Goal: Task Accomplishment & Management: Manage account settings

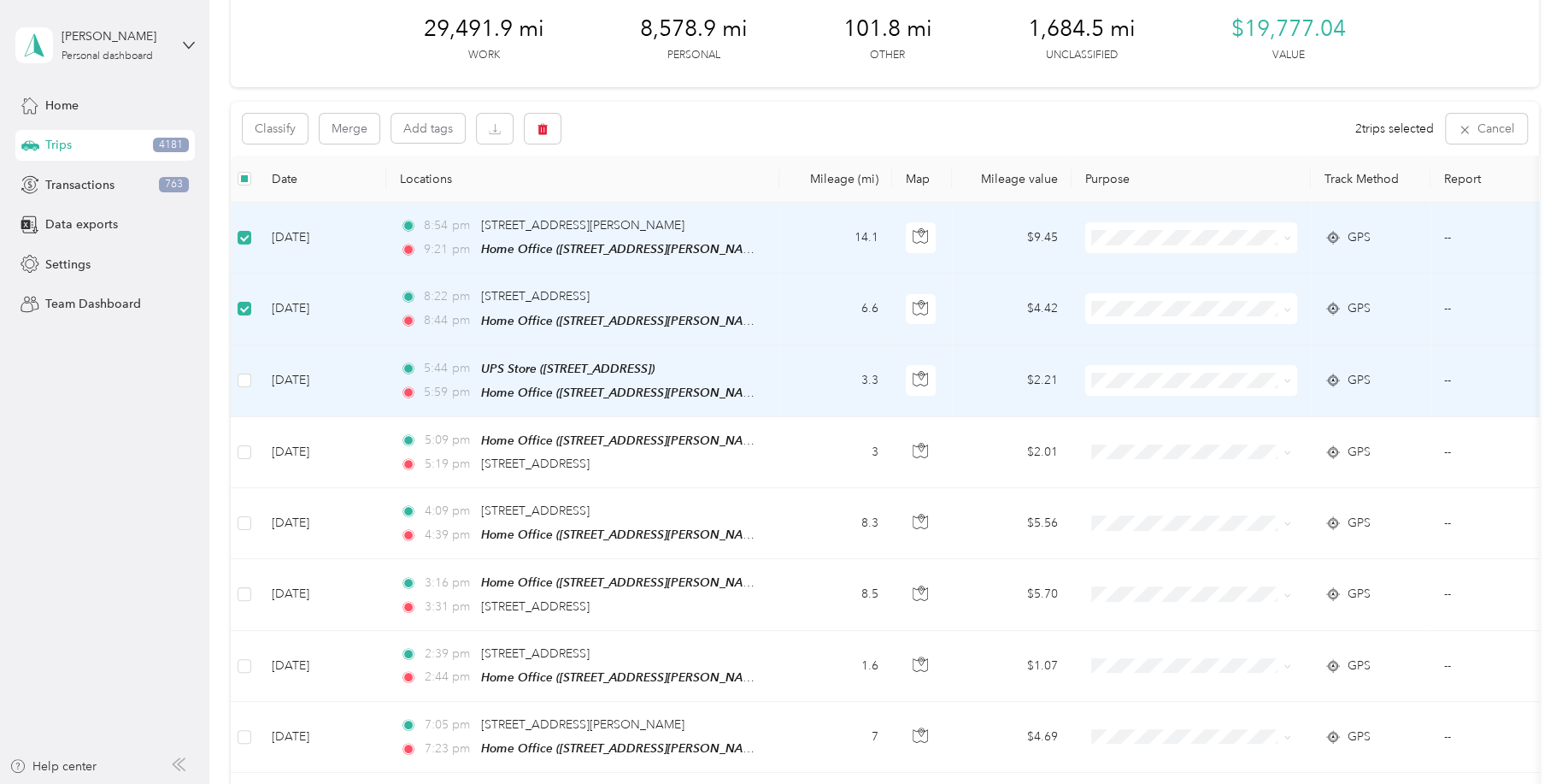
scroll to position [168, 0]
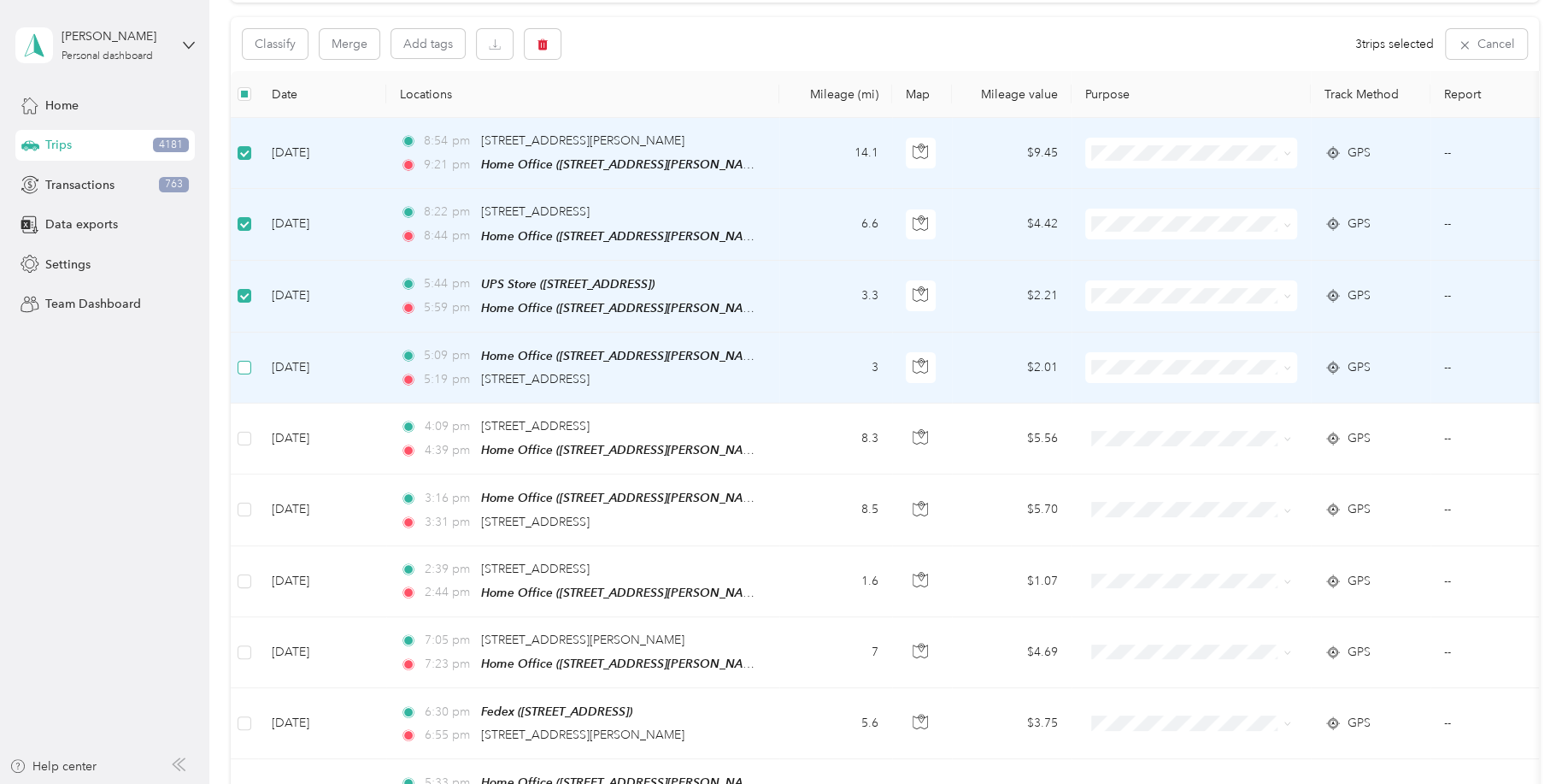
click at [245, 371] on label at bounding box center [245, 367] width 14 height 19
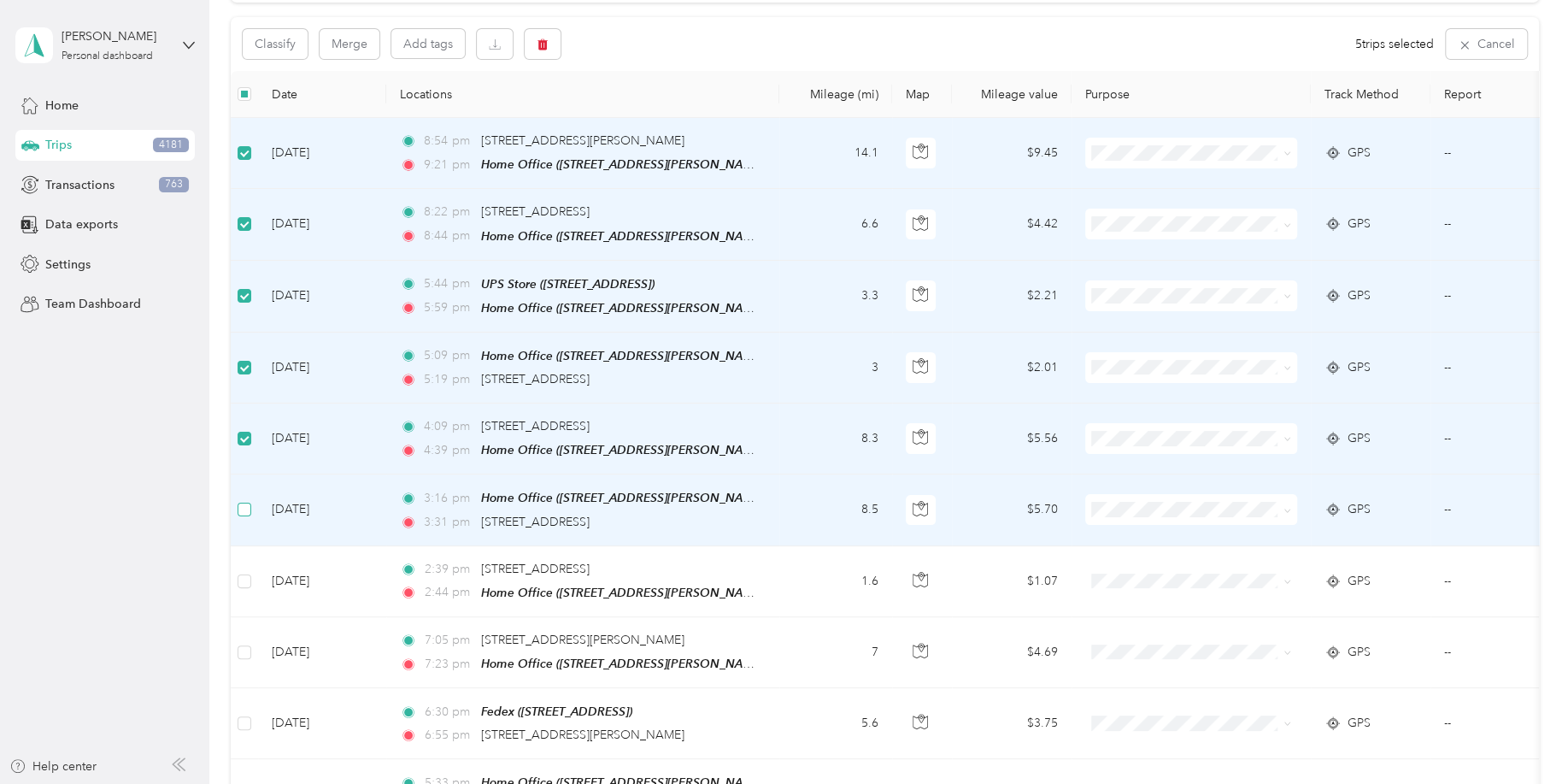
click at [247, 511] on label at bounding box center [245, 509] width 14 height 19
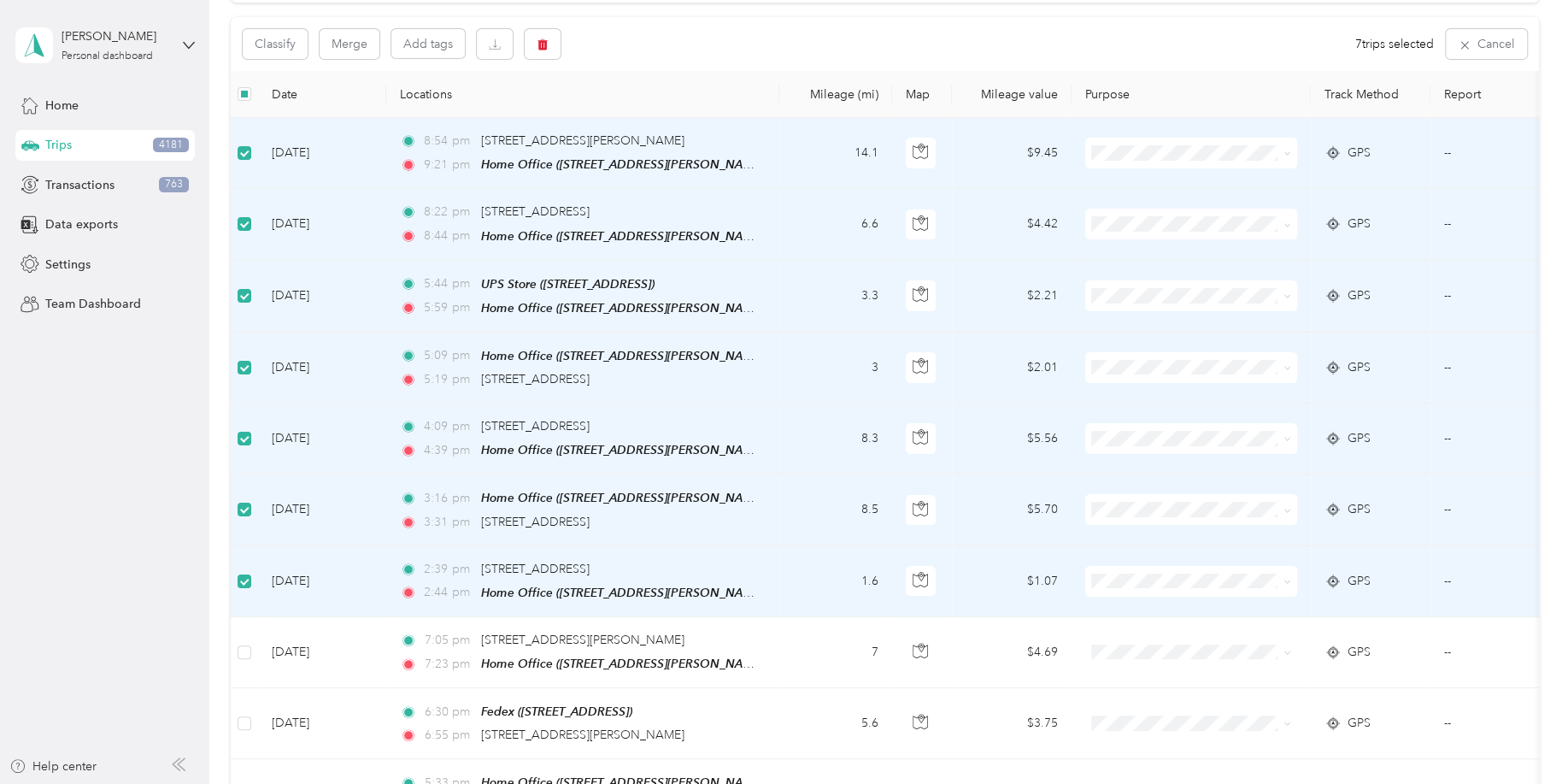
scroll to position [84, 0]
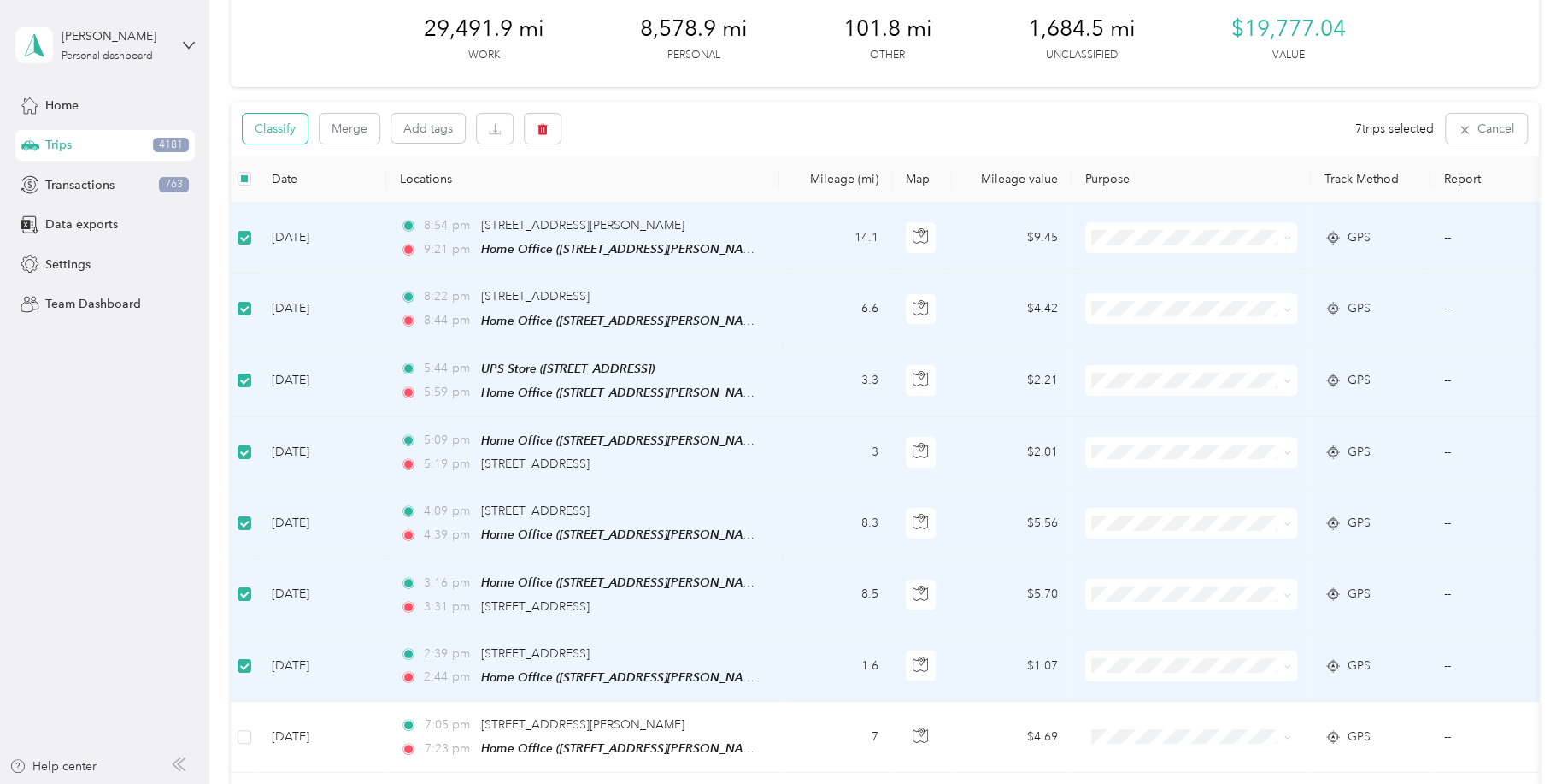
click at [302, 124] on button "Classify" at bounding box center [275, 129] width 65 height 30
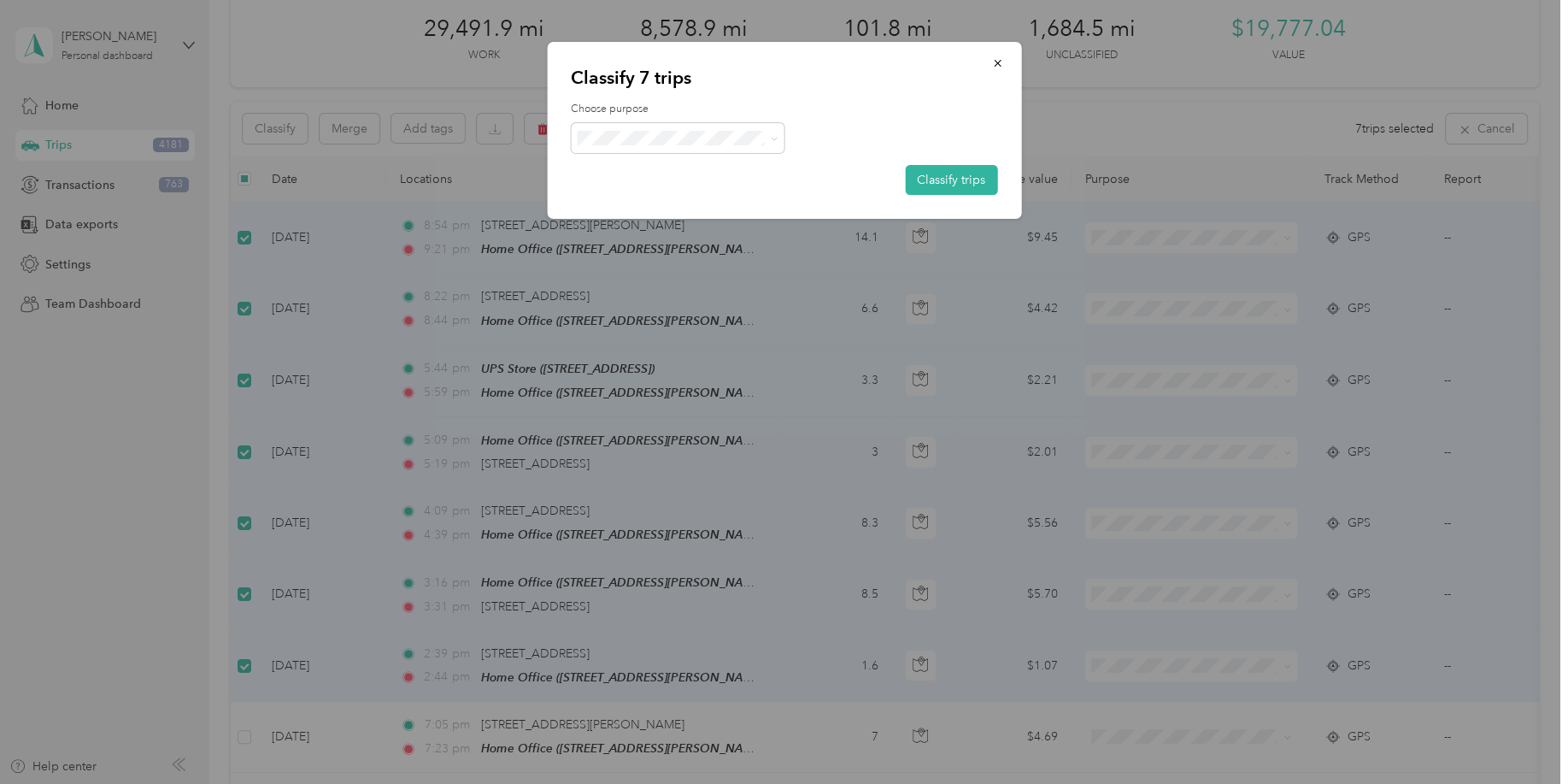
click at [667, 204] on span "Personal" at bounding box center [692, 205] width 159 height 18
click at [942, 181] on button "Classify trips" at bounding box center [950, 180] width 92 height 30
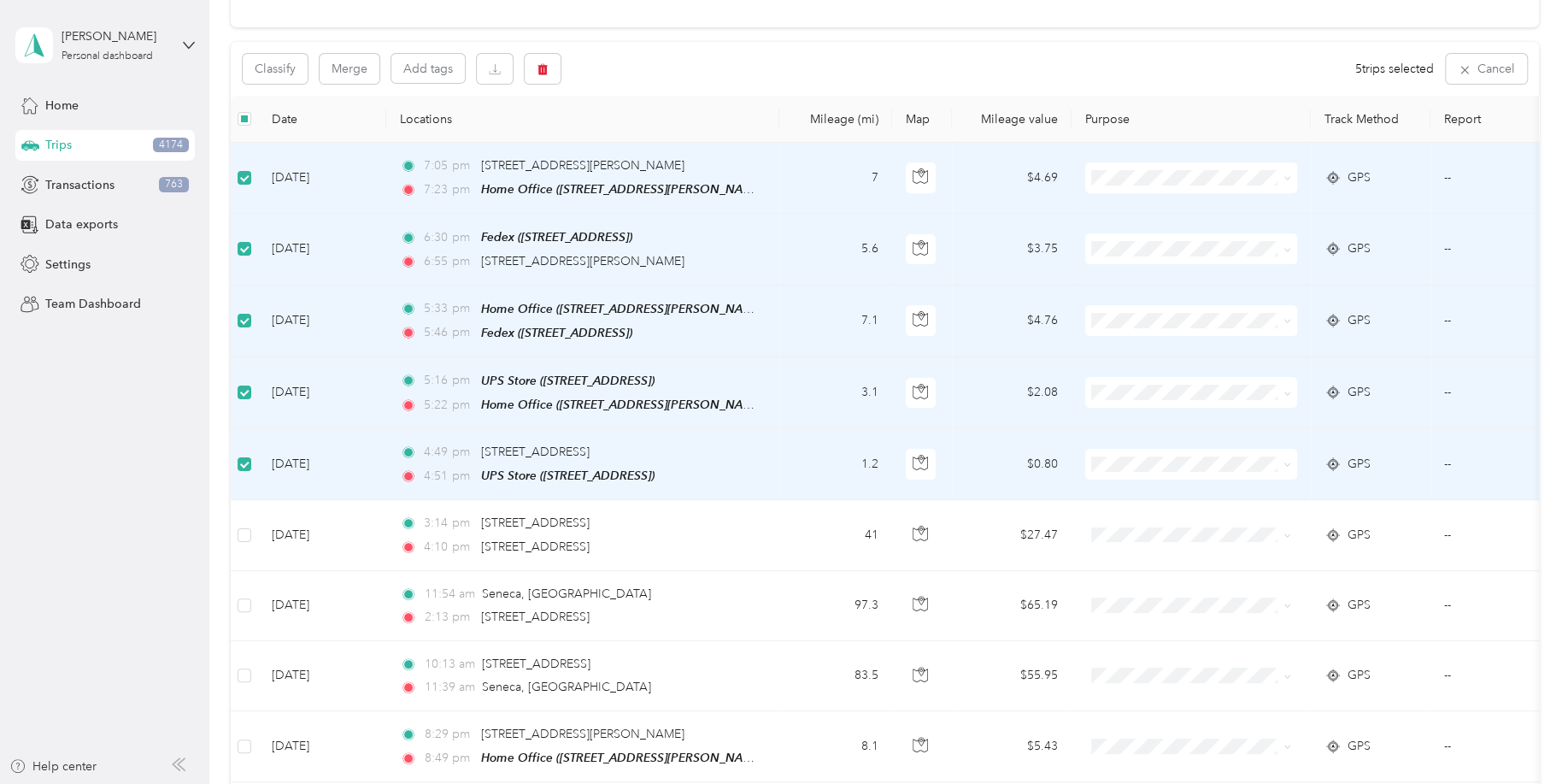
scroll to position [168, 0]
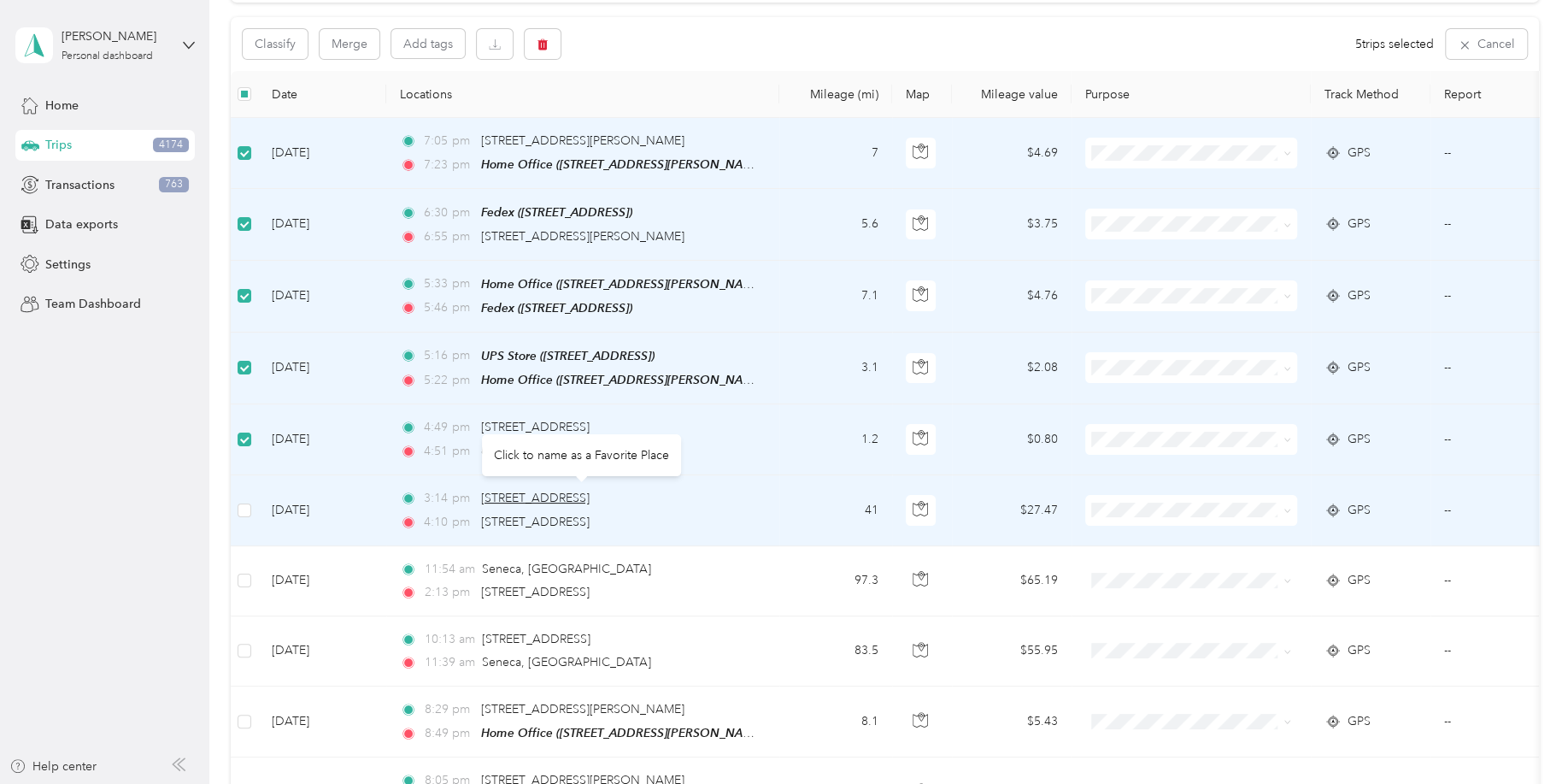
drag, startPoint x: 704, startPoint y: 492, endPoint x: 481, endPoint y: 489, distance: 223.0
click at [481, 489] on div "3:14 pm [STREET_ADDRESS]" at bounding box center [579, 498] width 359 height 19
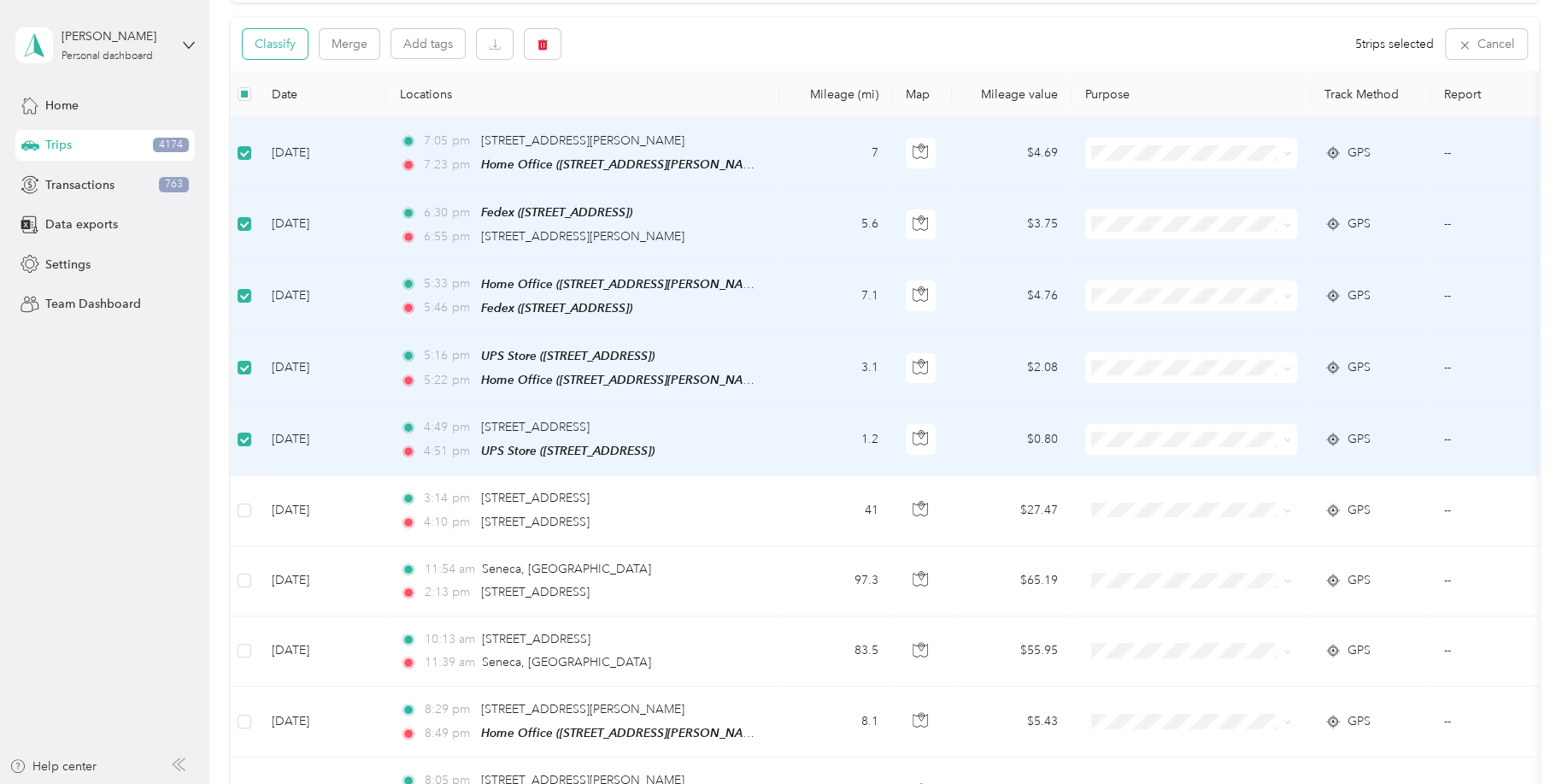
click at [295, 52] on button "Classify" at bounding box center [275, 44] width 65 height 30
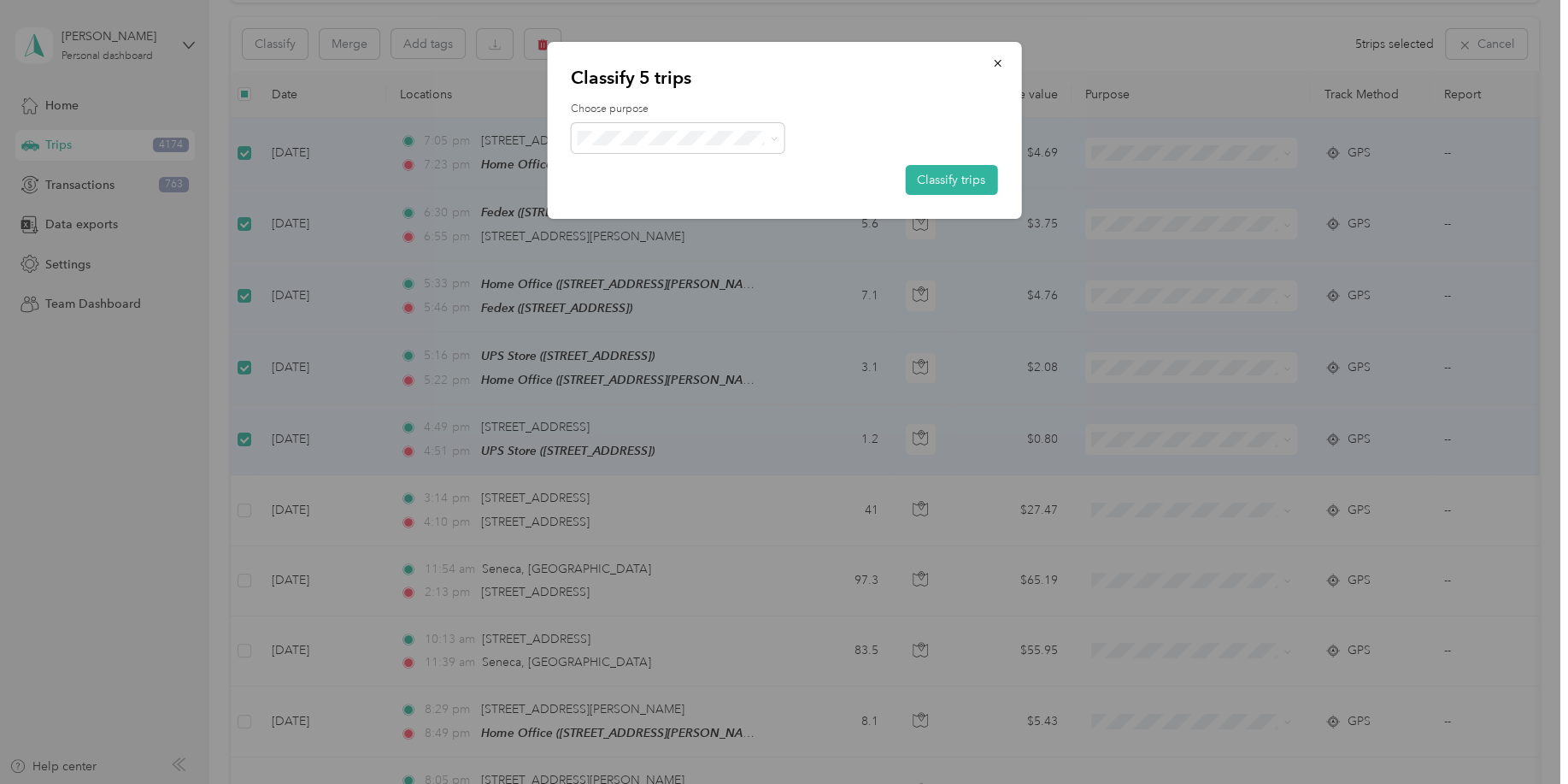
click at [716, 315] on span "Field Nation" at bounding box center [678, 325] width 190 height 21
click at [950, 180] on button "Classify trips" at bounding box center [950, 180] width 92 height 30
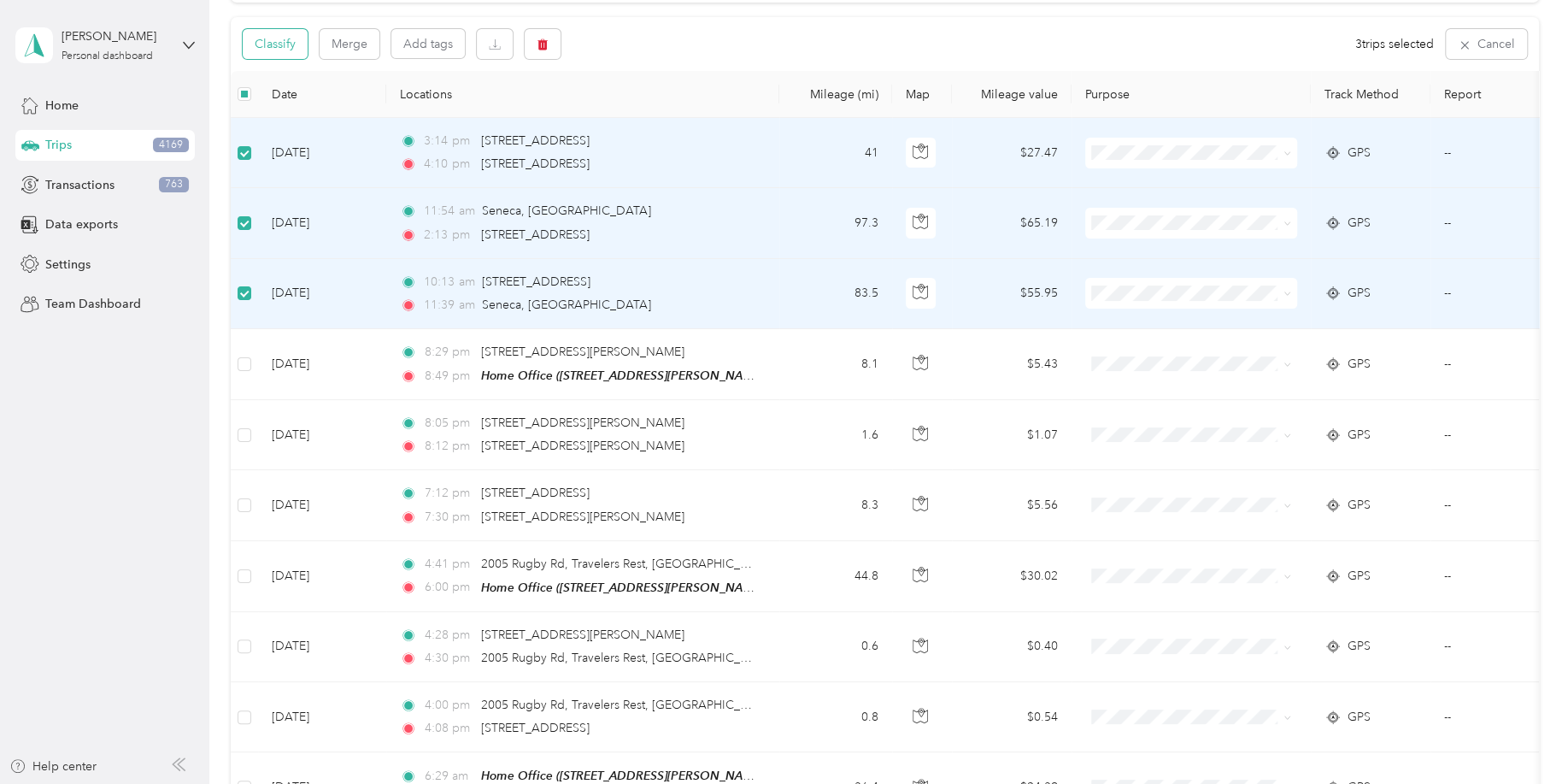
click at [278, 41] on button "Classify" at bounding box center [275, 44] width 65 height 30
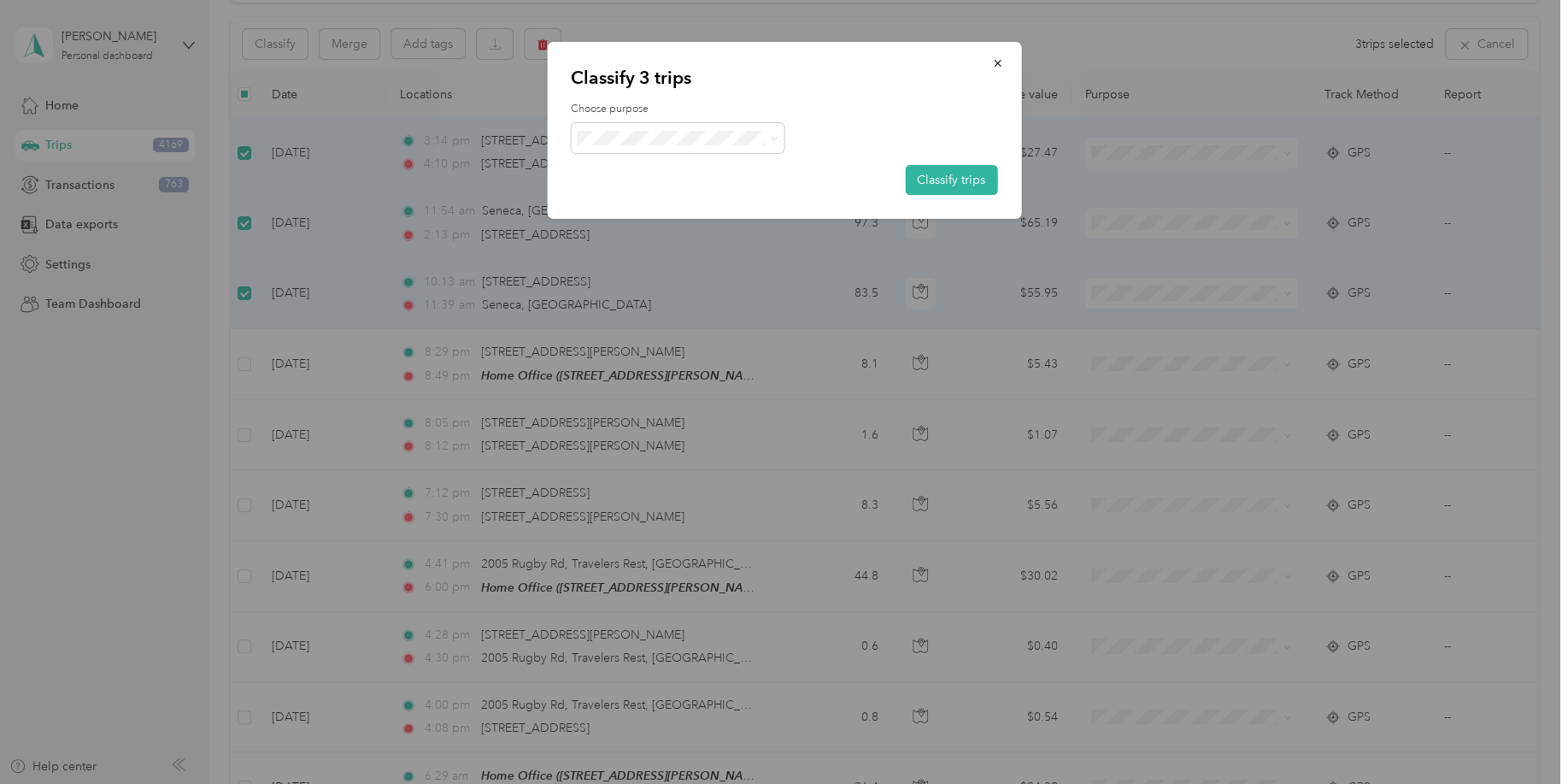
click at [682, 207] on span "Personal" at bounding box center [692, 200] width 159 height 18
click at [982, 179] on button "Classify trips" at bounding box center [950, 180] width 92 height 30
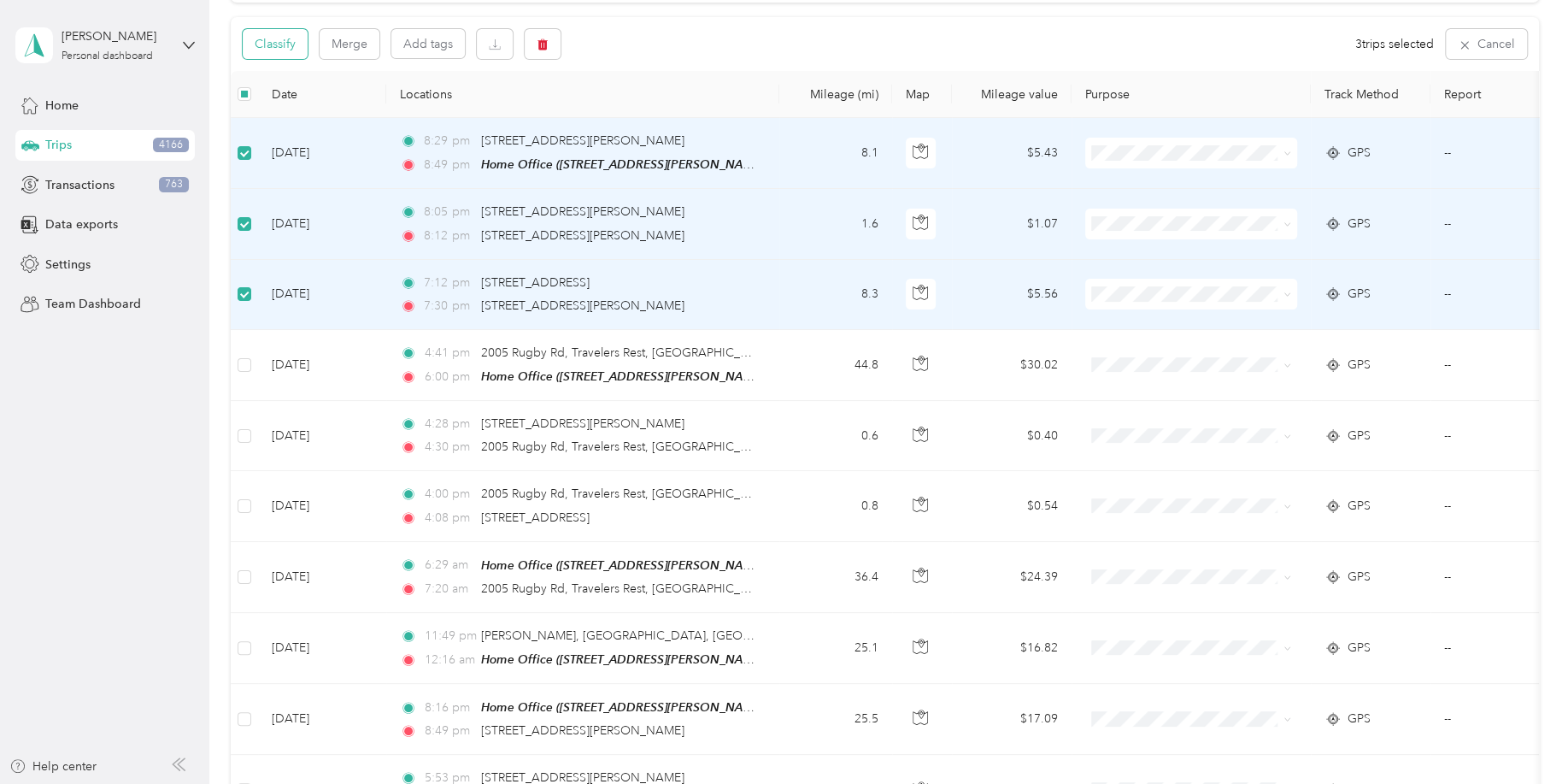
click at [285, 50] on button "Classify" at bounding box center [275, 44] width 65 height 30
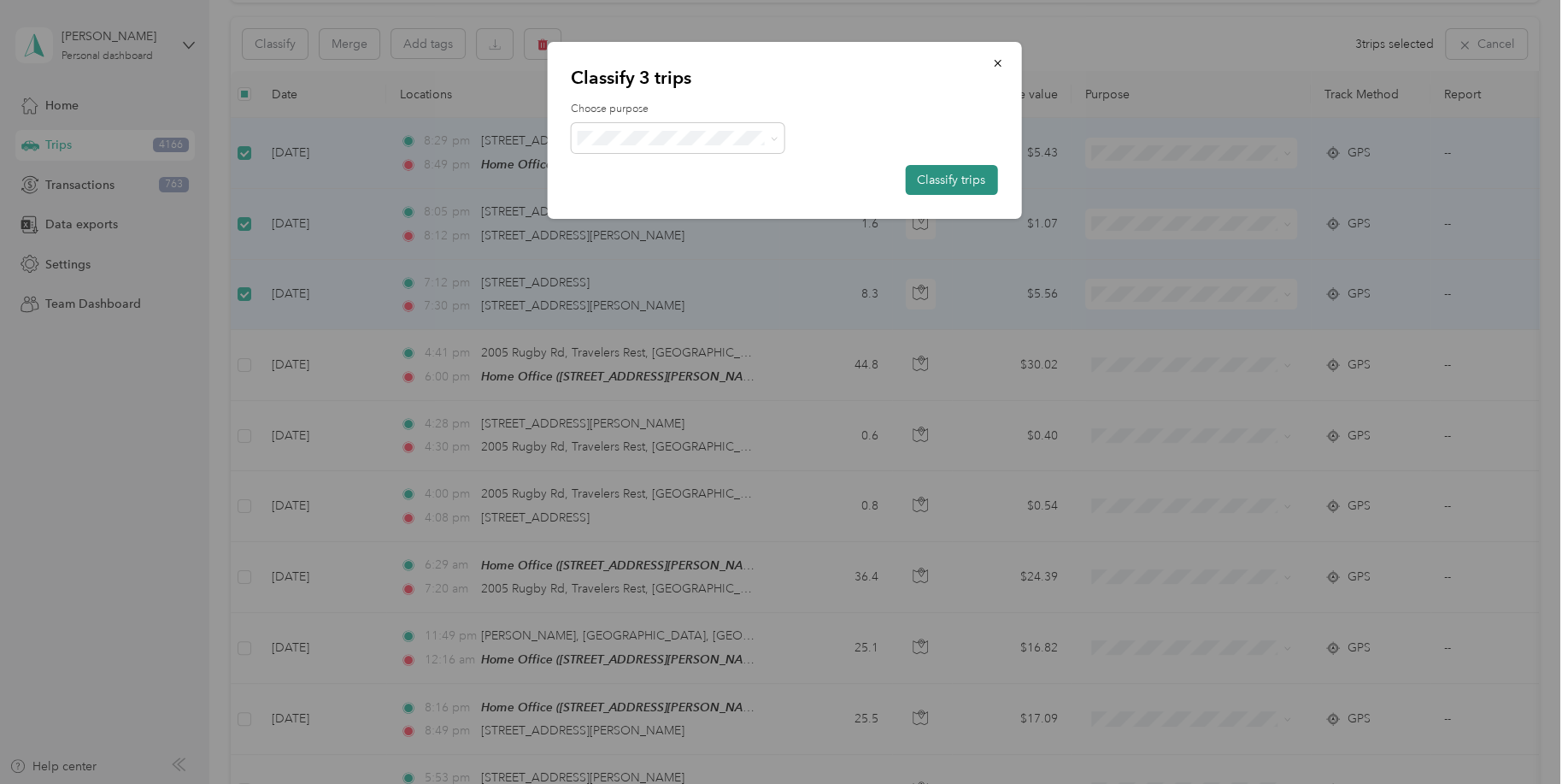
click at [953, 173] on button "Classify trips" at bounding box center [950, 180] width 92 height 30
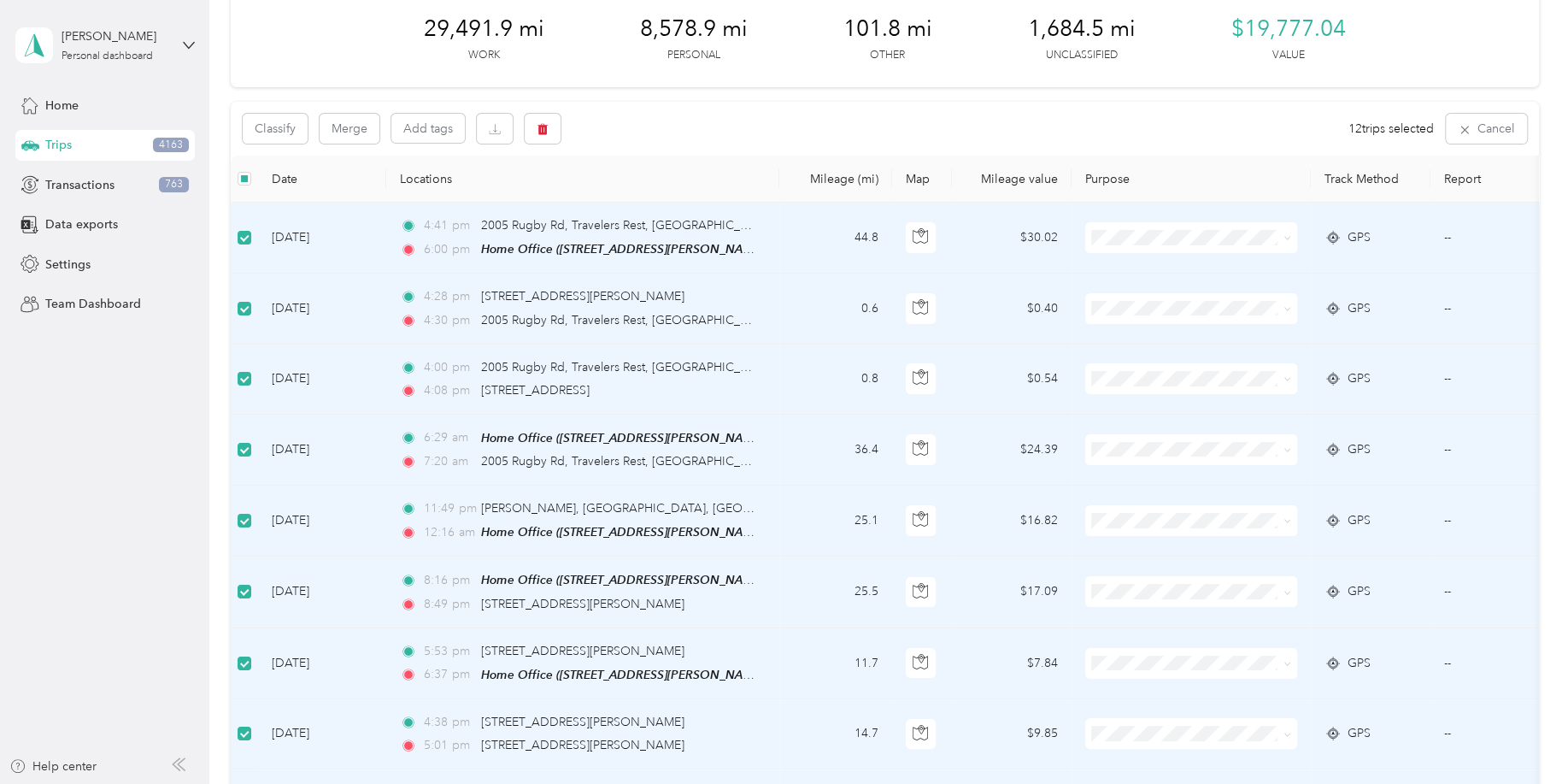
scroll to position [0, 0]
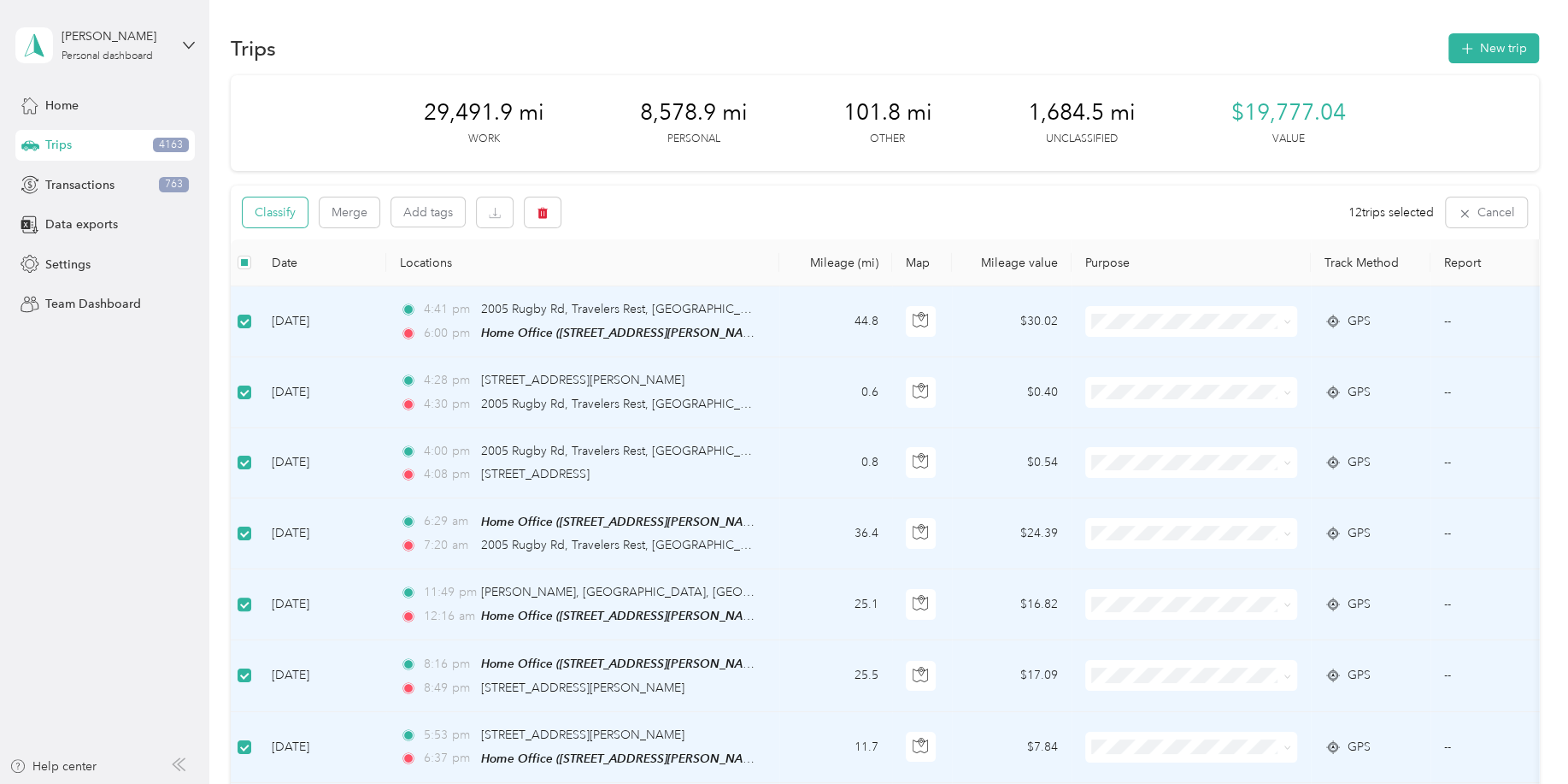
click at [293, 215] on button "Classify" at bounding box center [275, 213] width 65 height 30
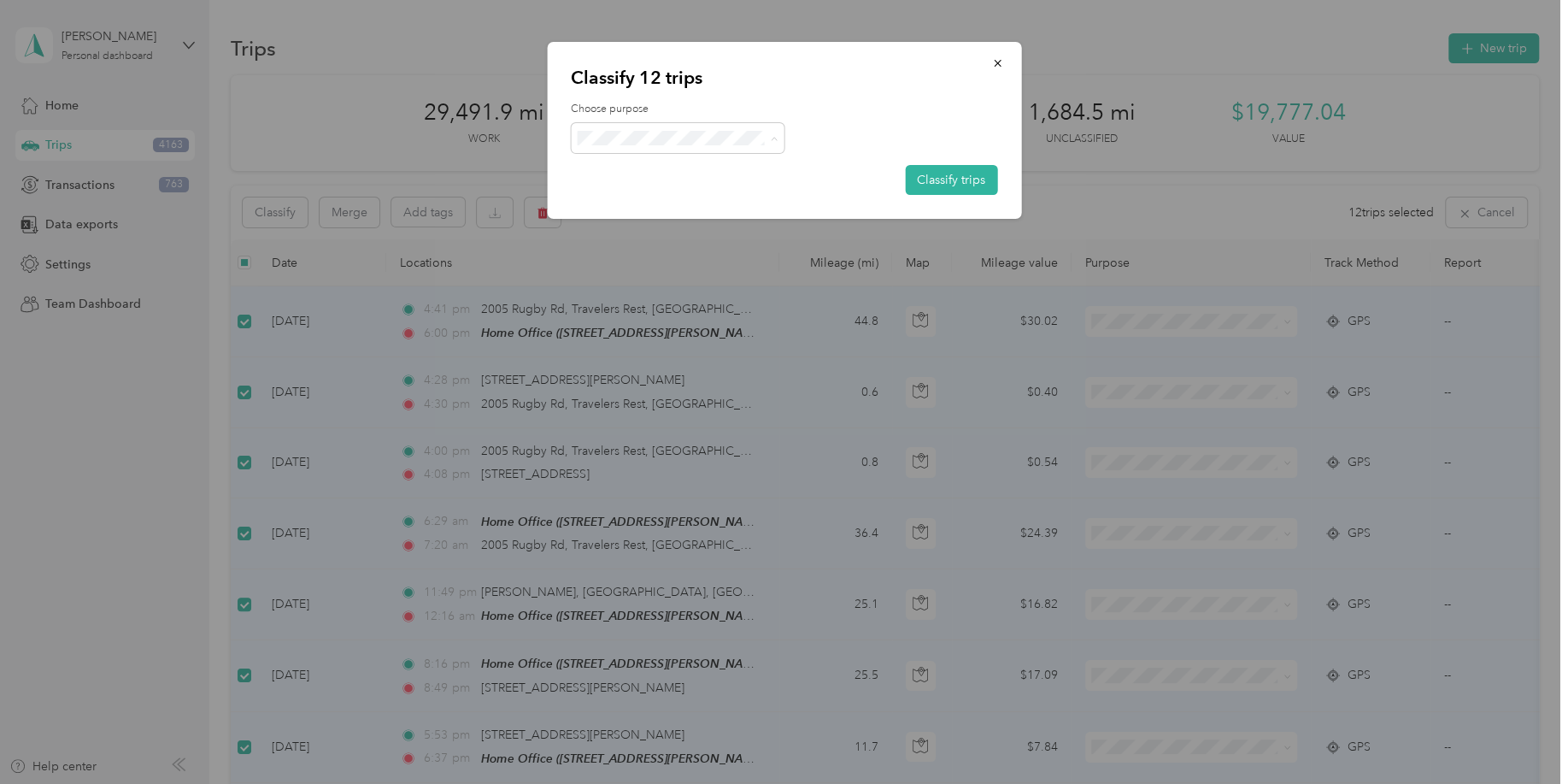
click at [682, 323] on span "Field Nation" at bounding box center [692, 326] width 159 height 18
click at [958, 183] on button "Classify trips" at bounding box center [950, 180] width 92 height 30
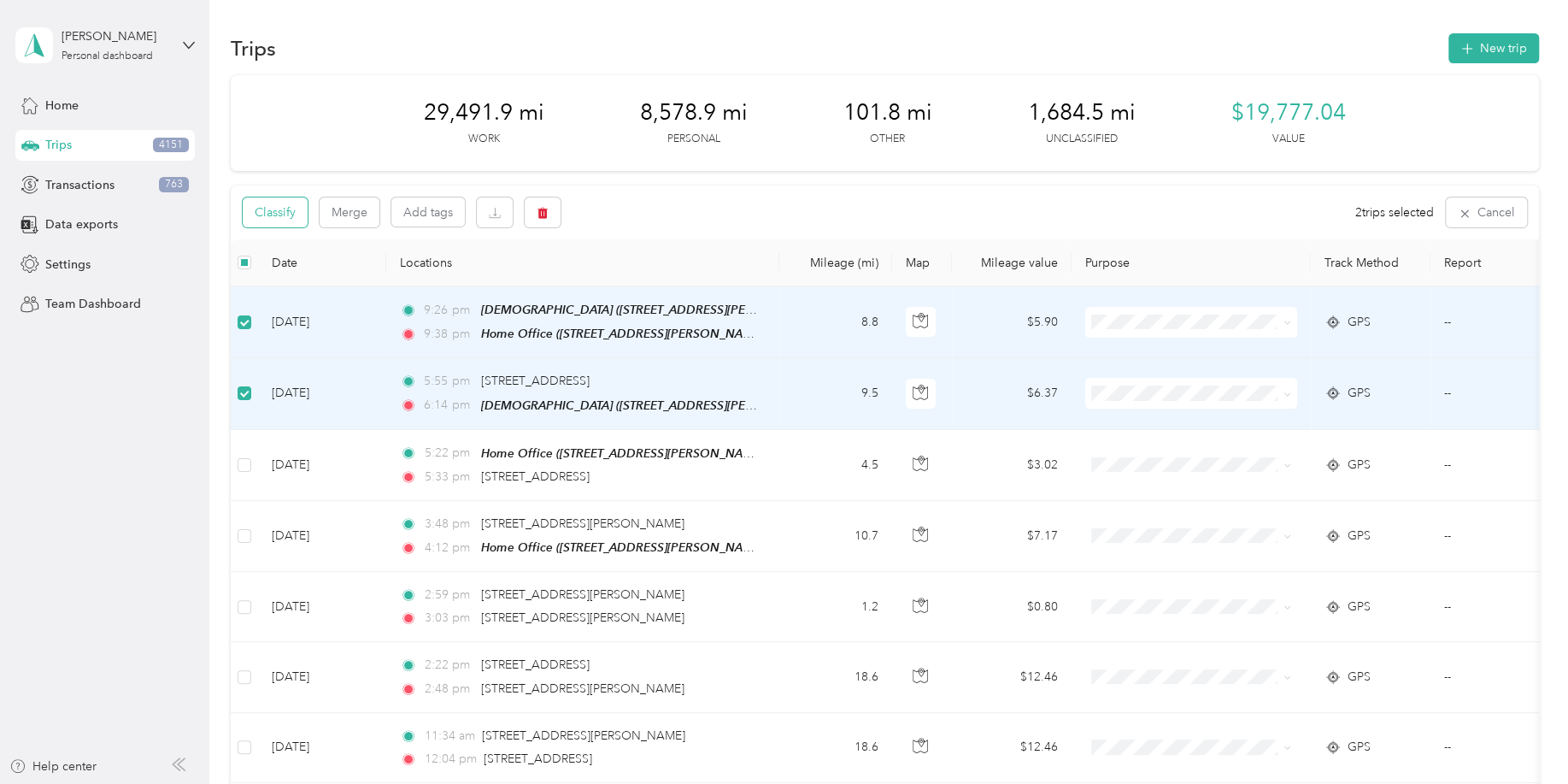
click at [272, 209] on button "Classify" at bounding box center [275, 213] width 65 height 30
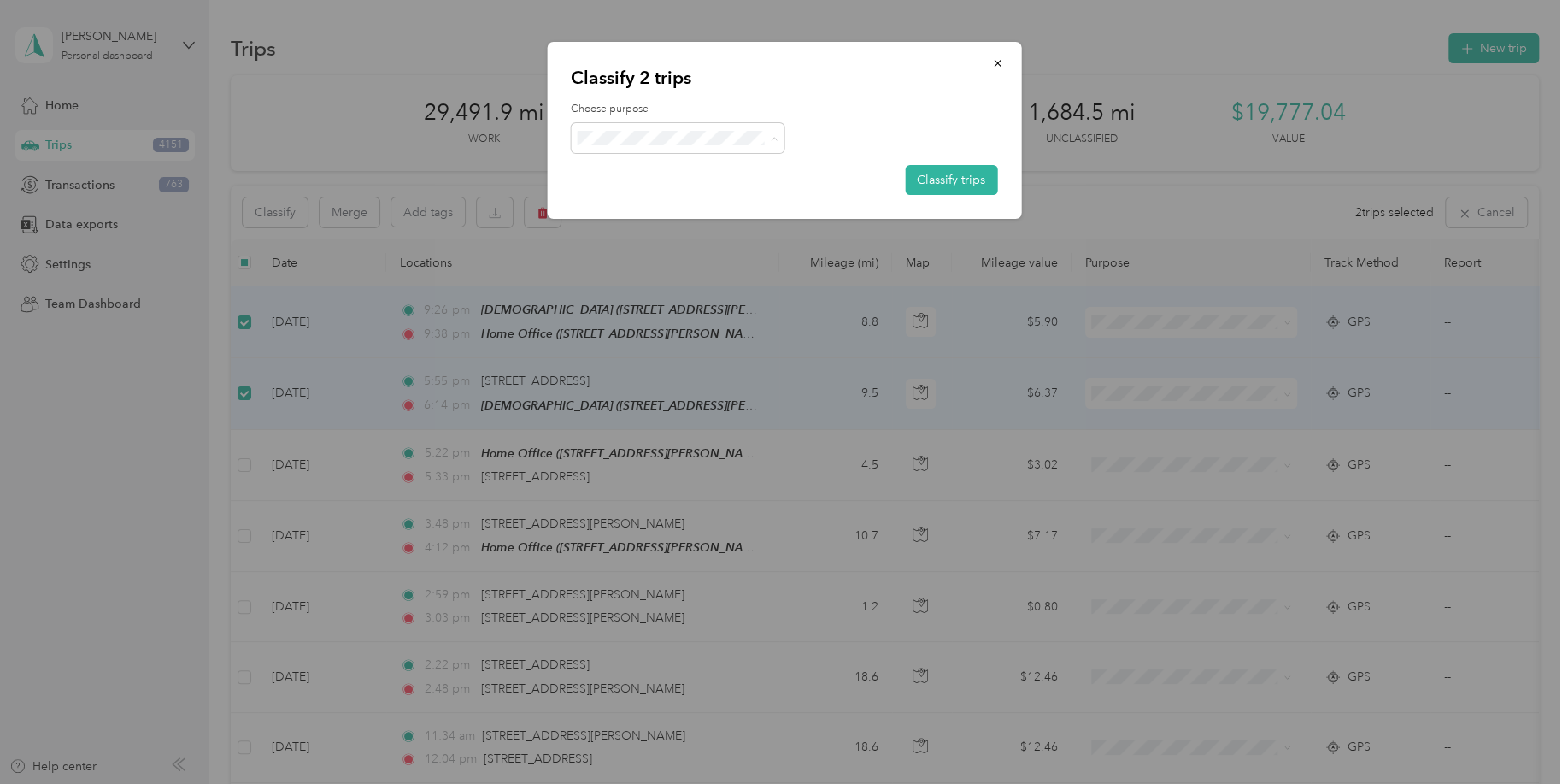
click at [650, 206] on span "Personal" at bounding box center [678, 204] width 190 height 21
click at [941, 180] on button "Classify trips" at bounding box center [950, 180] width 92 height 30
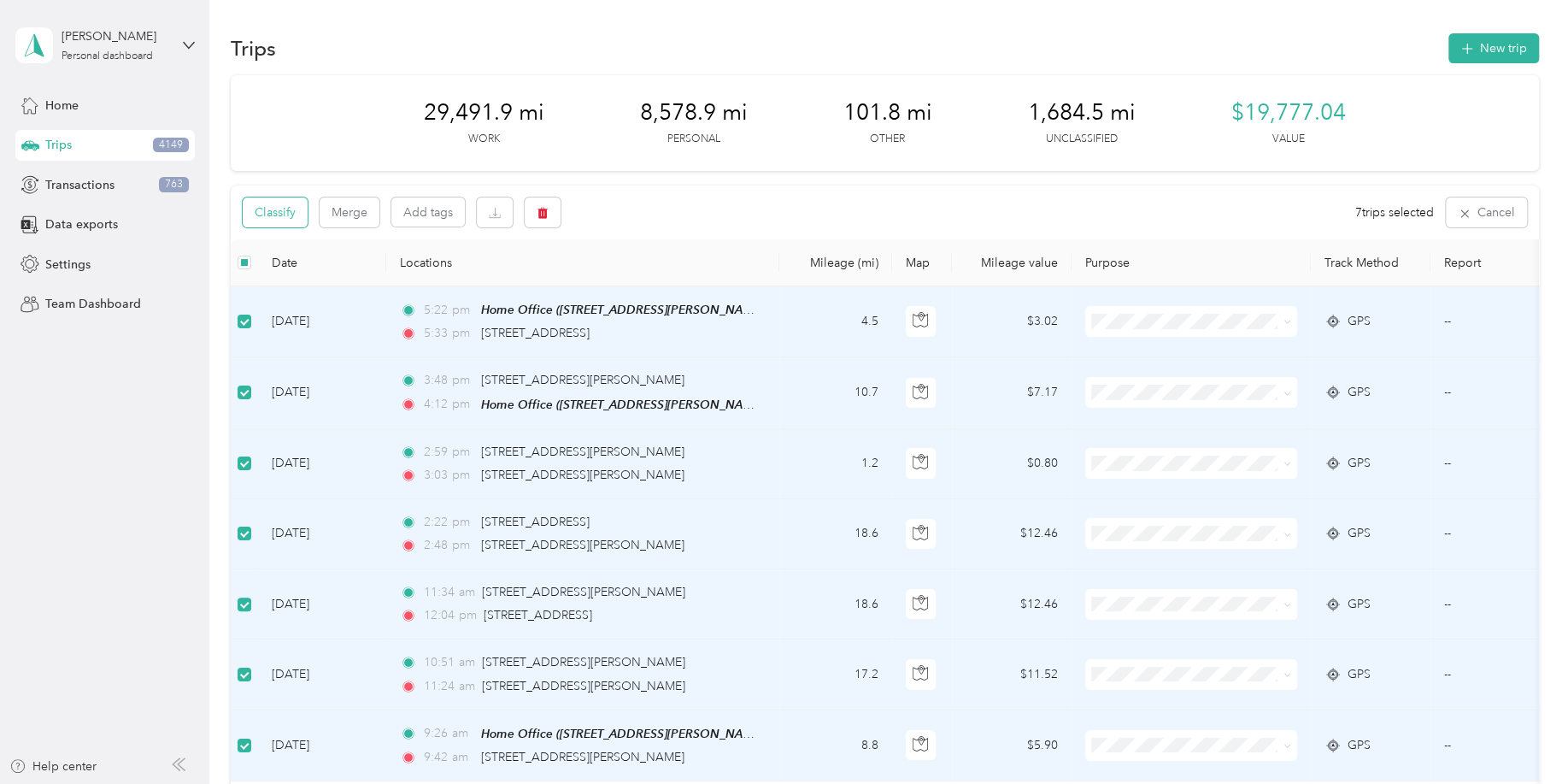
click at [285, 215] on button "Classify" at bounding box center [275, 213] width 65 height 30
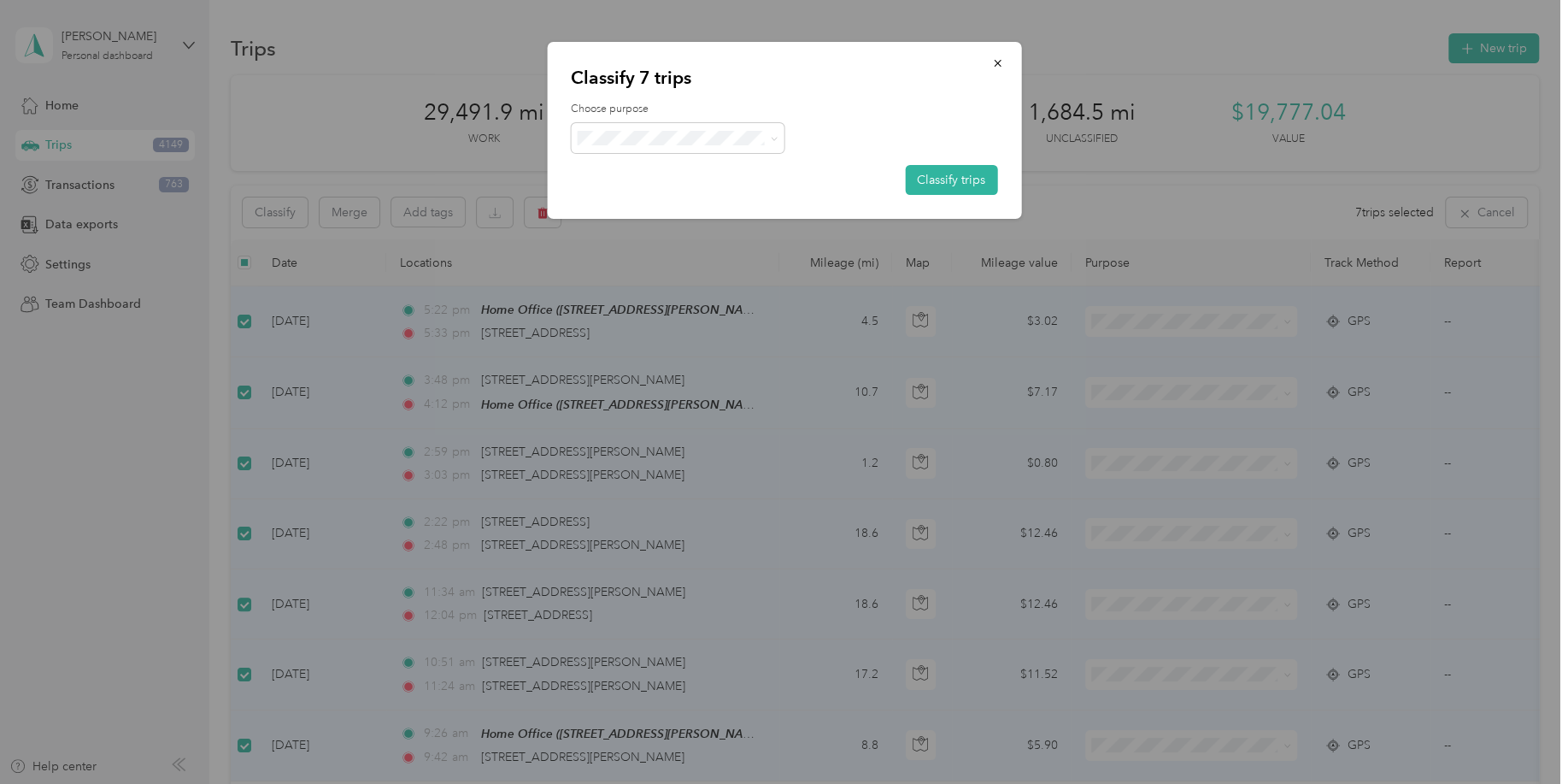
click at [671, 328] on span "Field Nation" at bounding box center [678, 325] width 190 height 21
click at [941, 180] on button "Classify trips" at bounding box center [950, 180] width 92 height 30
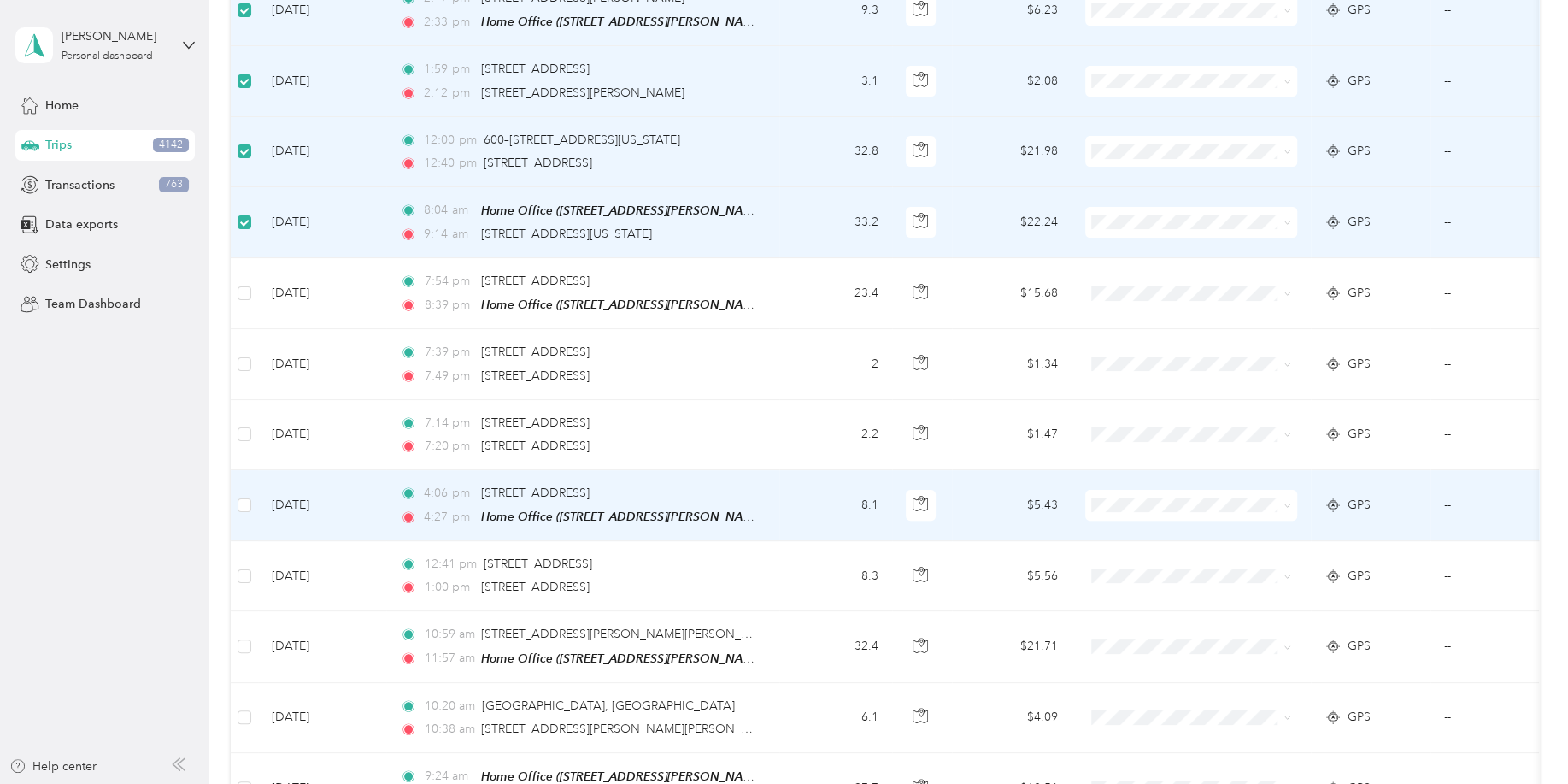
scroll to position [338, 0]
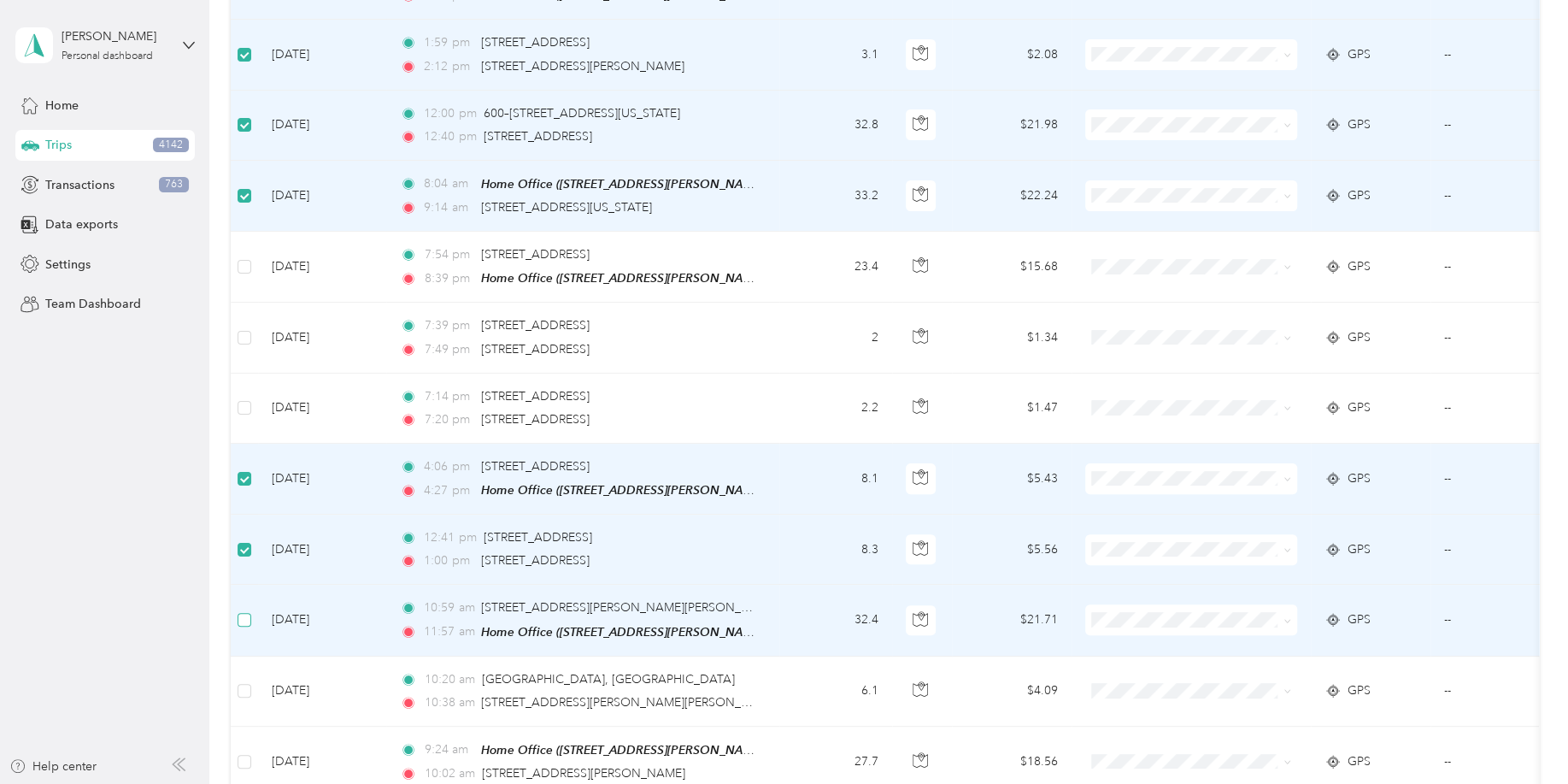
click at [244, 623] on label at bounding box center [245, 619] width 14 height 19
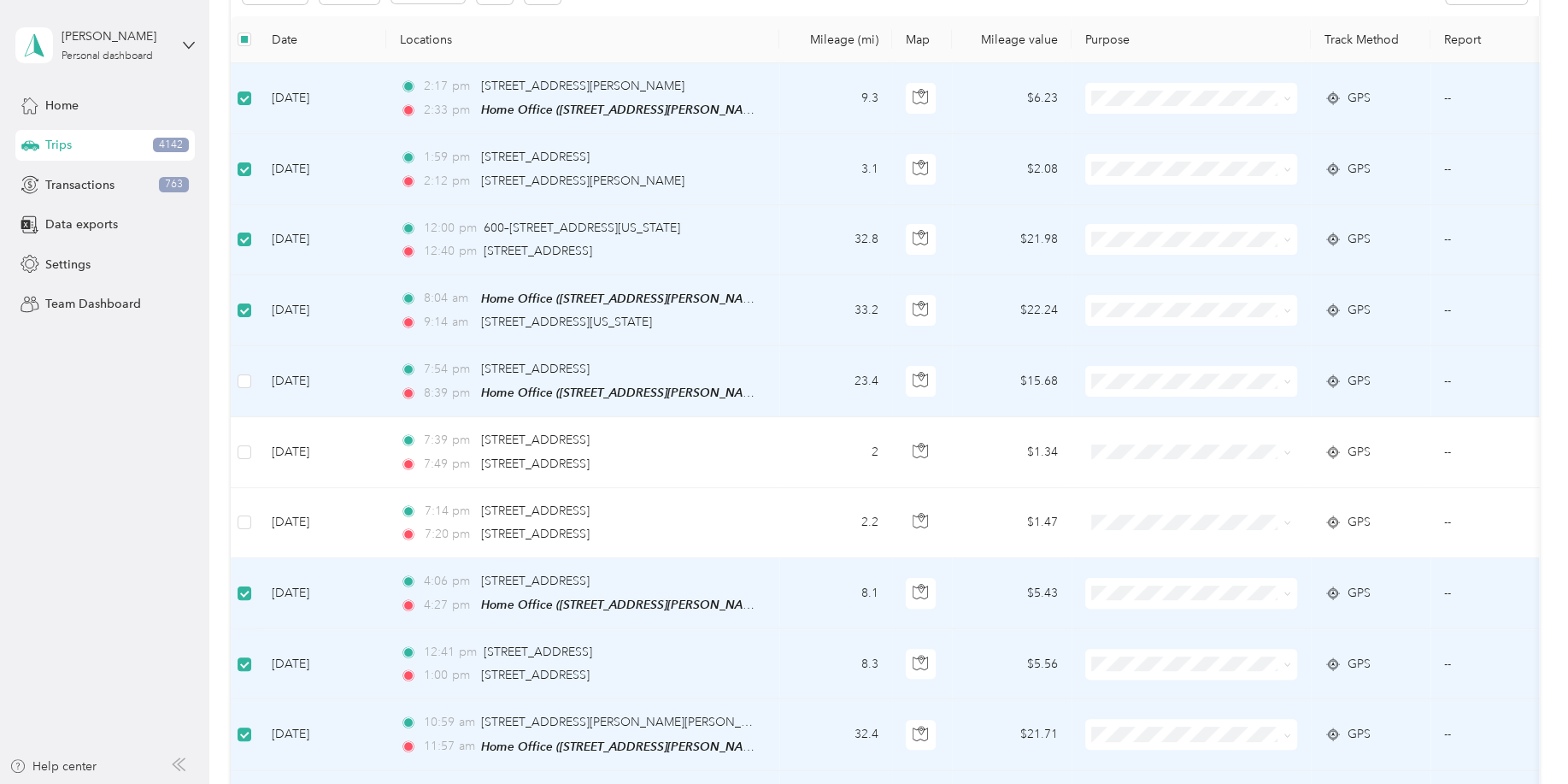
scroll to position [84, 0]
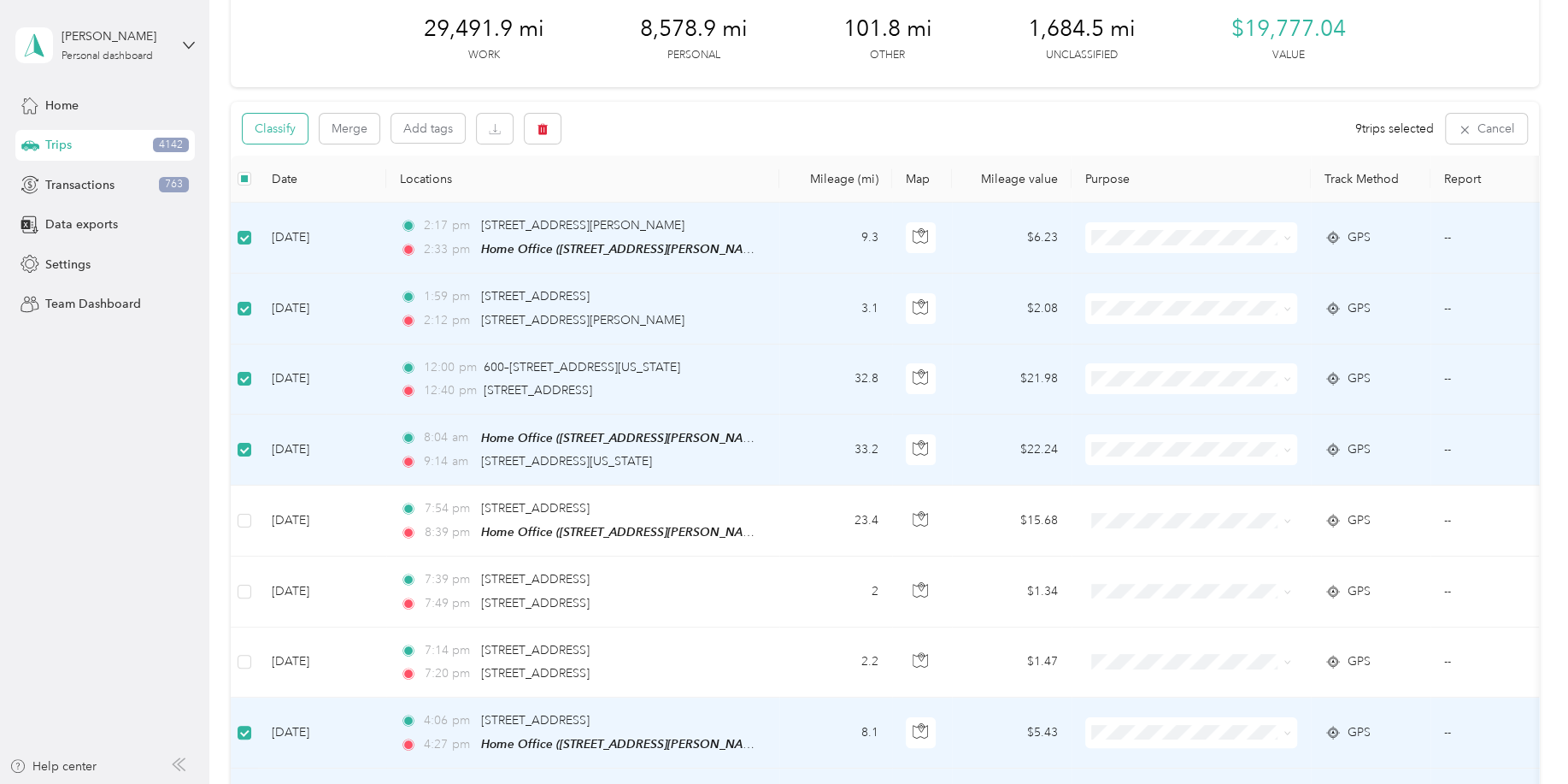
click at [286, 138] on button "Classify" at bounding box center [275, 129] width 65 height 30
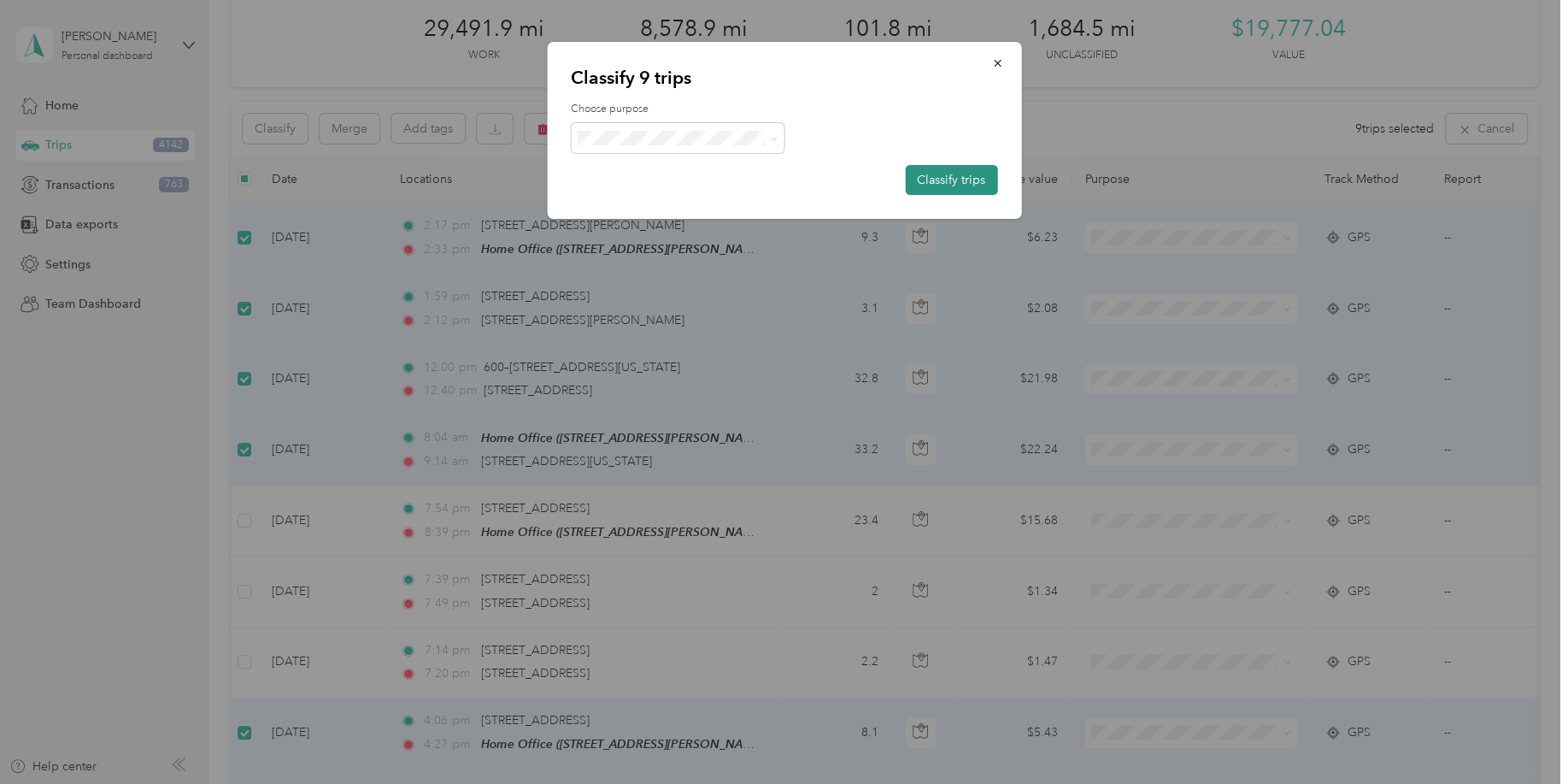
click at [934, 180] on button "Classify trips" at bounding box center [950, 180] width 92 height 30
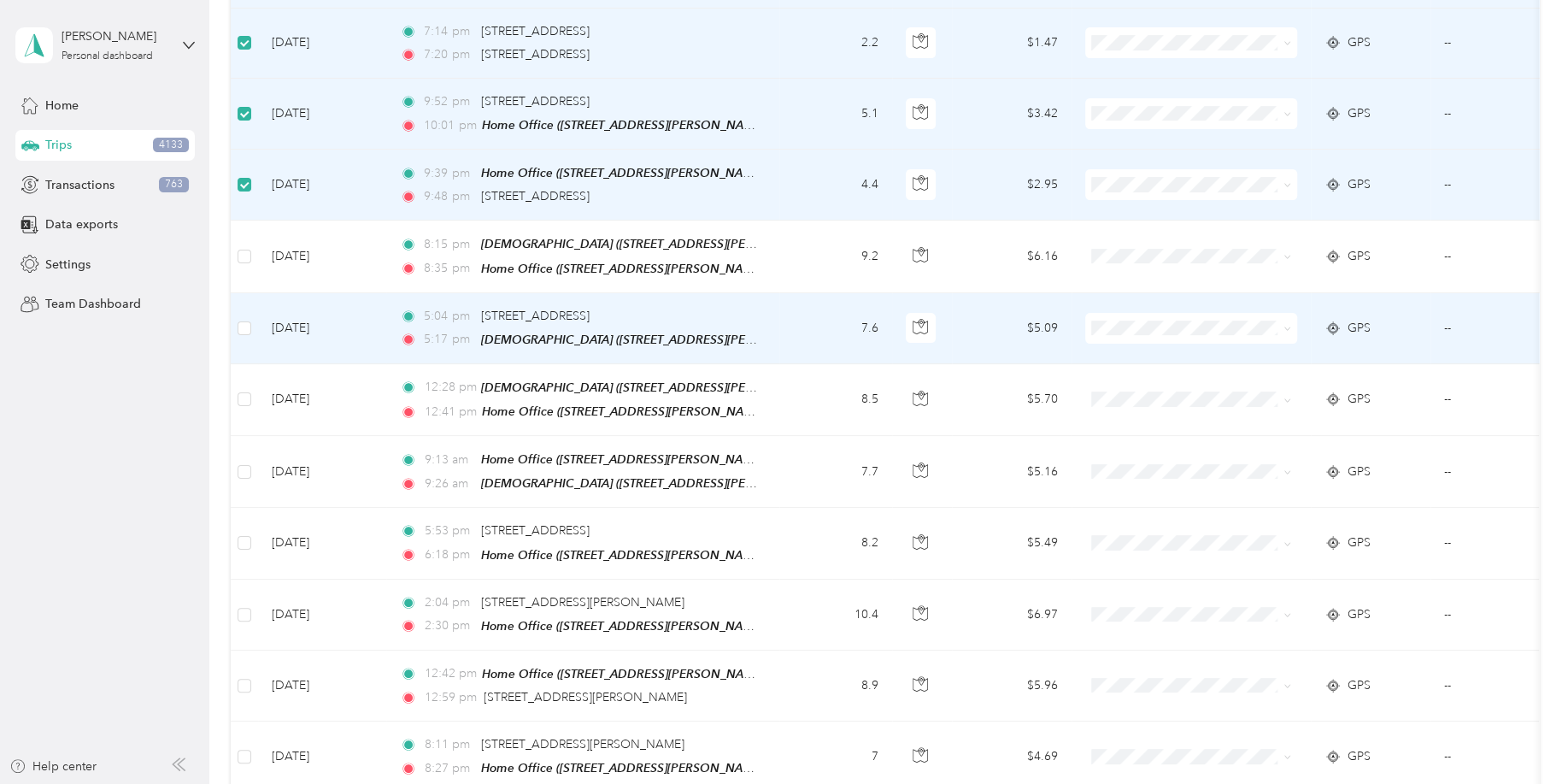
scroll to position [422, 0]
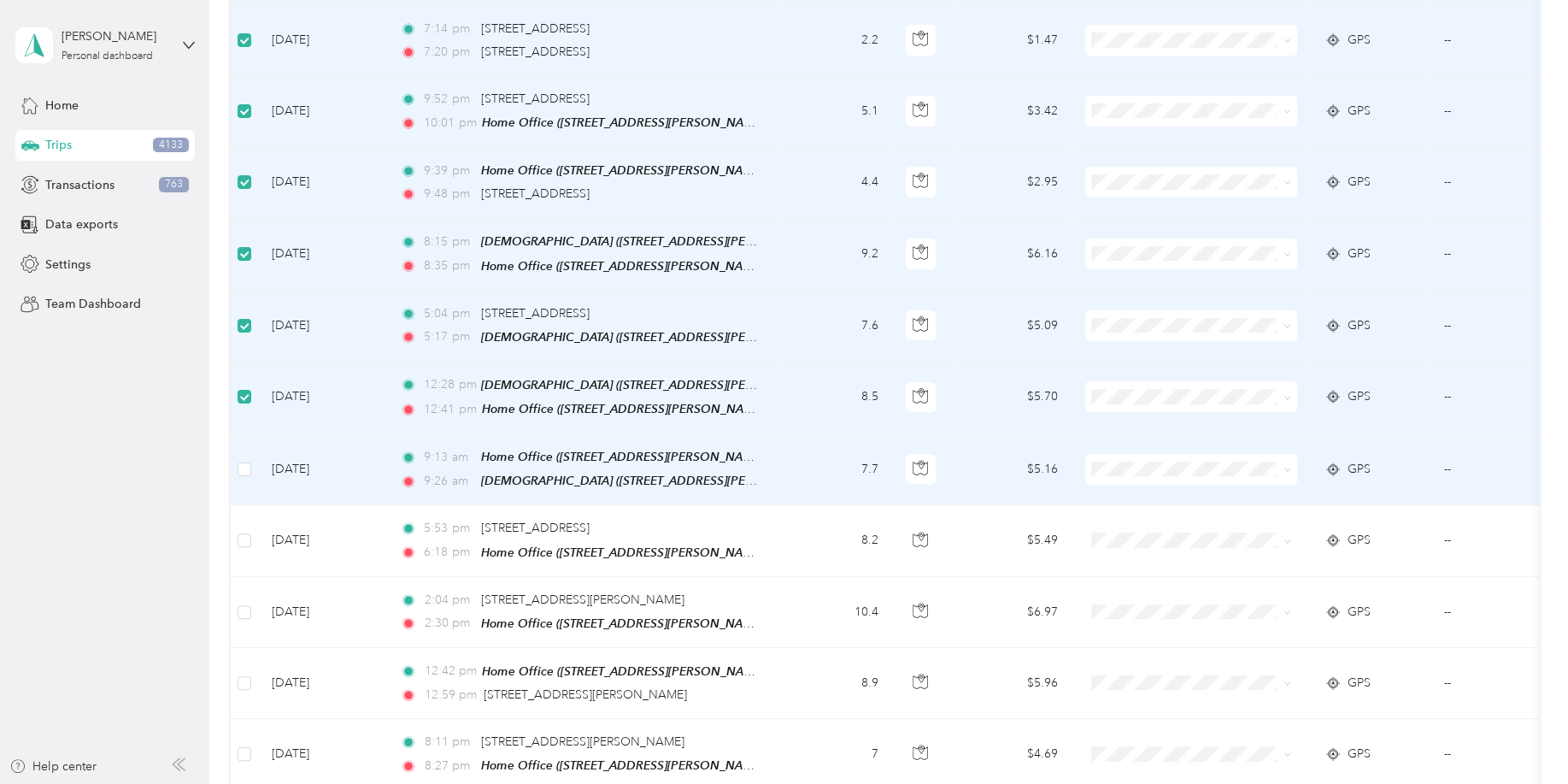
click at [253, 467] on td at bounding box center [244, 469] width 27 height 72
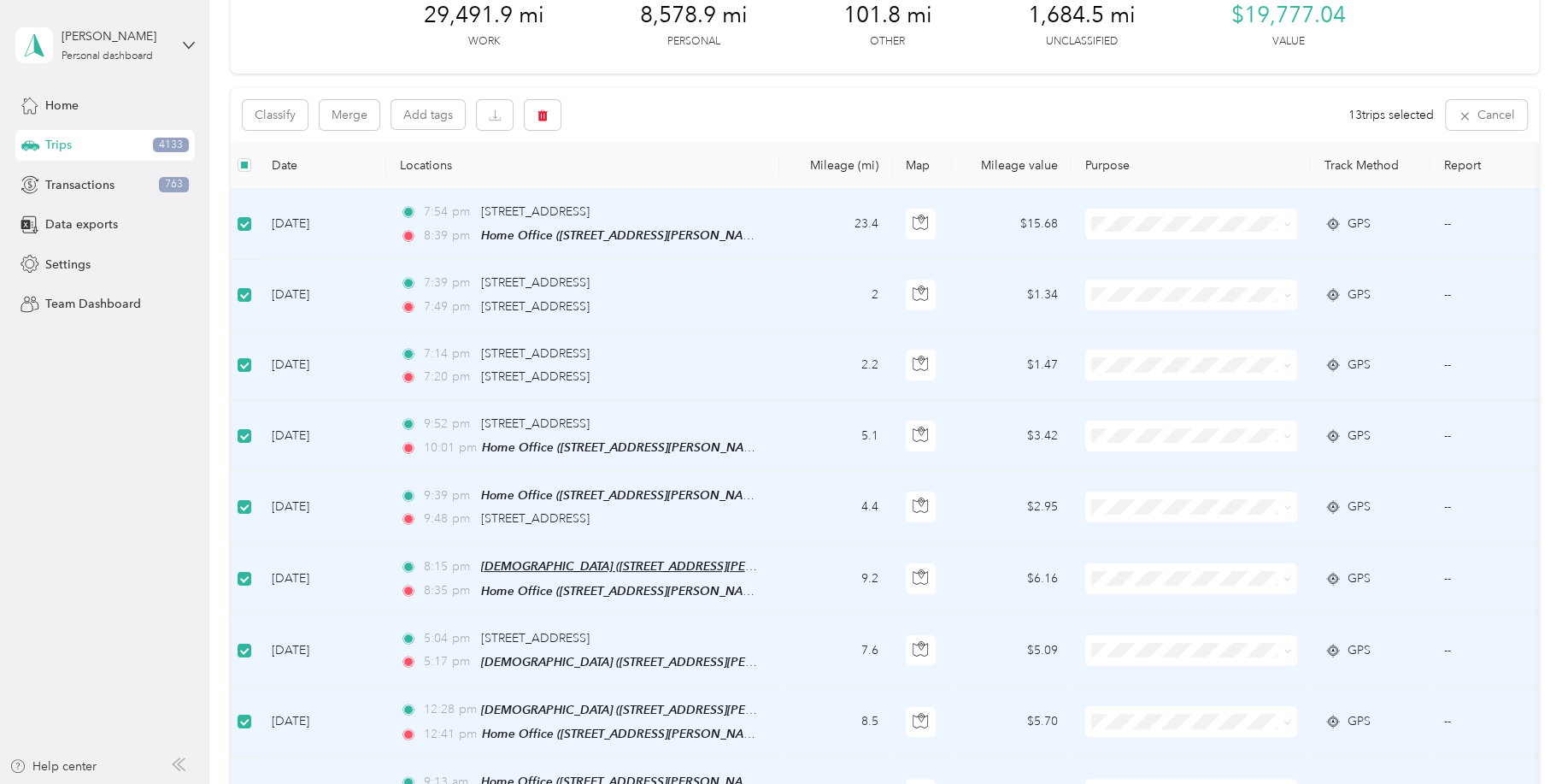
scroll to position [0, 0]
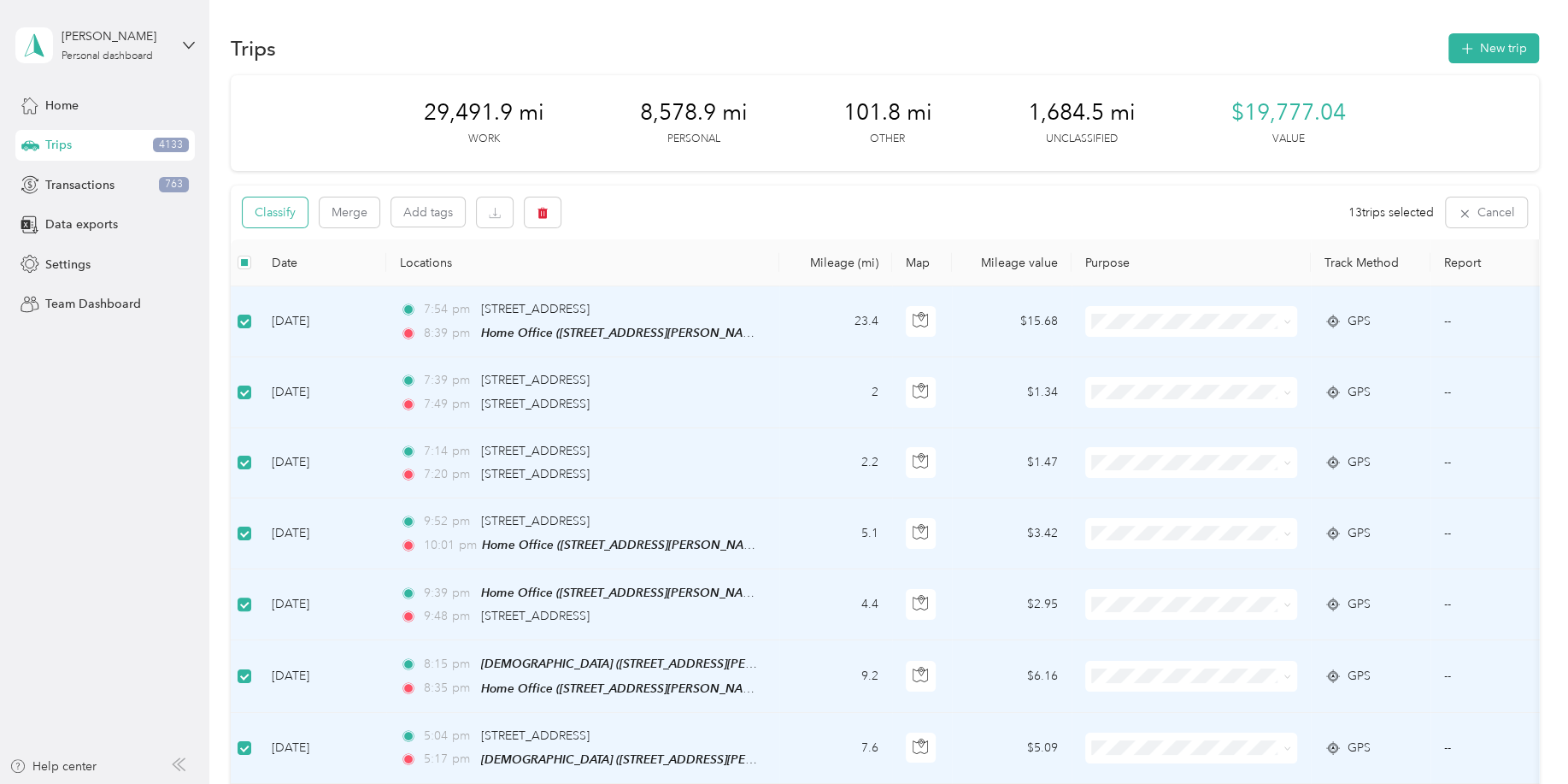
click at [280, 215] on button "Classify" at bounding box center [275, 213] width 65 height 30
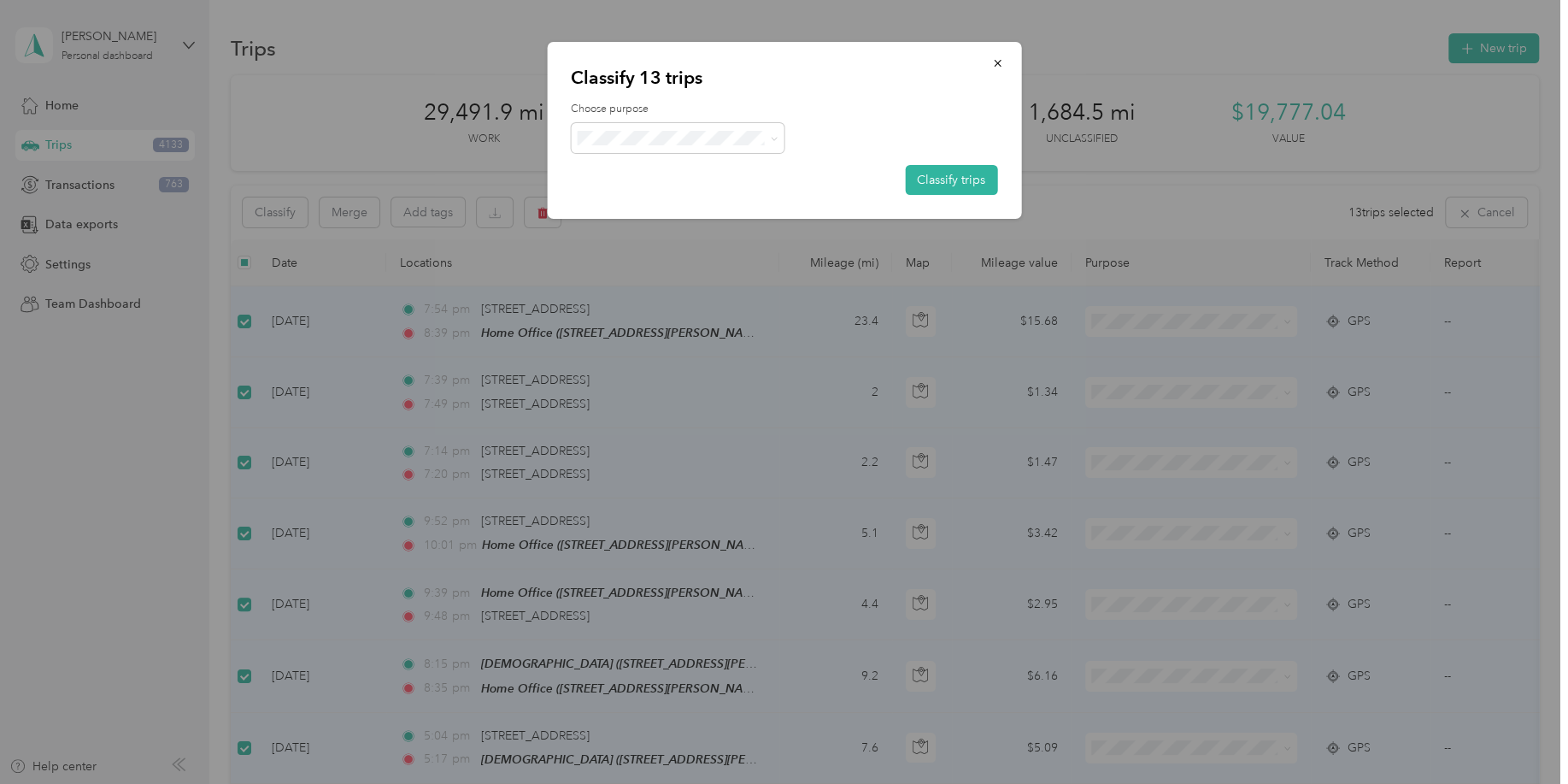
click at [663, 204] on span "Personal" at bounding box center [692, 204] width 159 height 18
click at [971, 180] on button "Classify trips" at bounding box center [950, 180] width 92 height 30
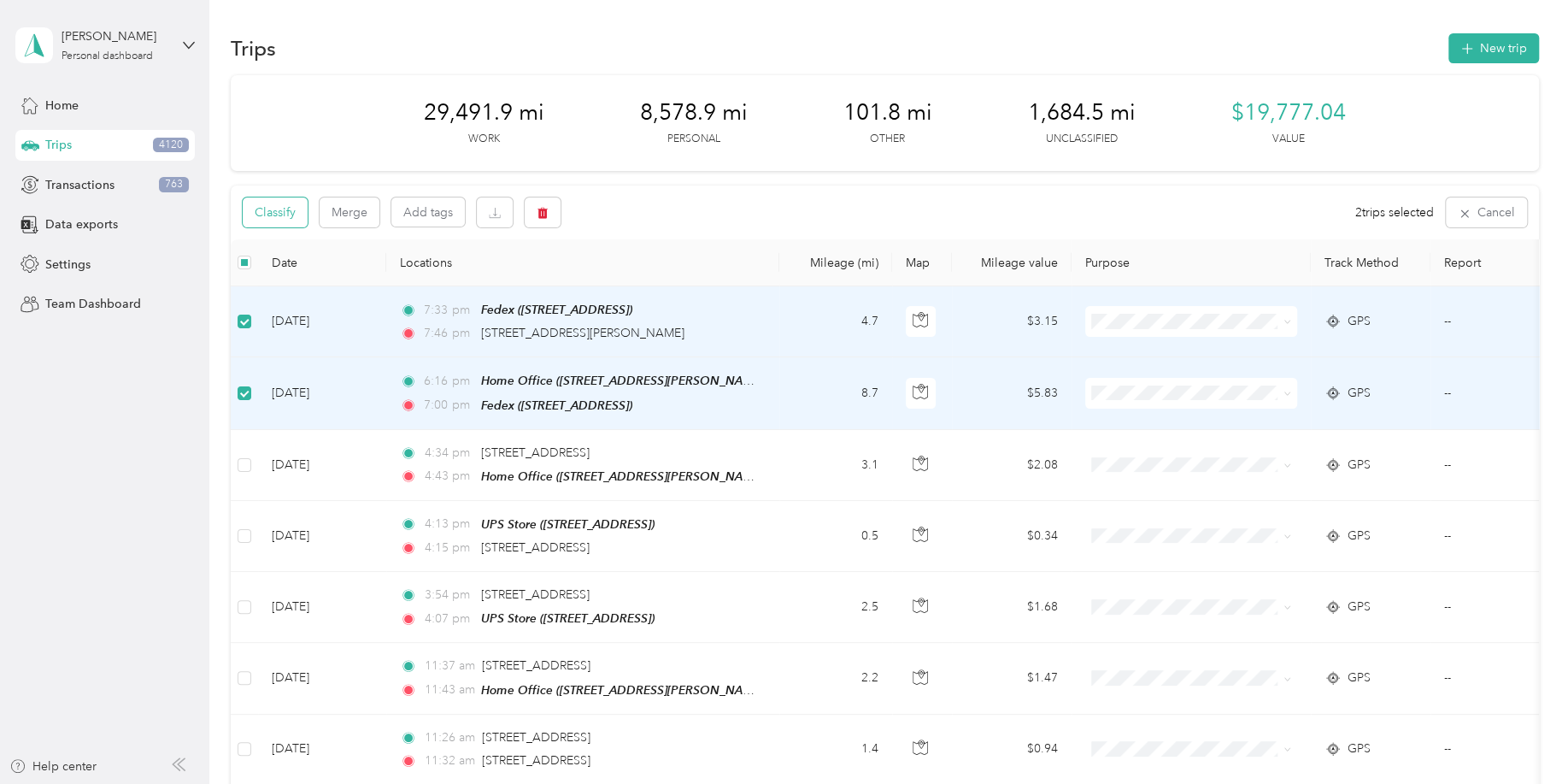
click at [286, 214] on button "Classify" at bounding box center [275, 213] width 65 height 30
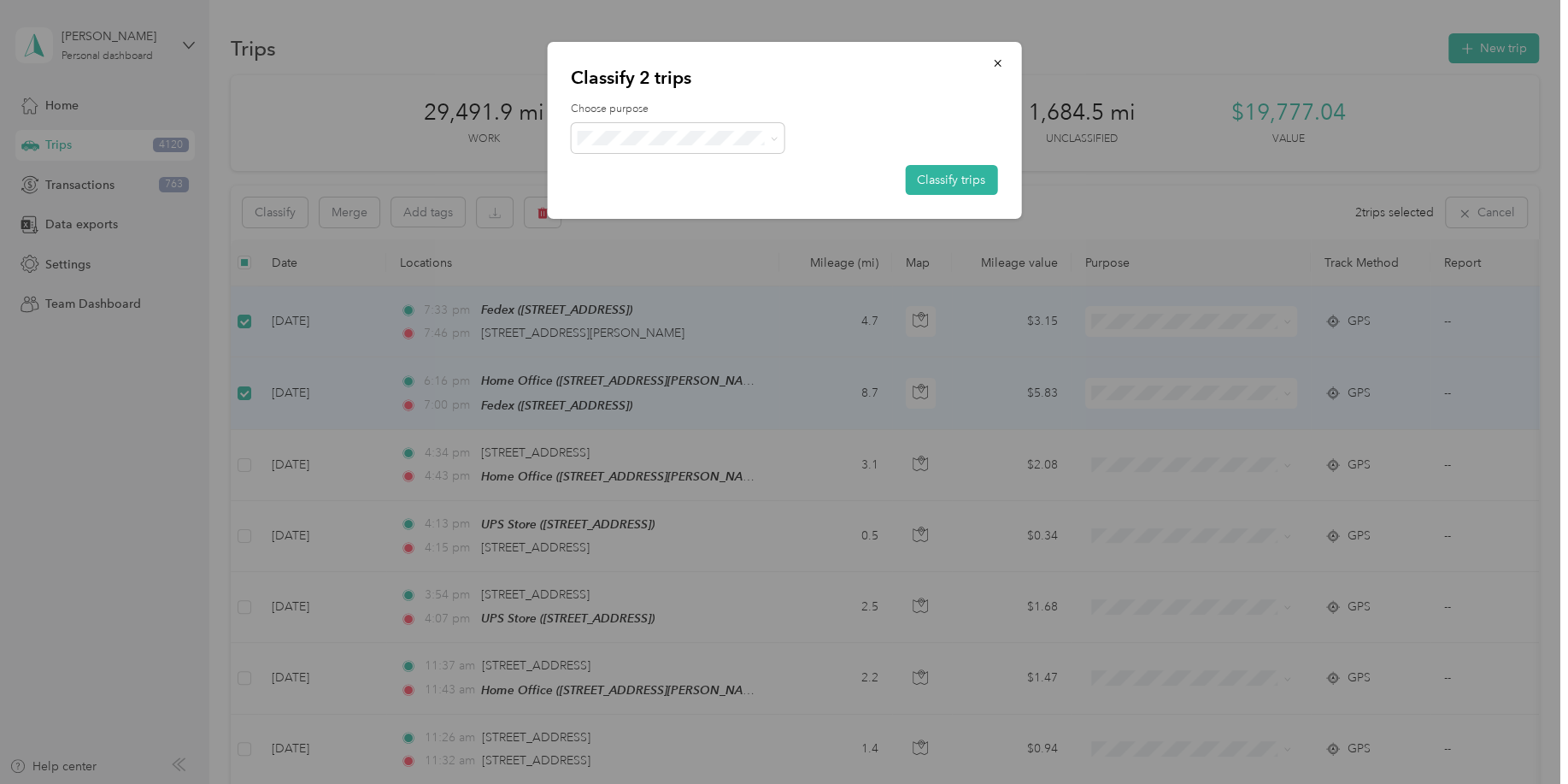
click at [685, 327] on span "Field Nation" at bounding box center [692, 324] width 159 height 18
click at [947, 186] on button "Classify trips" at bounding box center [950, 180] width 92 height 30
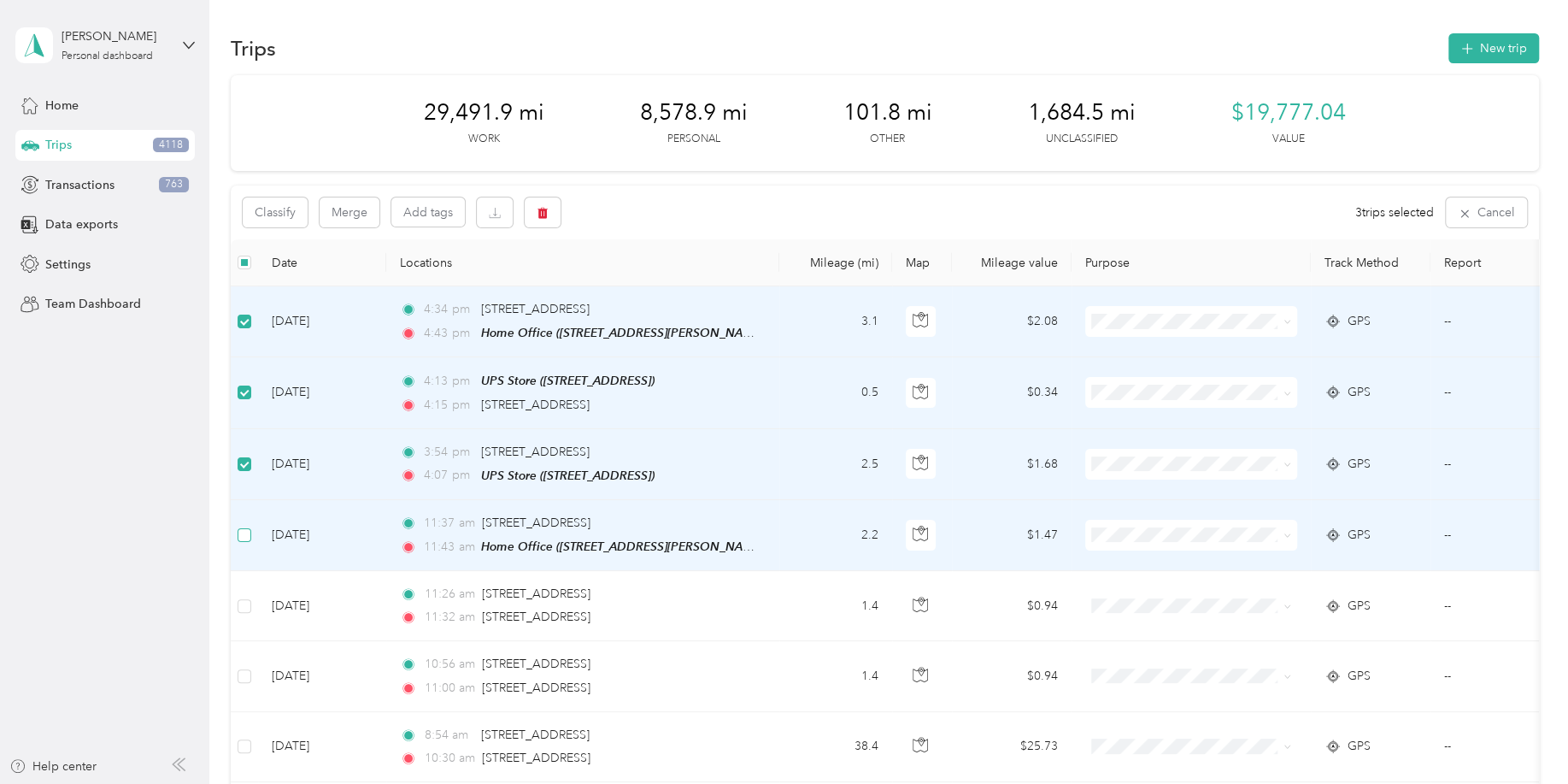
click at [250, 526] on label at bounding box center [245, 535] width 14 height 19
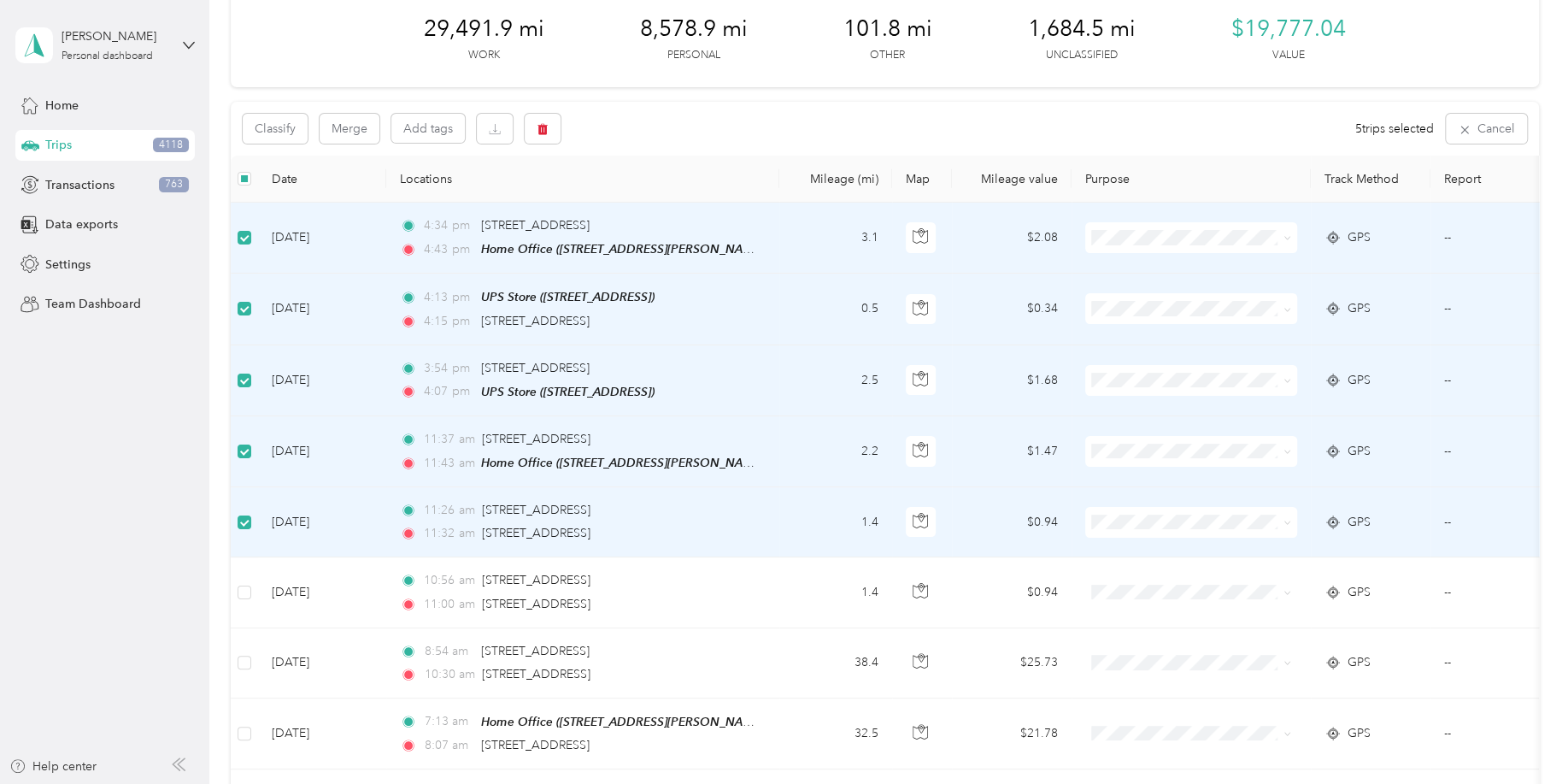
click at [237, 522] on td at bounding box center [244, 522] width 27 height 70
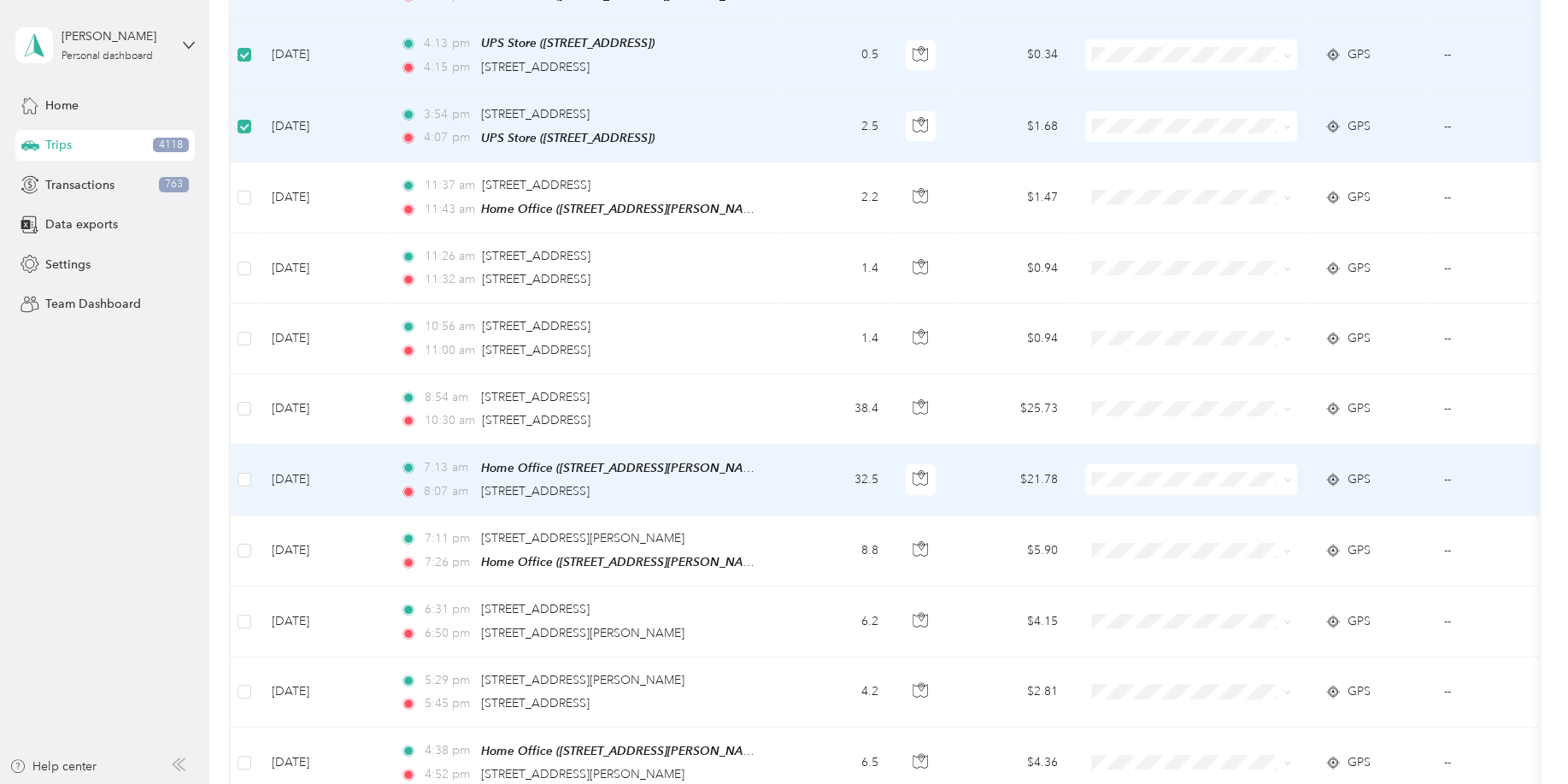
scroll to position [0, 0]
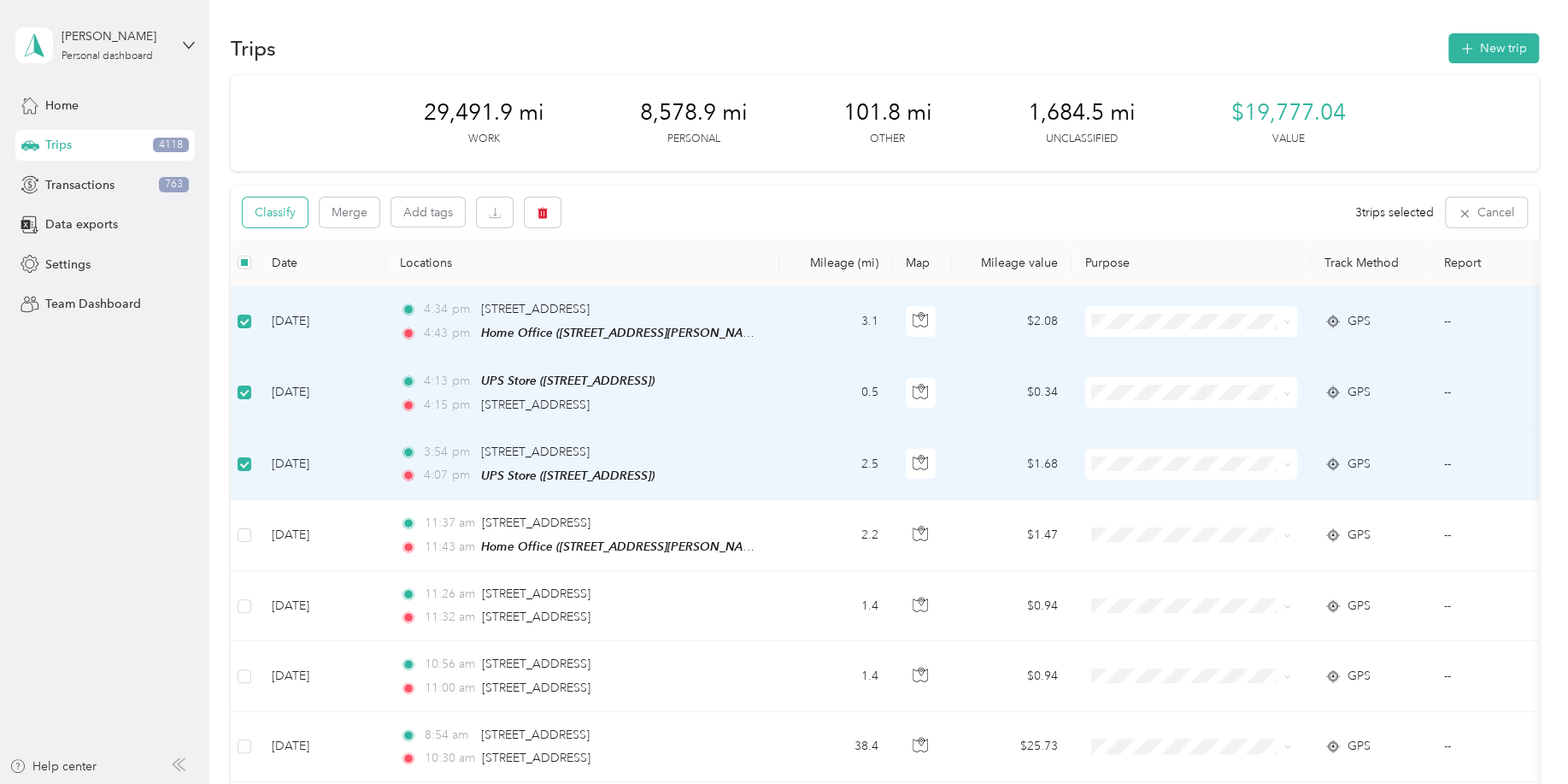
click at [287, 210] on button "Classify" at bounding box center [275, 213] width 65 height 30
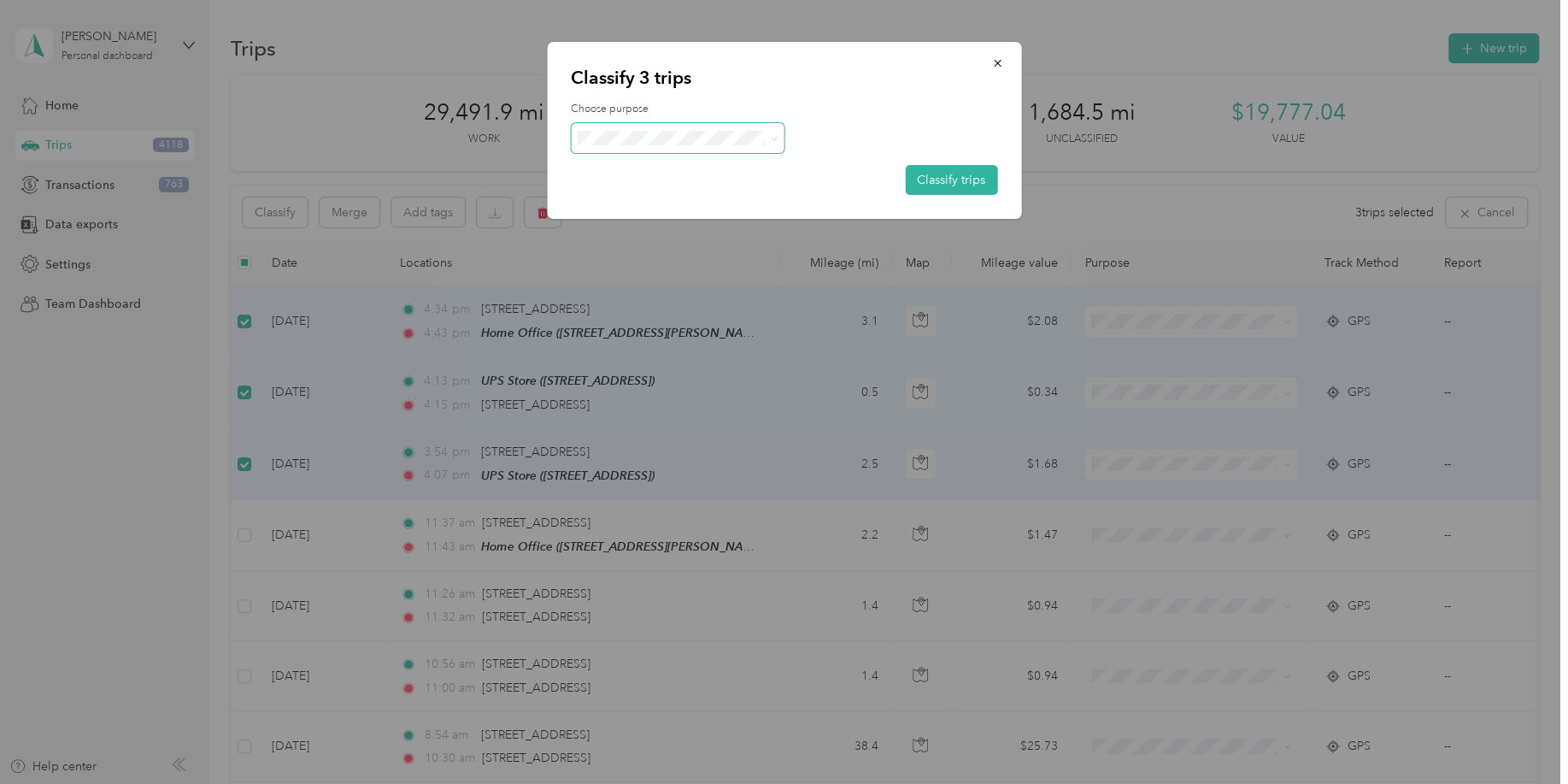
click at [706, 148] on span at bounding box center [678, 138] width 214 height 30
click at [669, 202] on span "Personal" at bounding box center [692, 205] width 159 height 18
click at [936, 176] on button "Classify trips" at bounding box center [950, 180] width 92 height 30
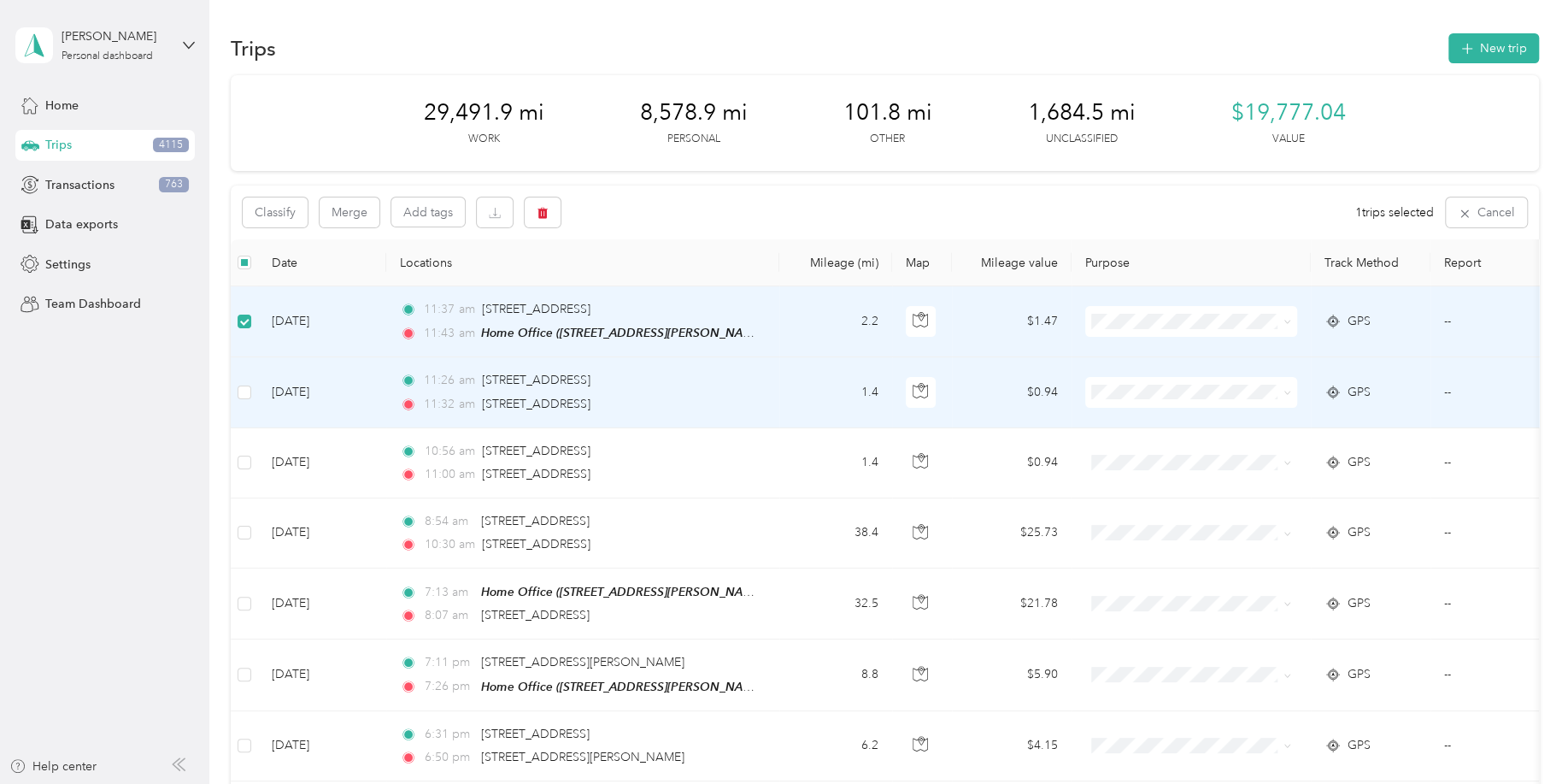
click at [241, 401] on td at bounding box center [244, 392] width 27 height 70
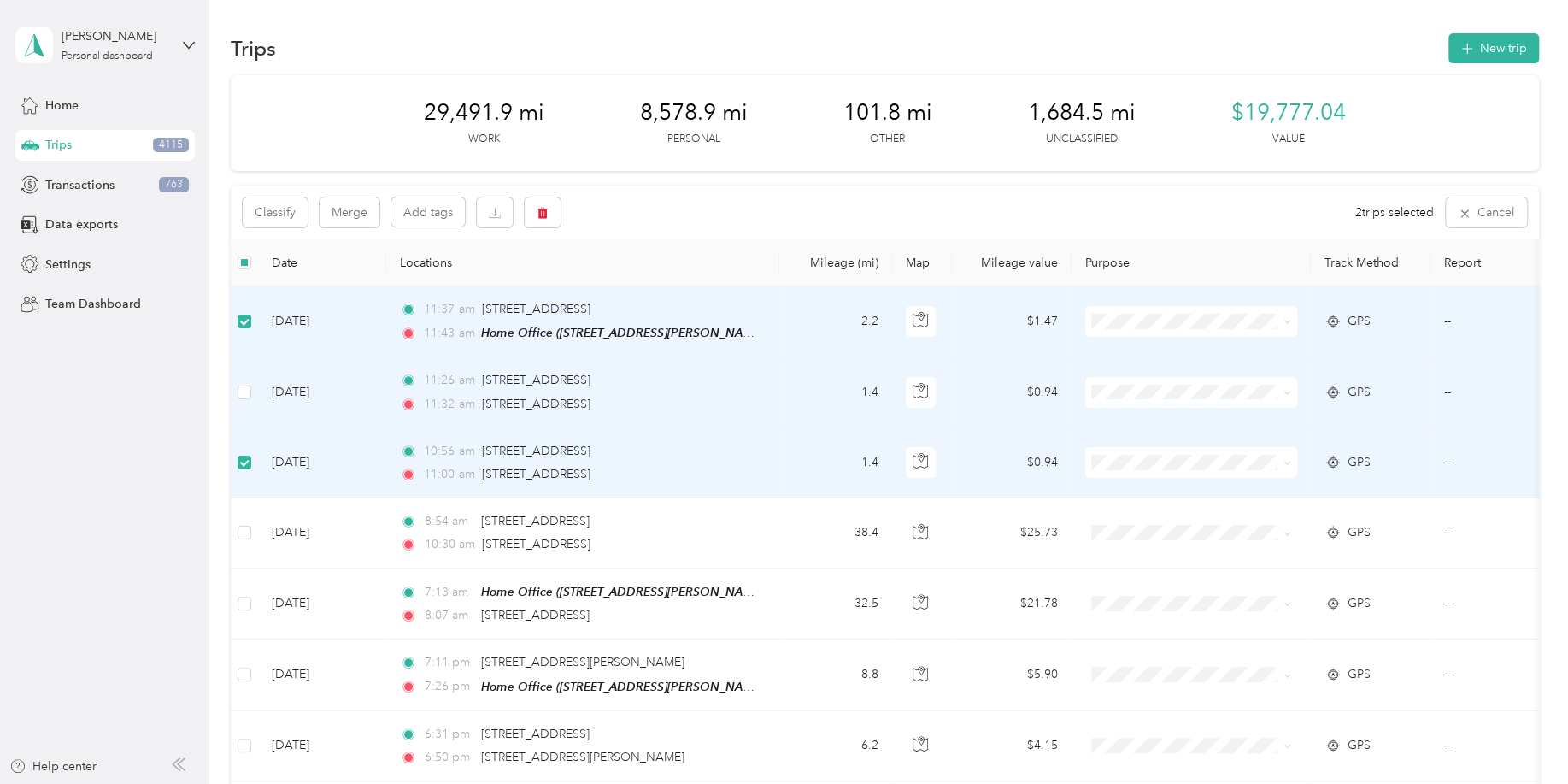
click at [259, 386] on td "[DATE]" at bounding box center [322, 392] width 128 height 70
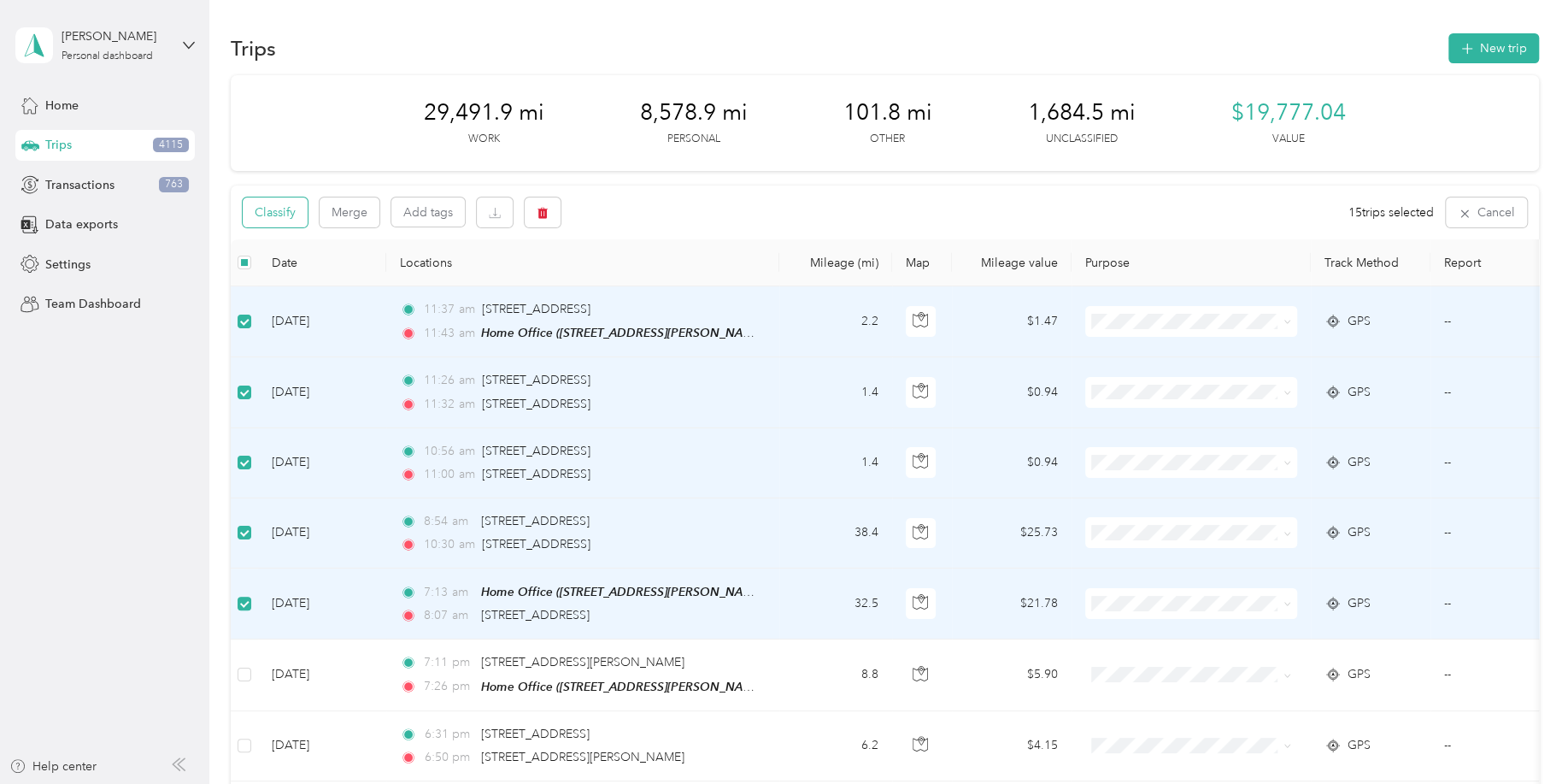
click at [291, 216] on button "Classify" at bounding box center [275, 213] width 65 height 30
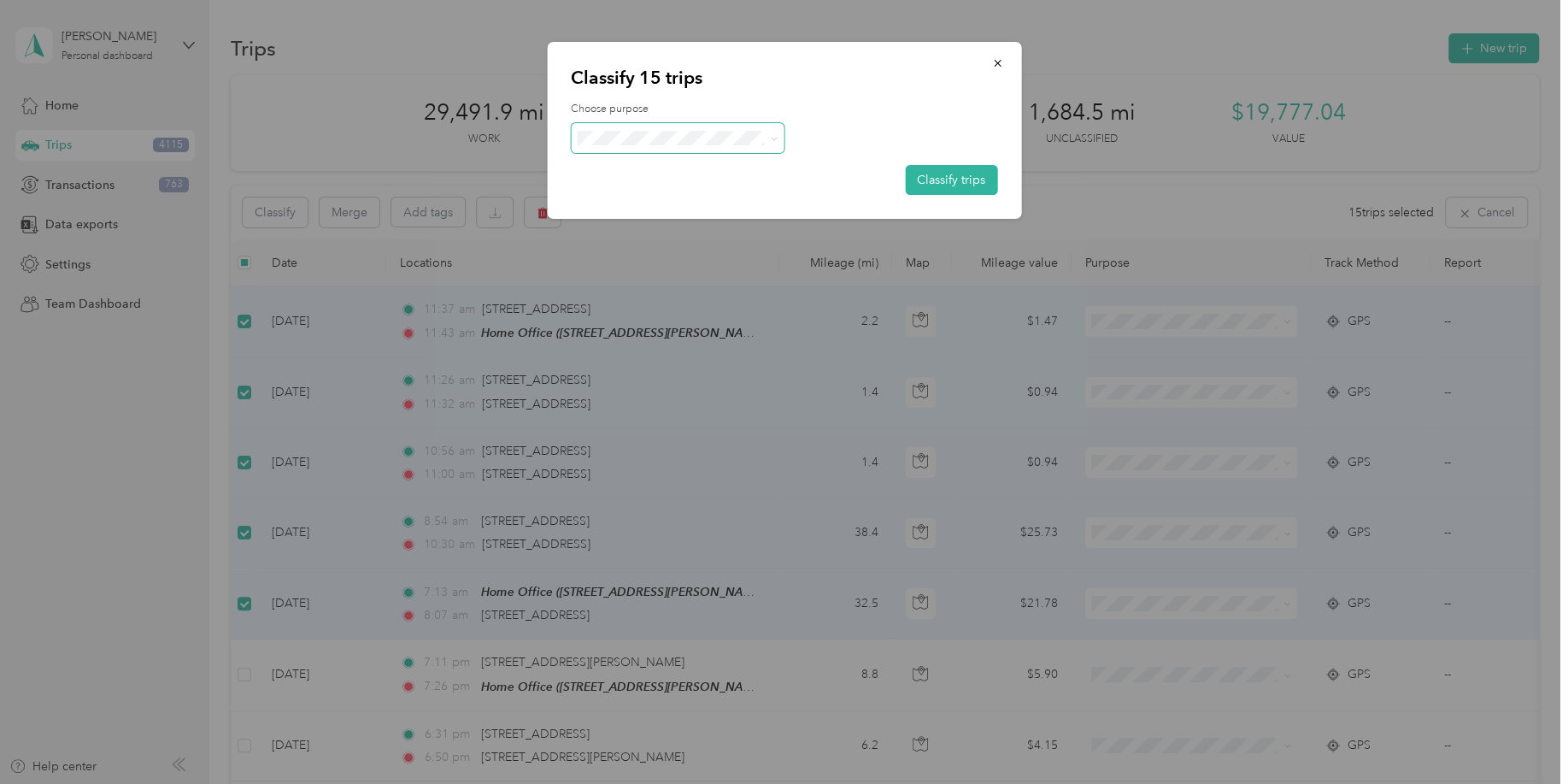
click at [731, 146] on span at bounding box center [678, 138] width 214 height 30
click at [652, 323] on span "Field Nation" at bounding box center [692, 319] width 159 height 18
click at [948, 180] on button "Classify trips" at bounding box center [950, 180] width 92 height 30
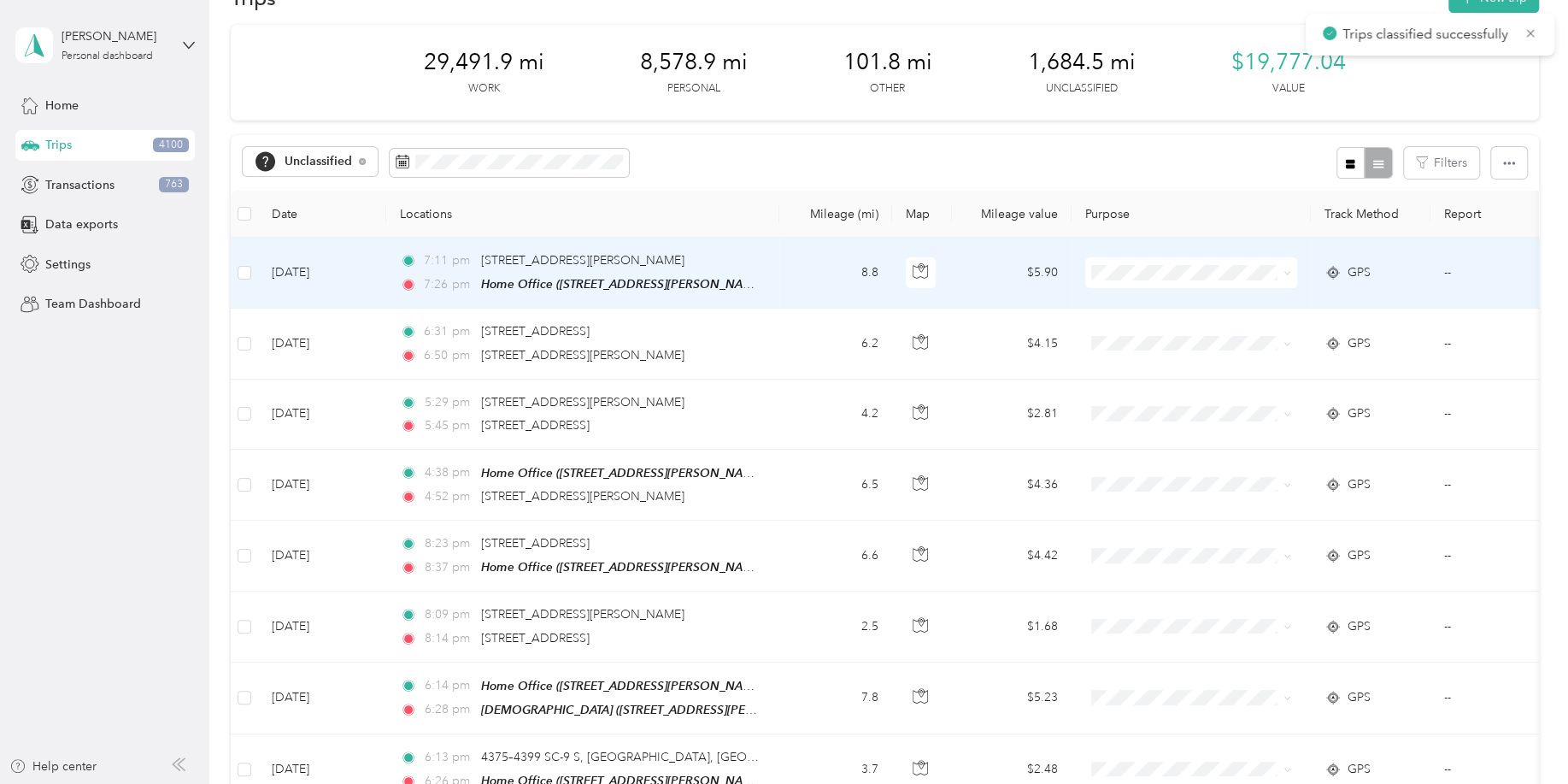
scroll to position [84, 0]
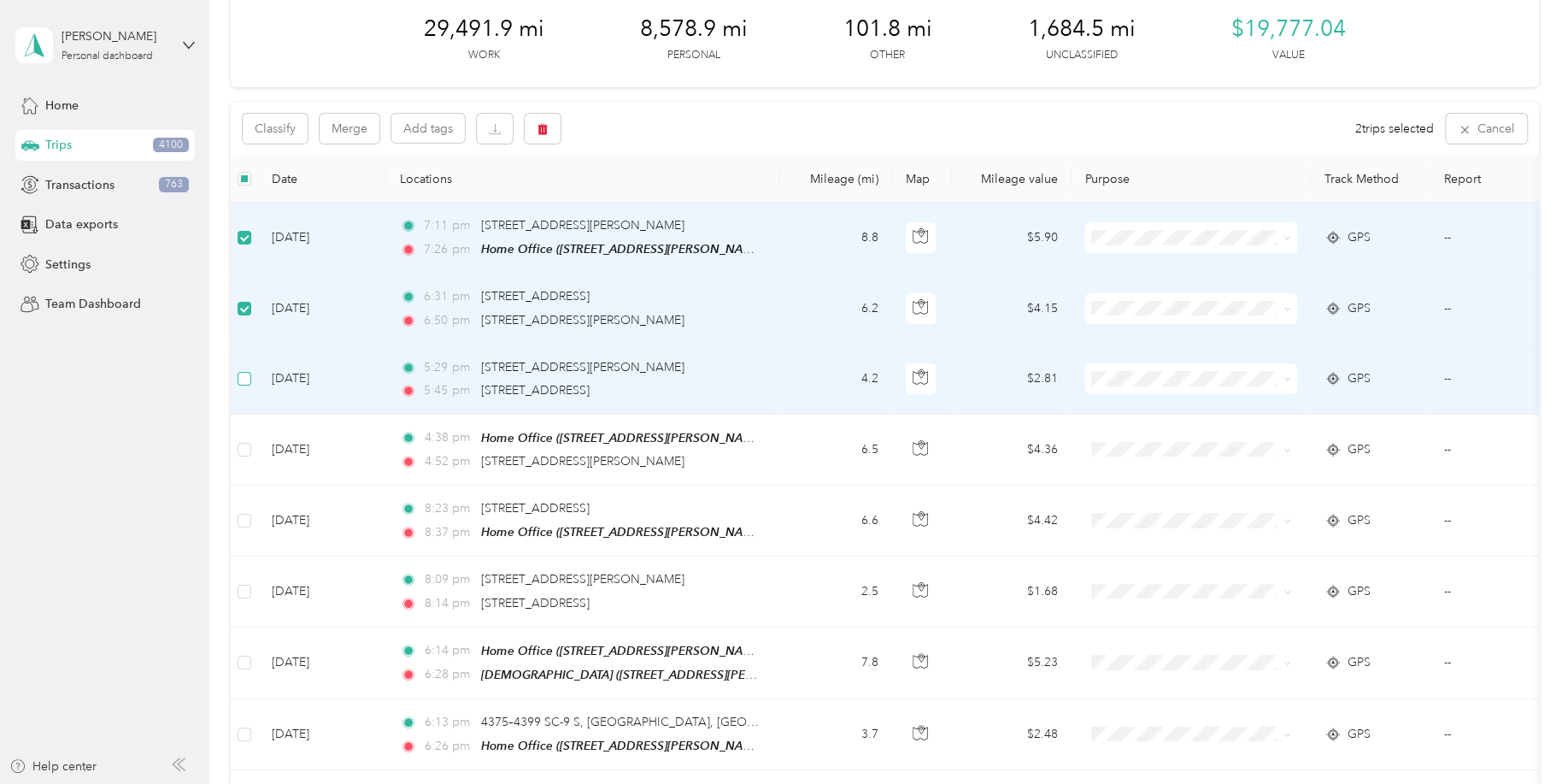
click at [242, 386] on label at bounding box center [245, 378] width 14 height 19
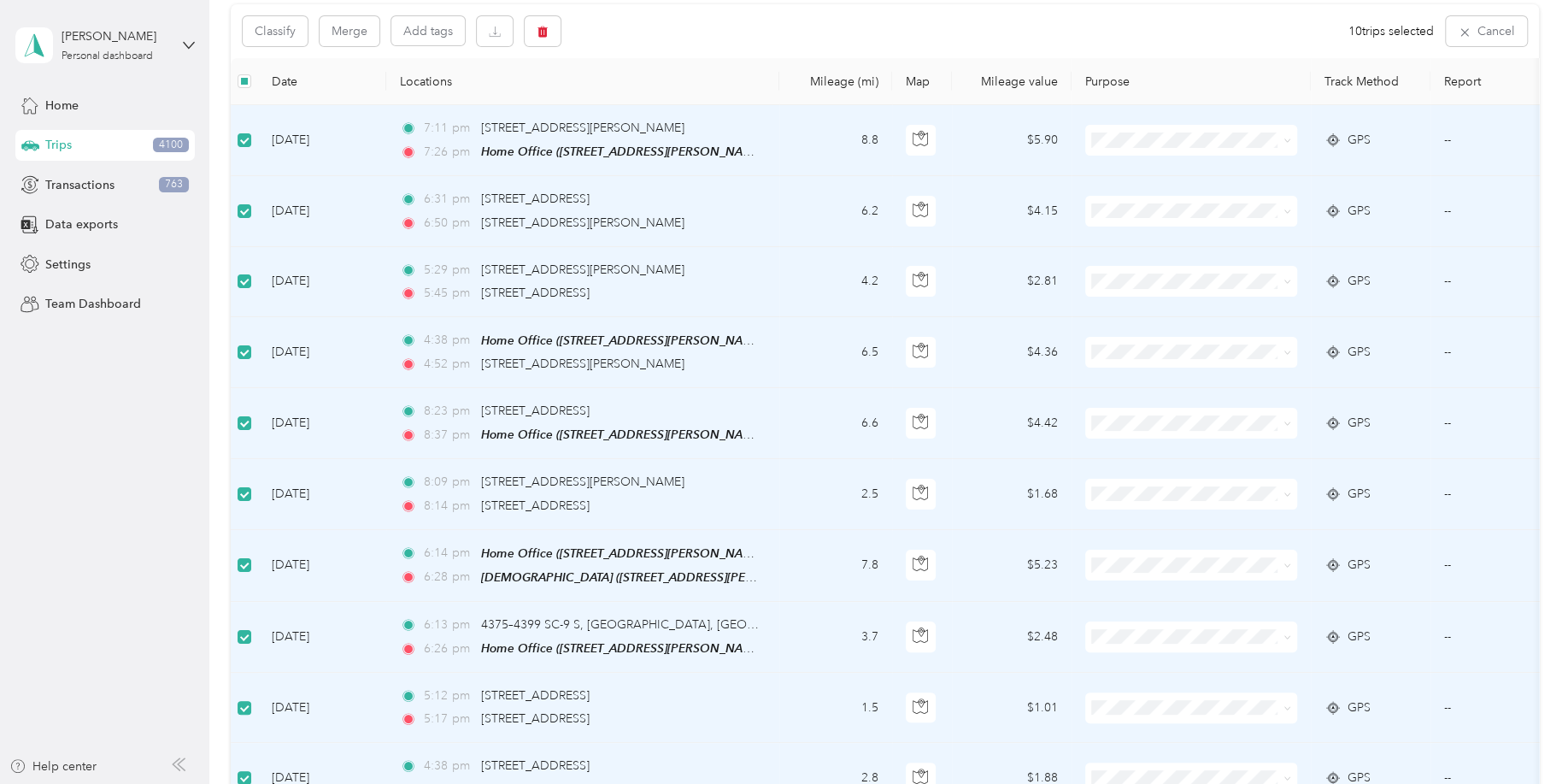
scroll to position [0, 0]
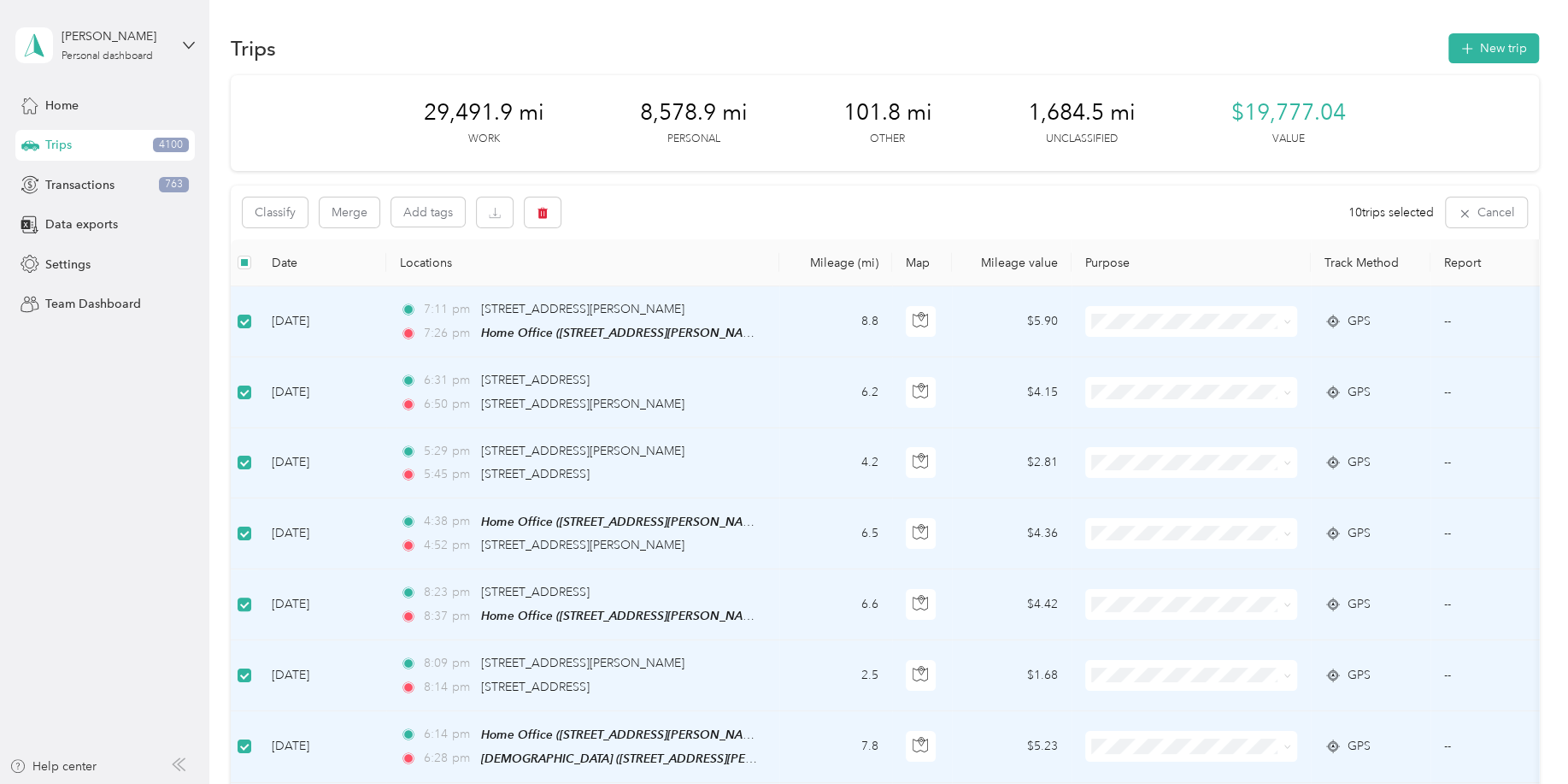
click at [291, 228] on div "Classify Merge Add tags 10 trips selected Cancel" at bounding box center [884, 213] width 1308 height 54
click at [289, 210] on button "Classify" at bounding box center [275, 213] width 65 height 30
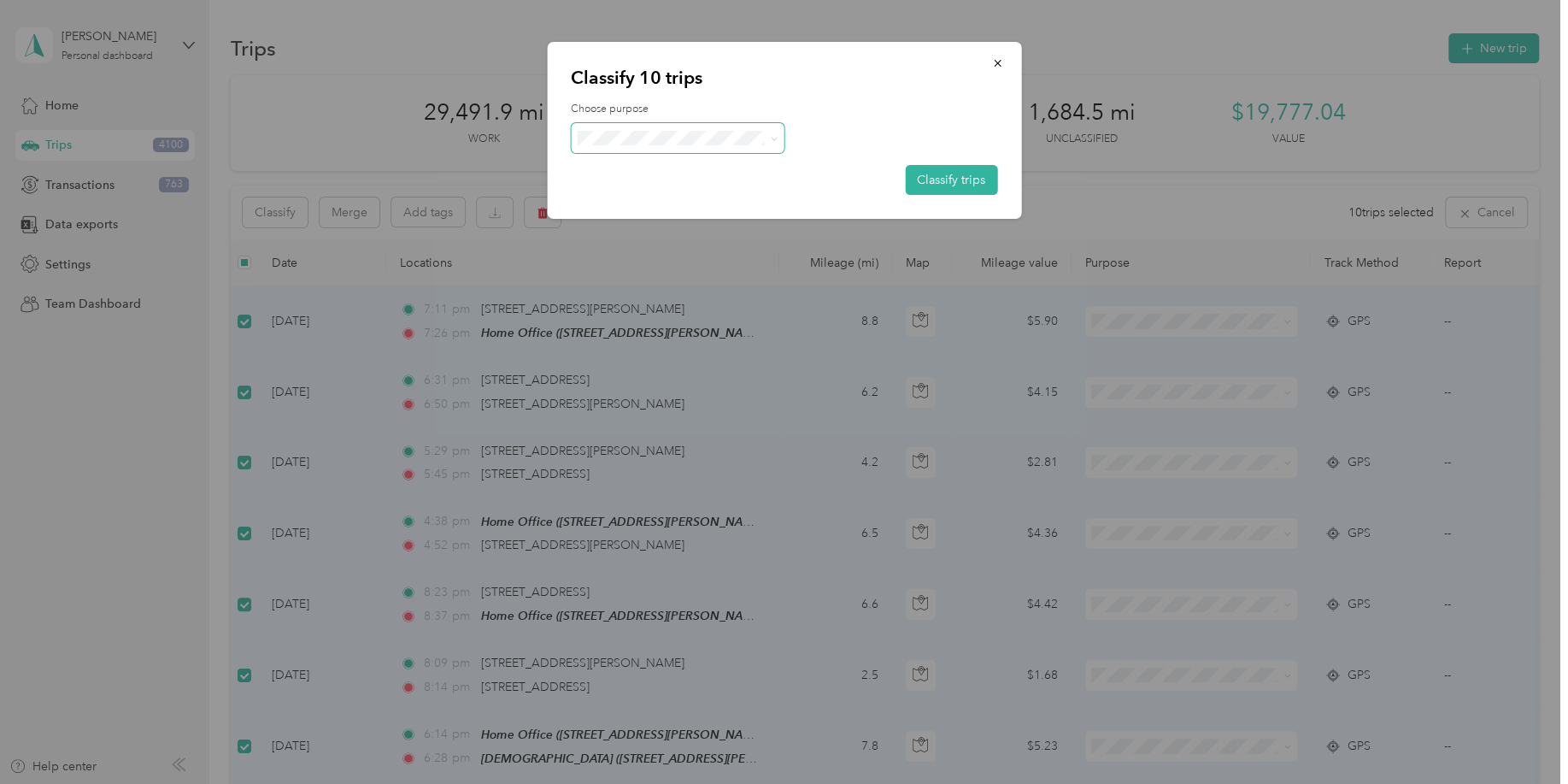
click at [769, 139] on span at bounding box center [772, 138] width 14 height 18
click at [746, 127] on span at bounding box center [678, 138] width 214 height 30
click at [690, 209] on span "Personal" at bounding box center [678, 204] width 190 height 21
click at [962, 183] on button "Classify trips" at bounding box center [950, 180] width 92 height 30
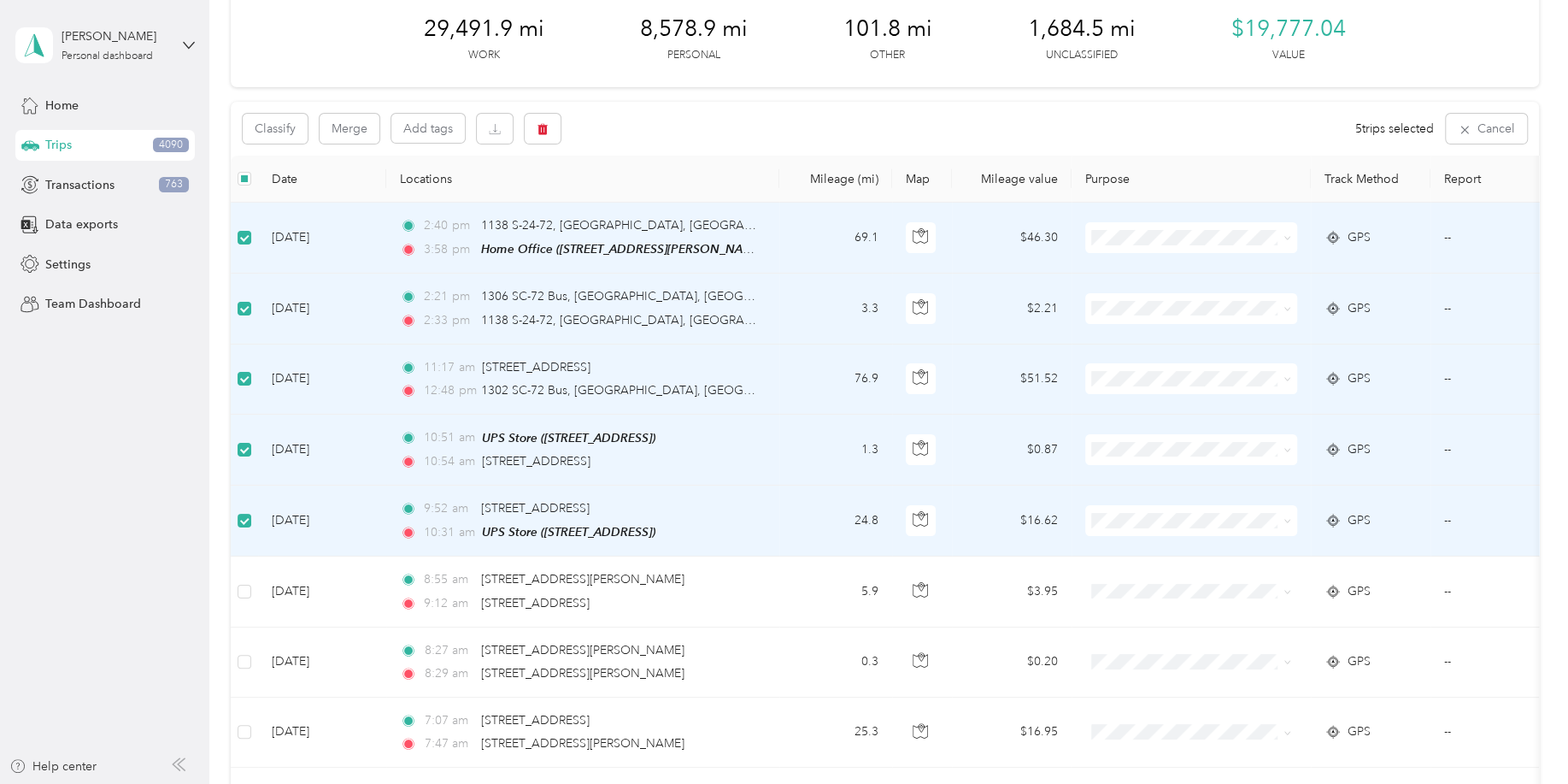
scroll to position [168, 0]
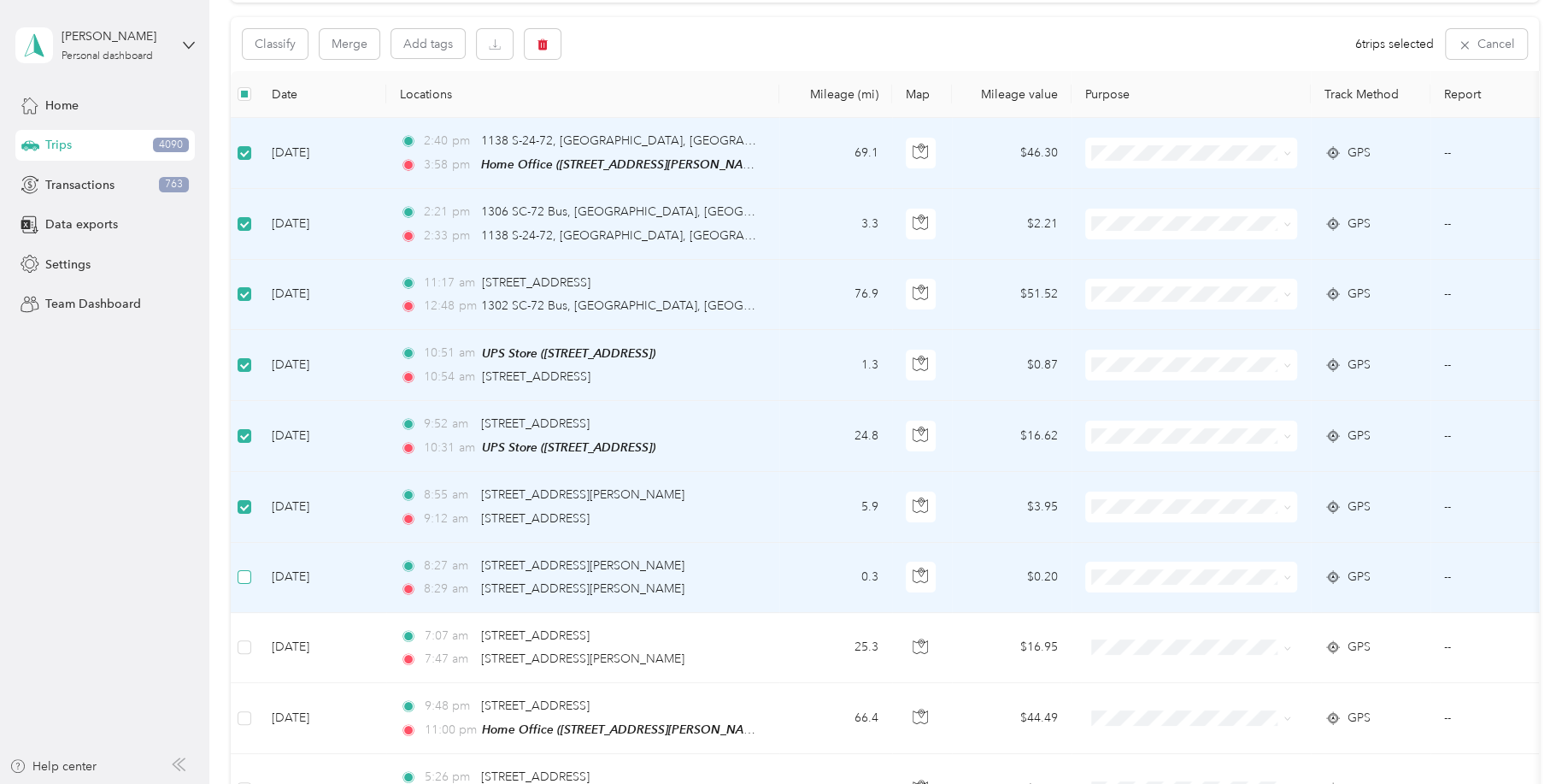
click at [239, 581] on label at bounding box center [245, 577] width 14 height 19
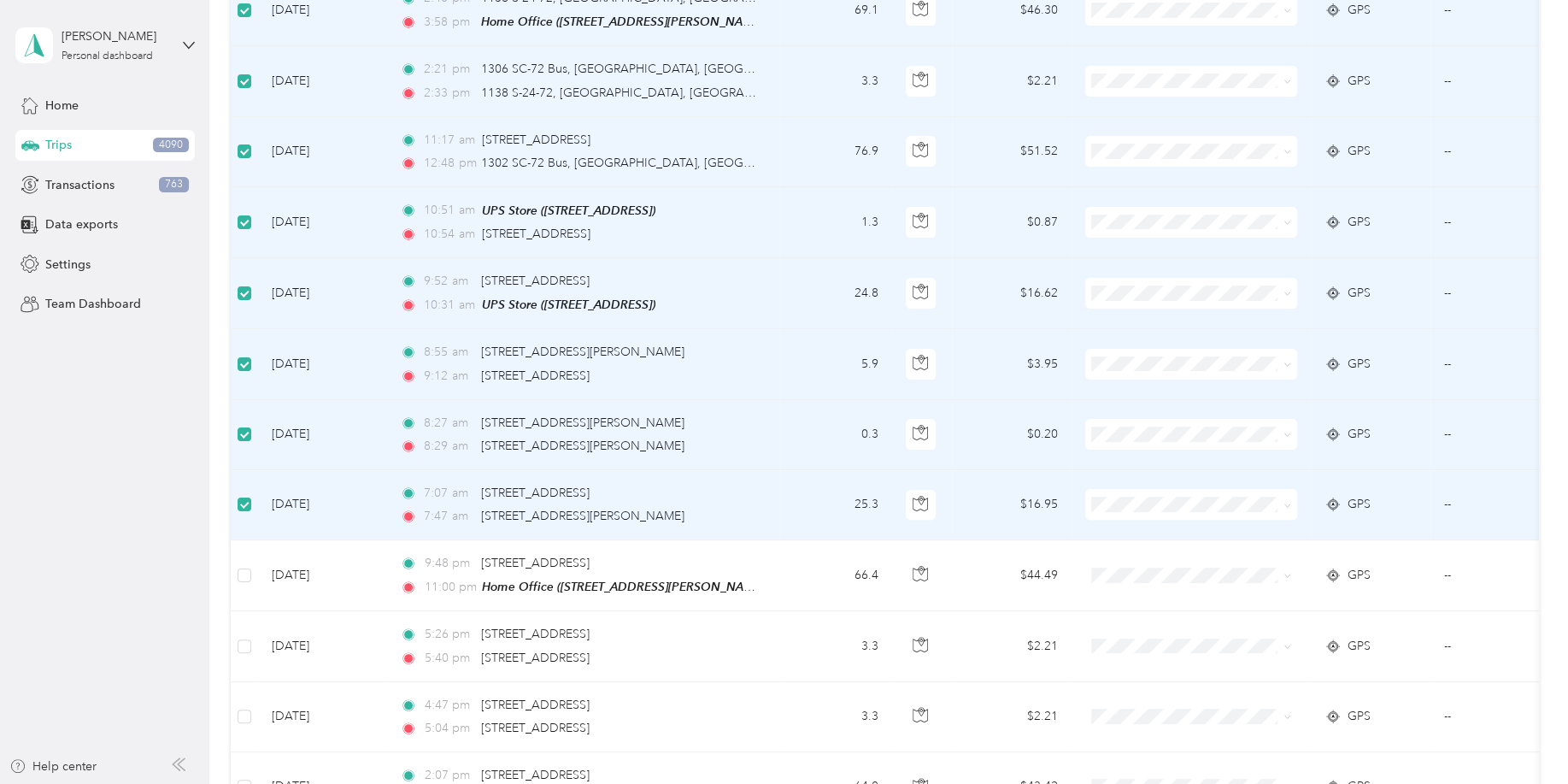
scroll to position [338, 0]
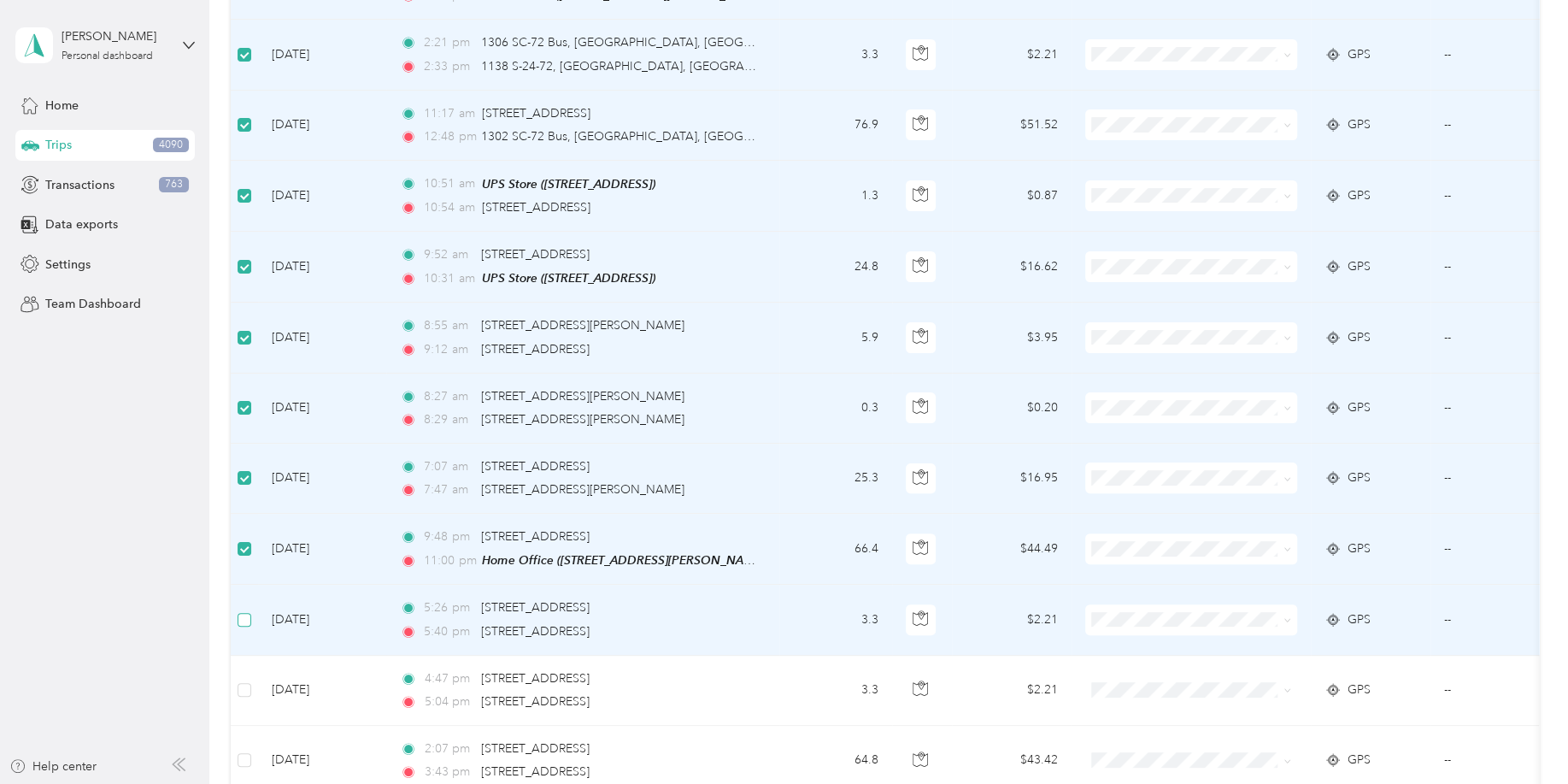
click at [239, 623] on label at bounding box center [245, 619] width 14 height 19
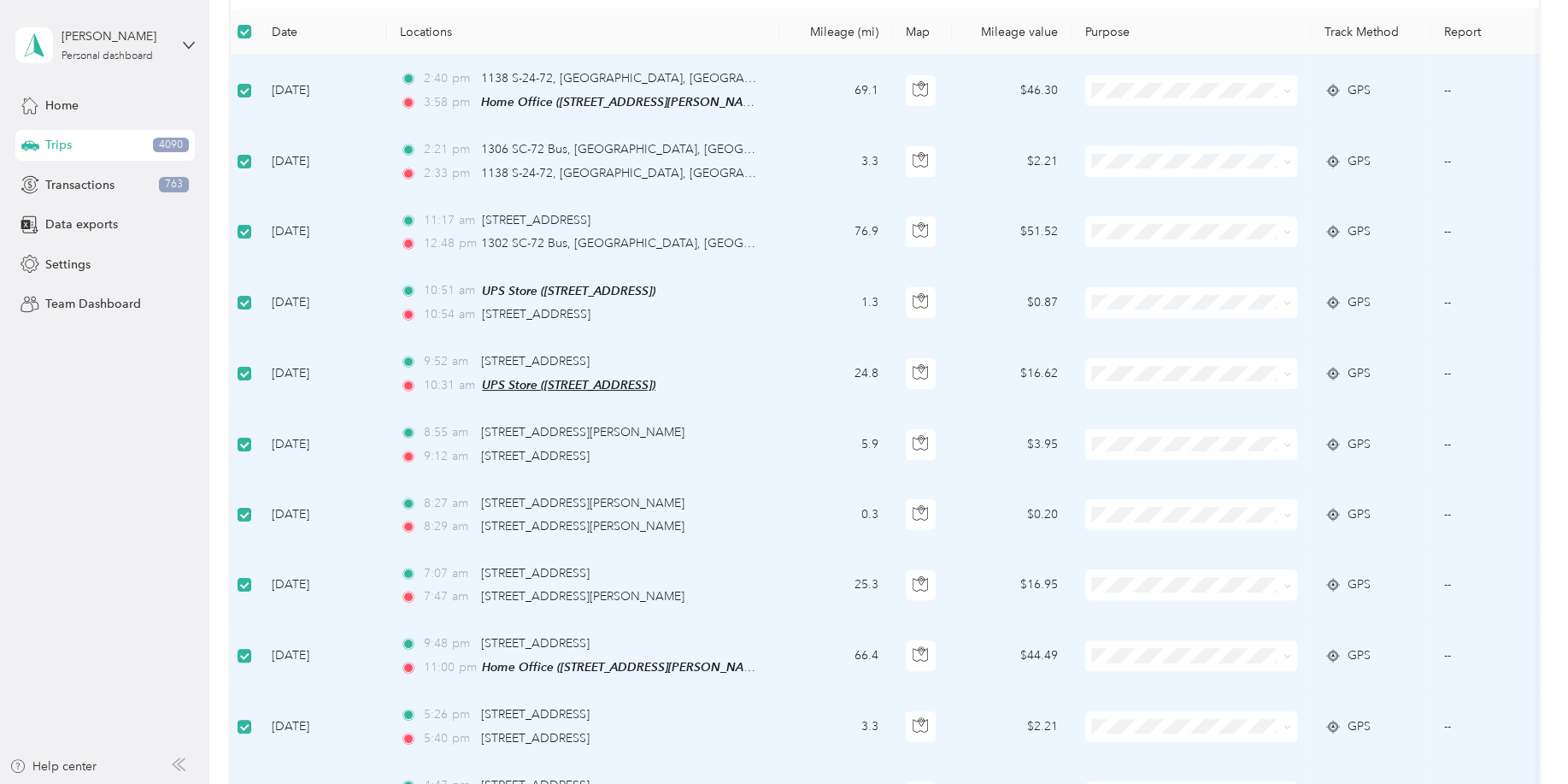
scroll to position [0, 0]
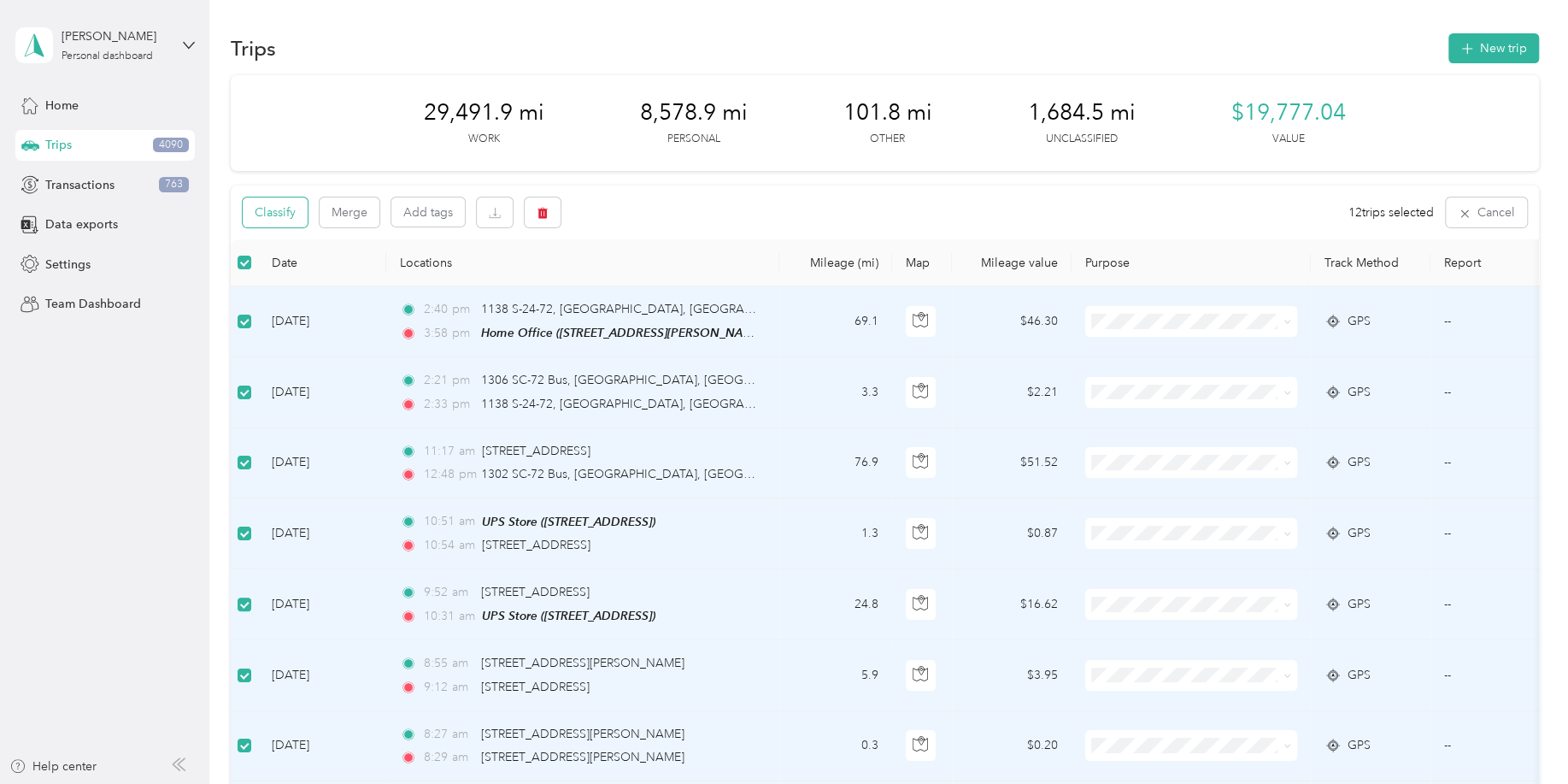
click at [287, 209] on button "Classify" at bounding box center [275, 213] width 65 height 30
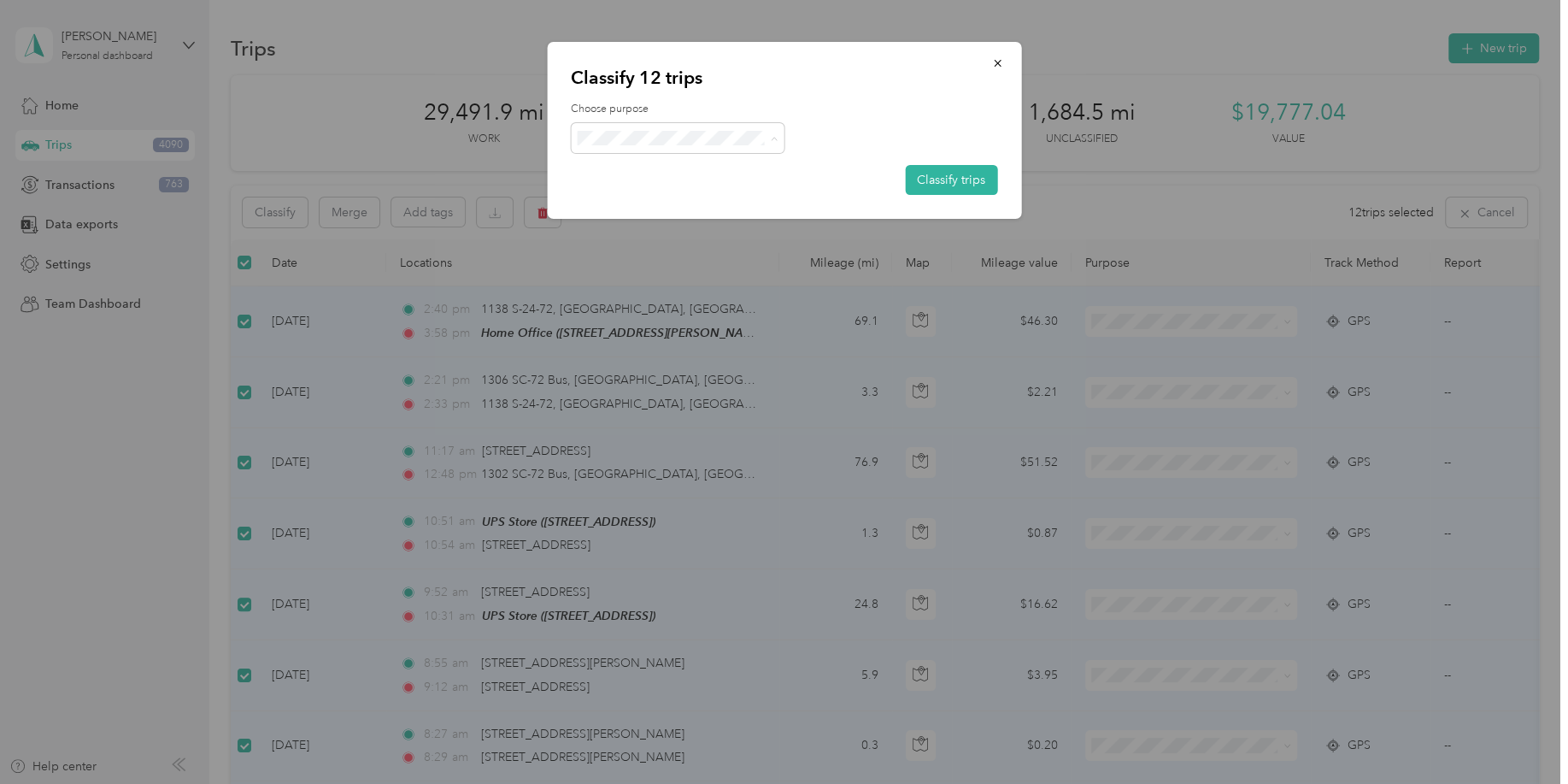
click at [654, 327] on span "Field Nation" at bounding box center [678, 325] width 190 height 21
click at [950, 178] on button "Classify trips" at bounding box center [950, 180] width 92 height 30
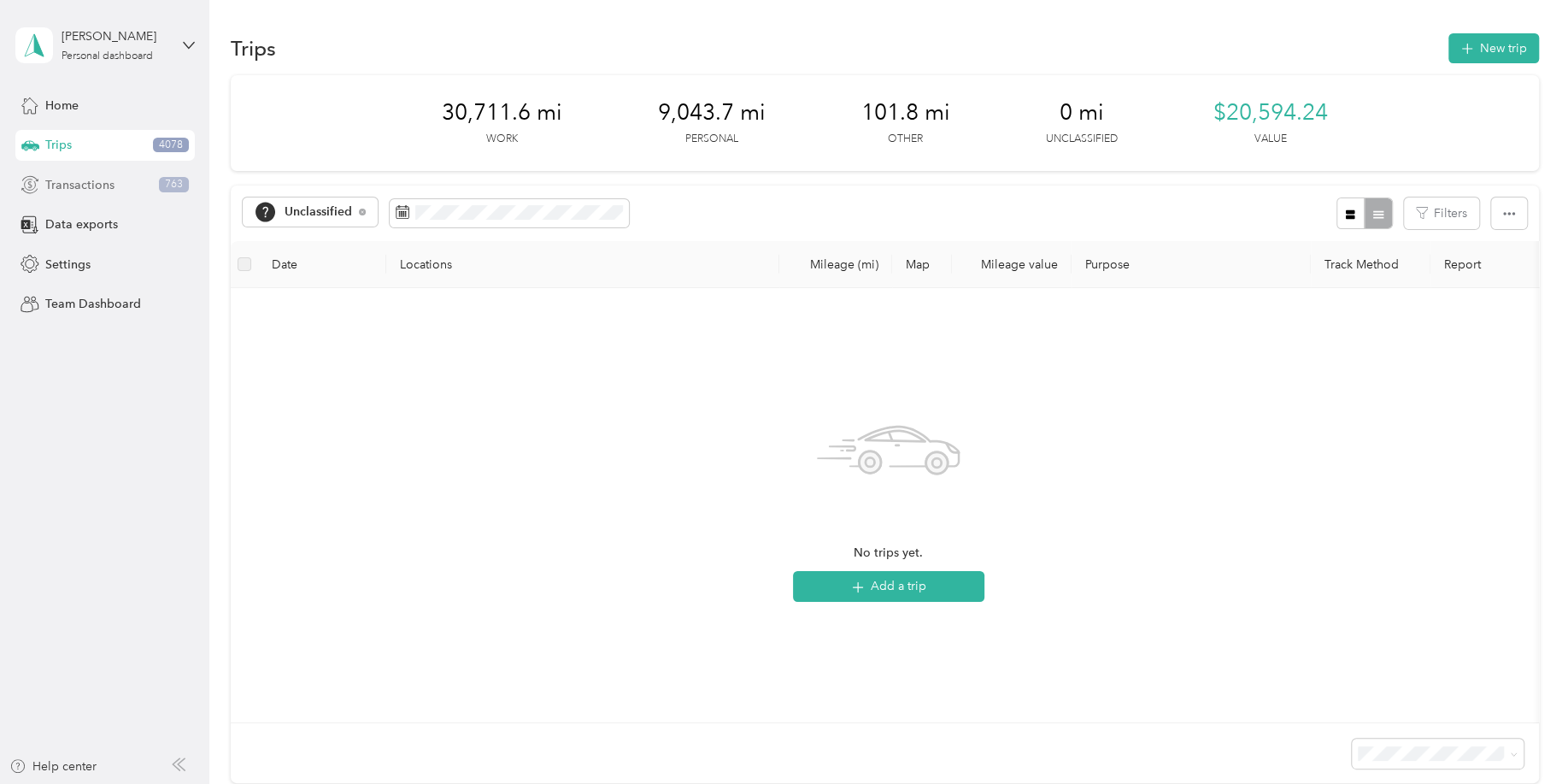
click at [77, 186] on span "Transactions" at bounding box center [79, 185] width 69 height 18
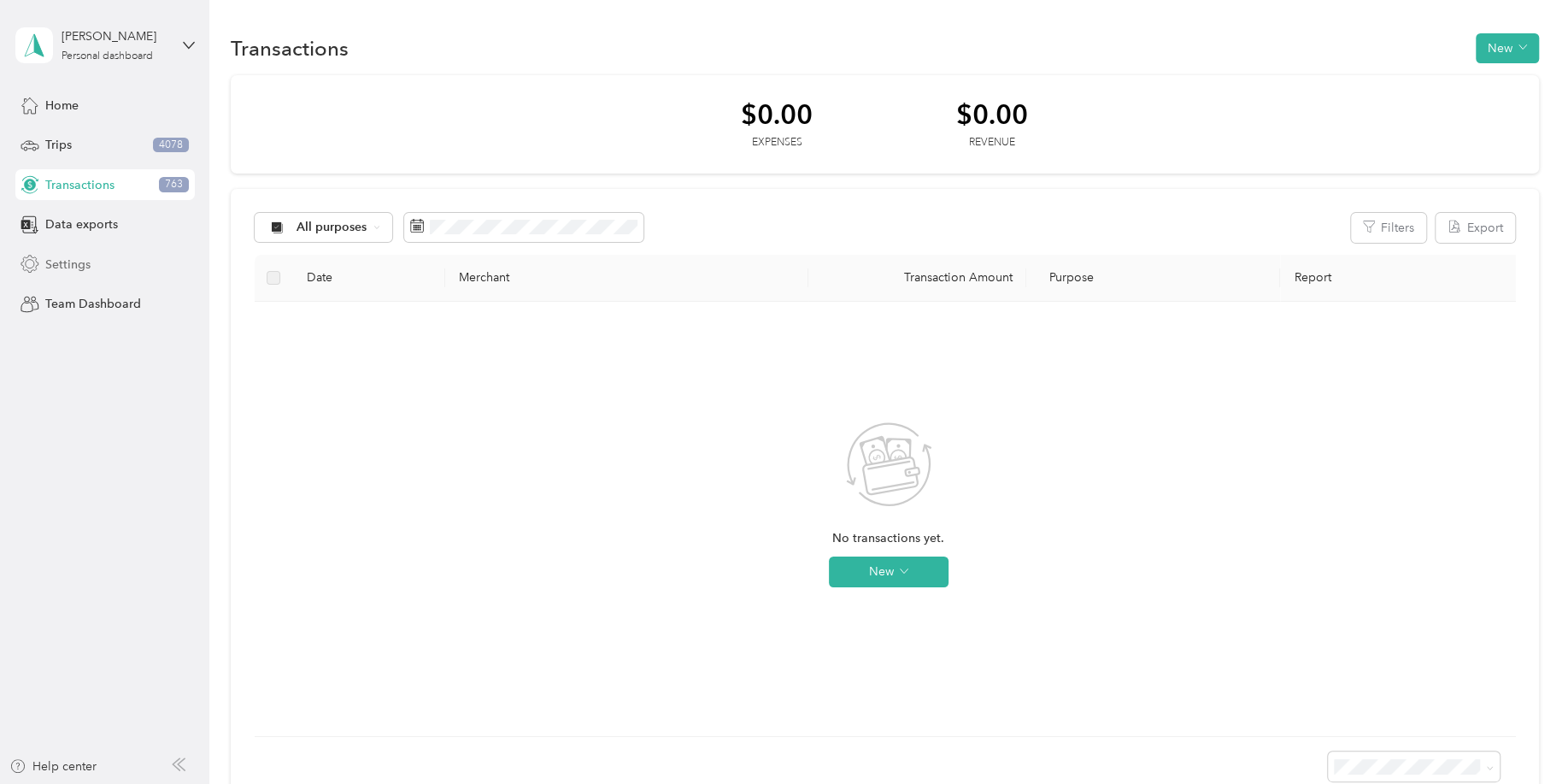
click at [80, 271] on span "Settings" at bounding box center [67, 265] width 45 height 18
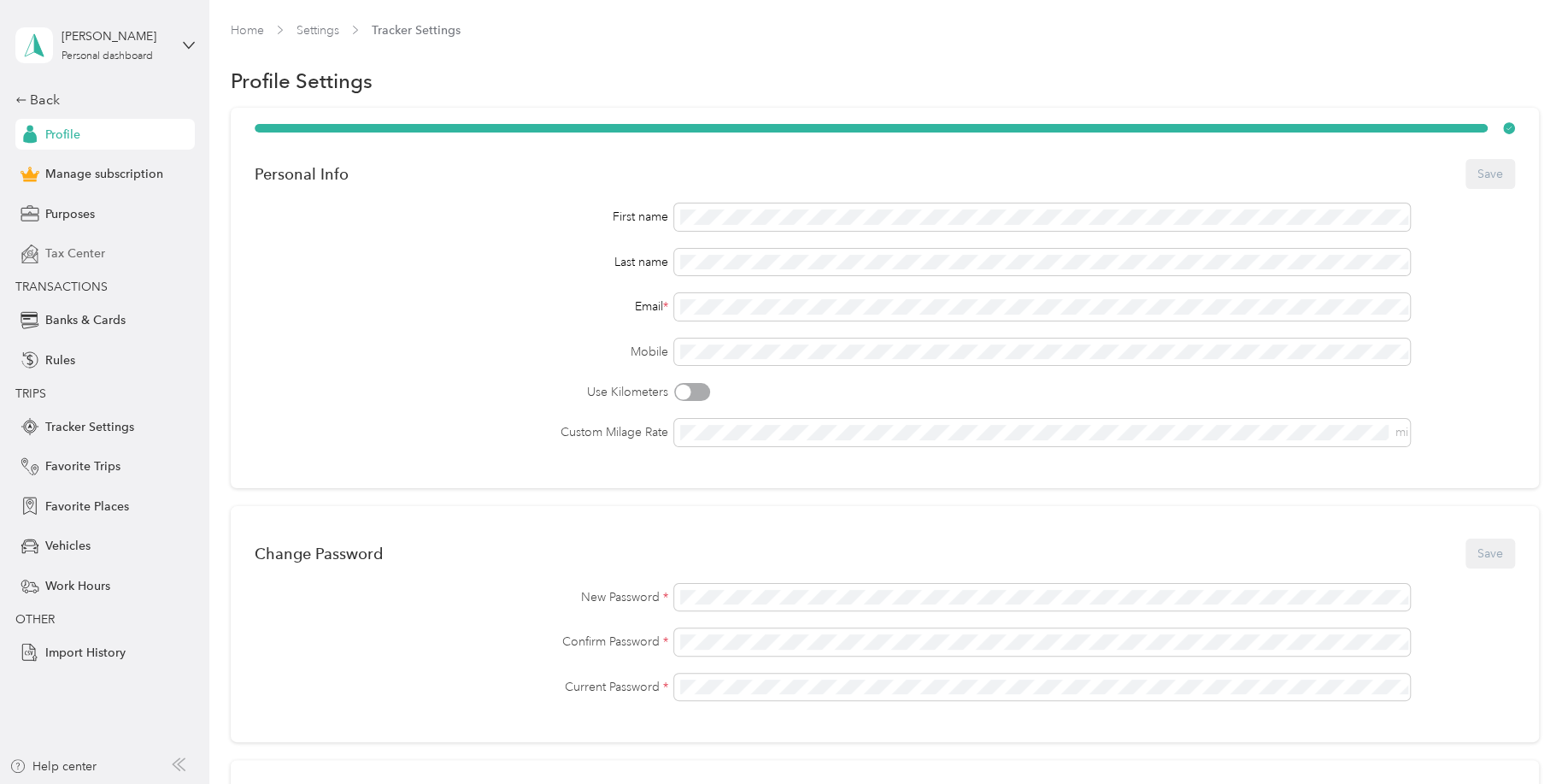
click at [78, 252] on span "Tax Center" at bounding box center [75, 254] width 60 height 18
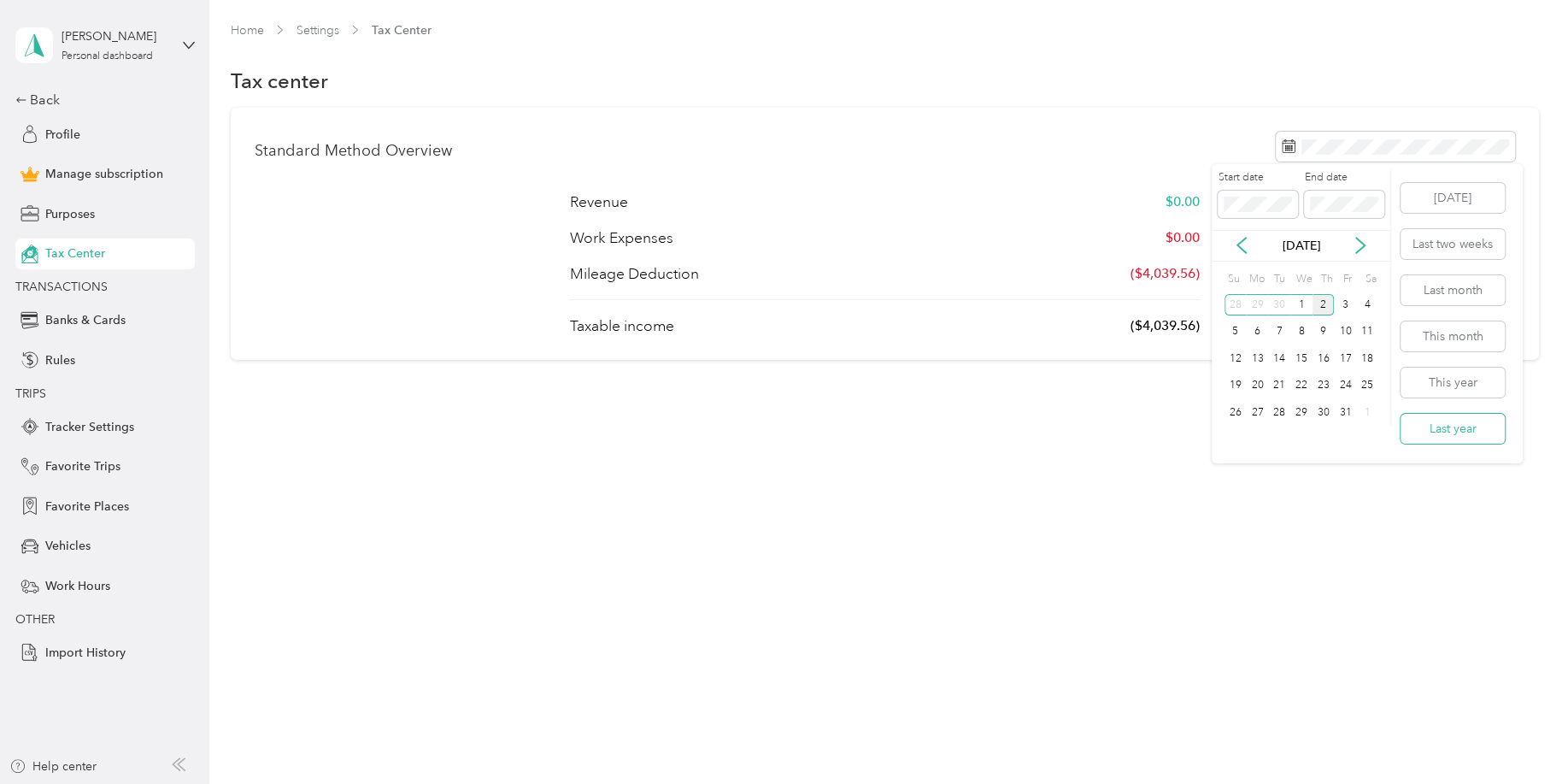
click at [1435, 425] on button "Last year" at bounding box center [1452, 429] width 104 height 30
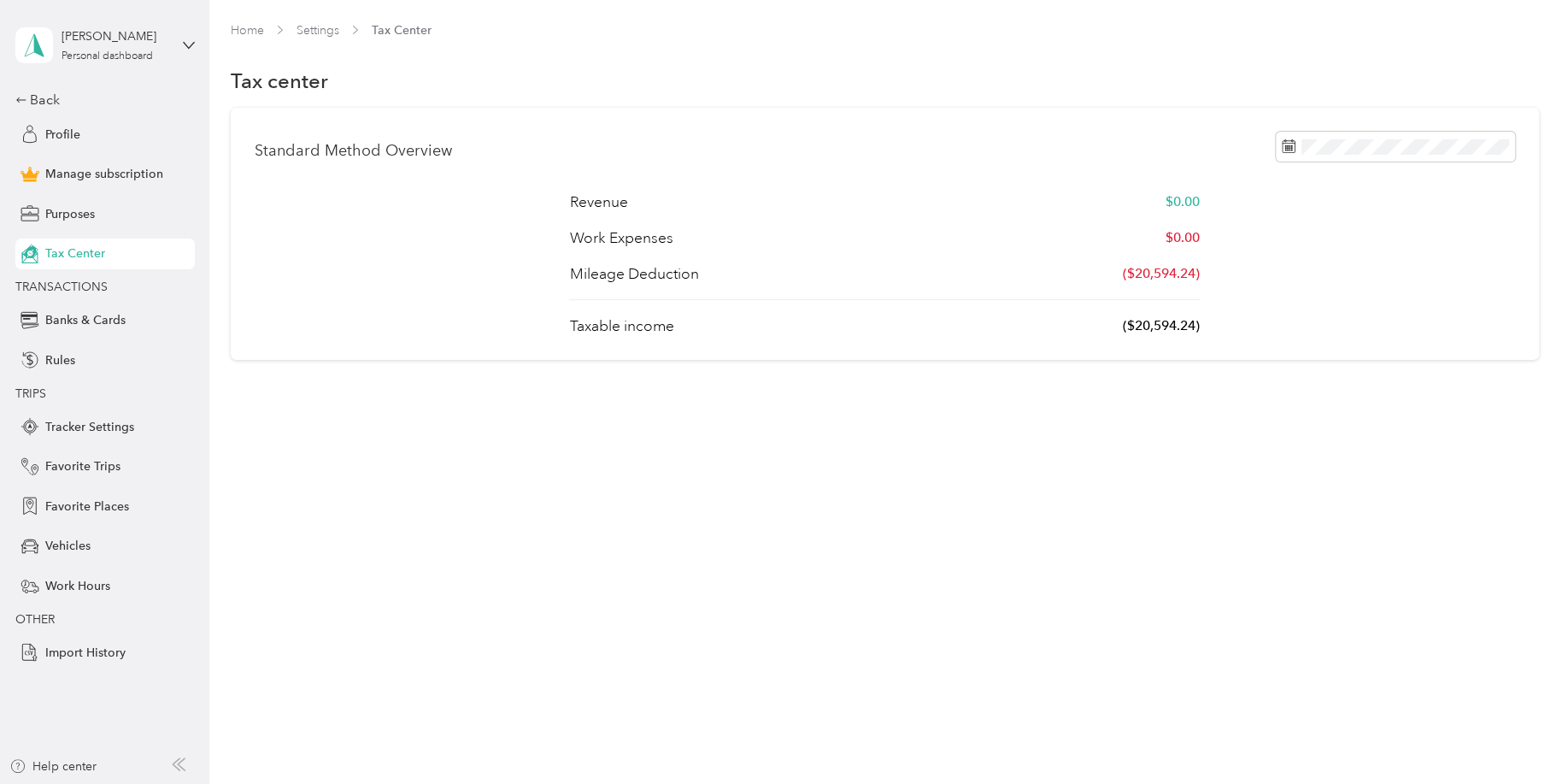
click at [1347, 267] on div "Revenue $0.00 Work Expenses $0.00 Mileage Deduction ($20,594.24) Taxable income…" at bounding box center [884, 264] width 1260 height 144
click at [94, 318] on span "Banks & Cards" at bounding box center [85, 320] width 80 height 18
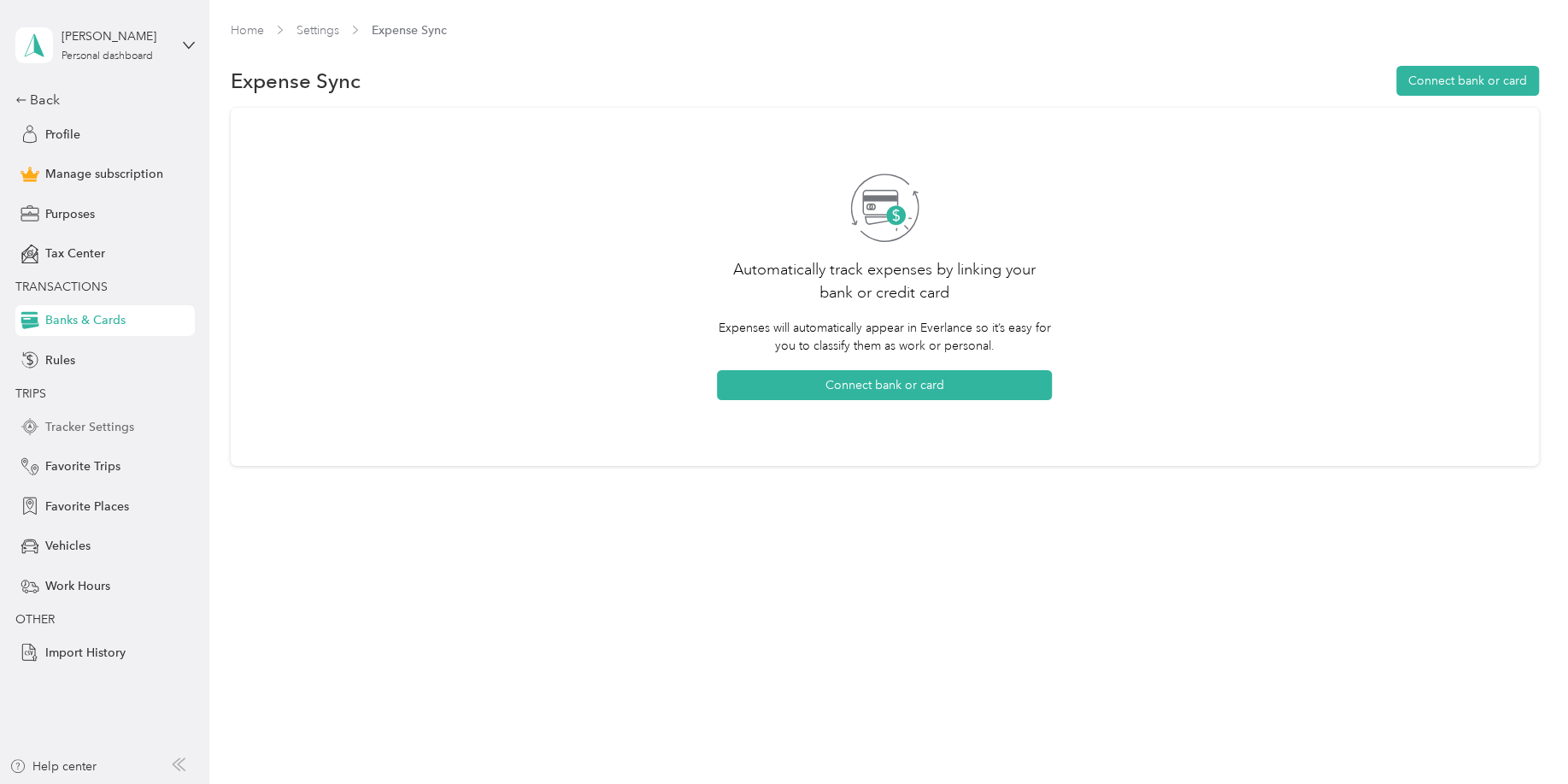
click at [74, 428] on span "Tracker Settings" at bounding box center [89, 427] width 89 height 18
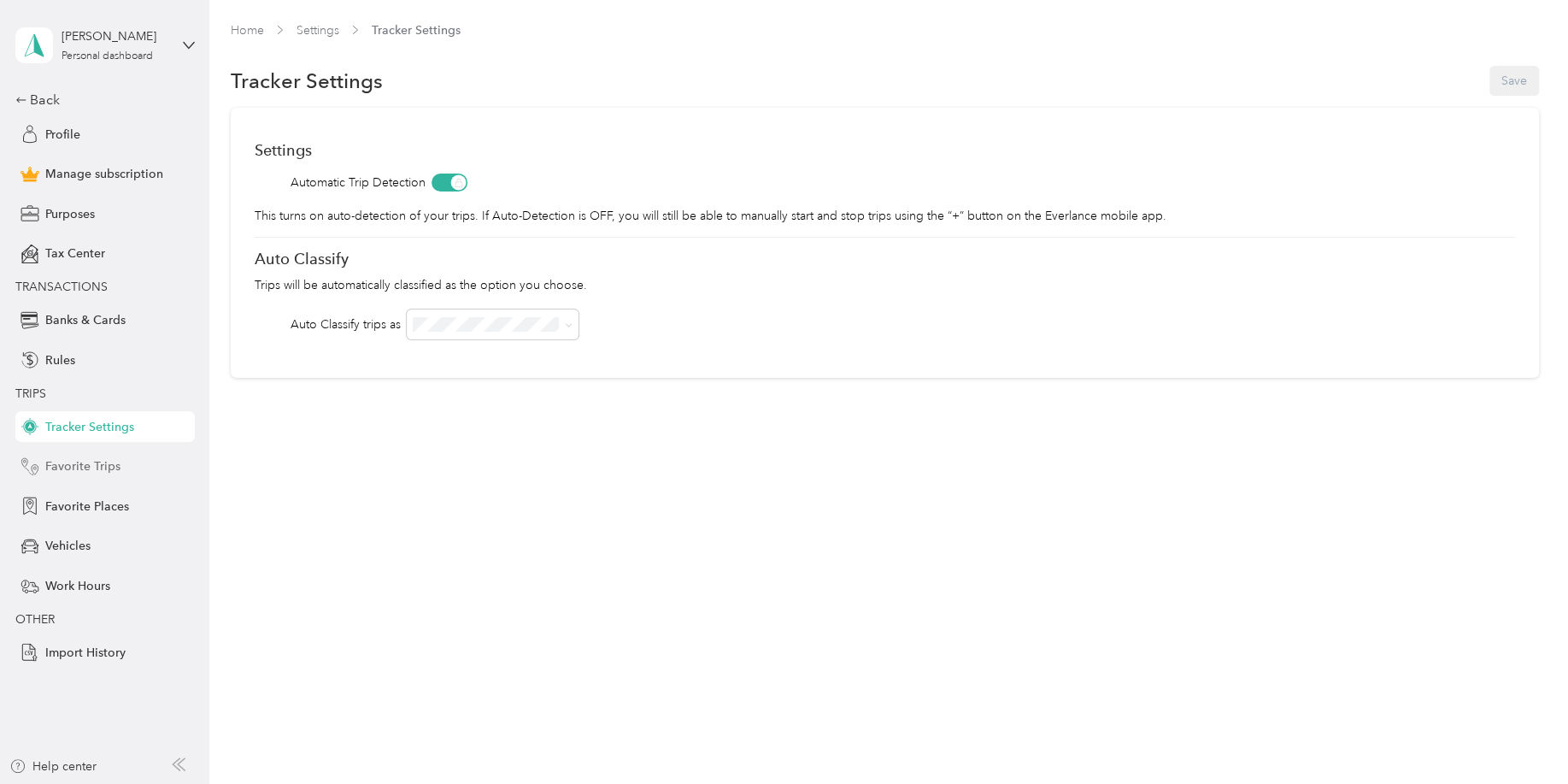
click at [117, 470] on span "Favorite Trips" at bounding box center [82, 466] width 75 height 18
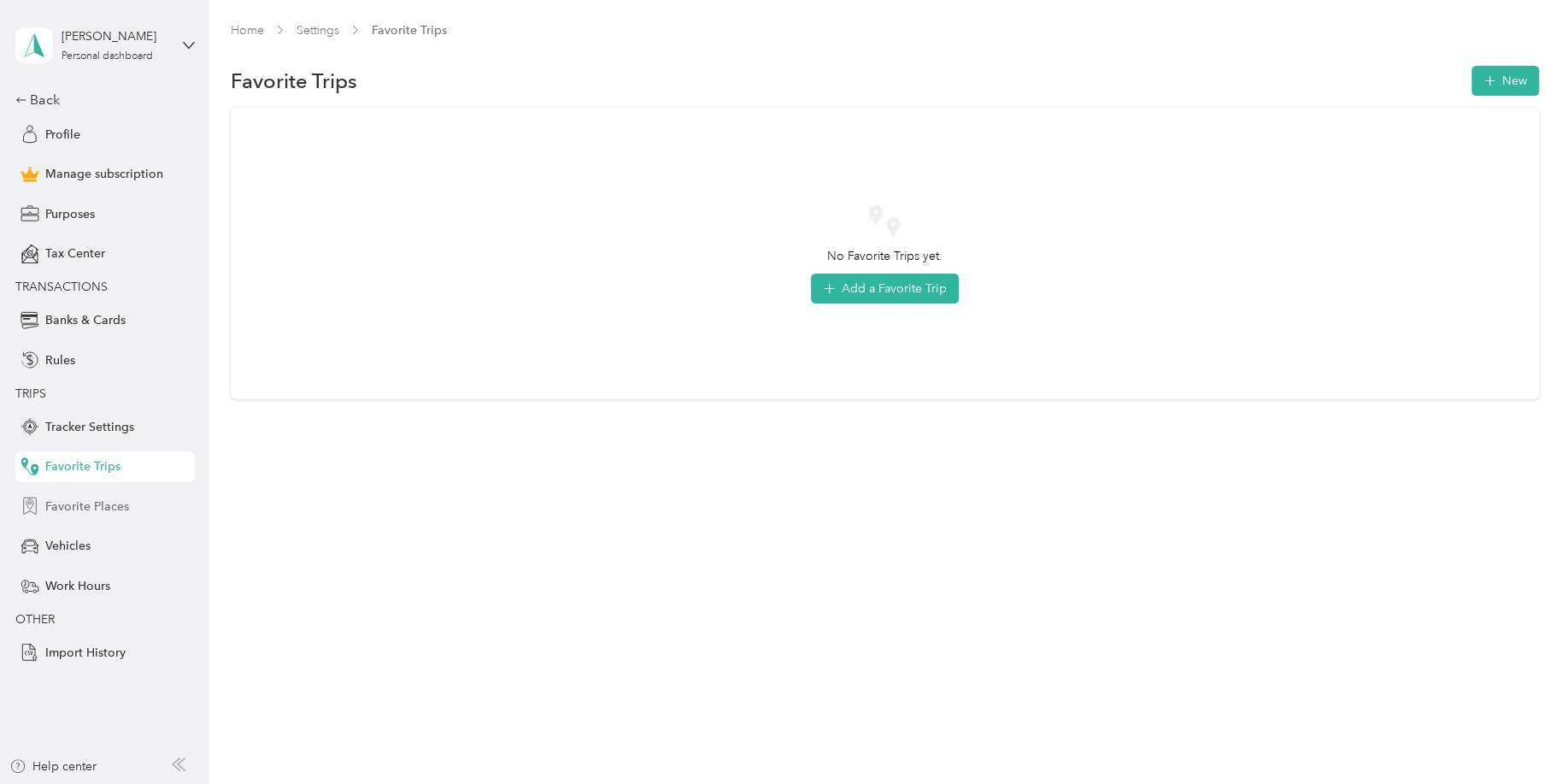
click at [102, 513] on span "Favorite Places" at bounding box center [87, 507] width 84 height 18
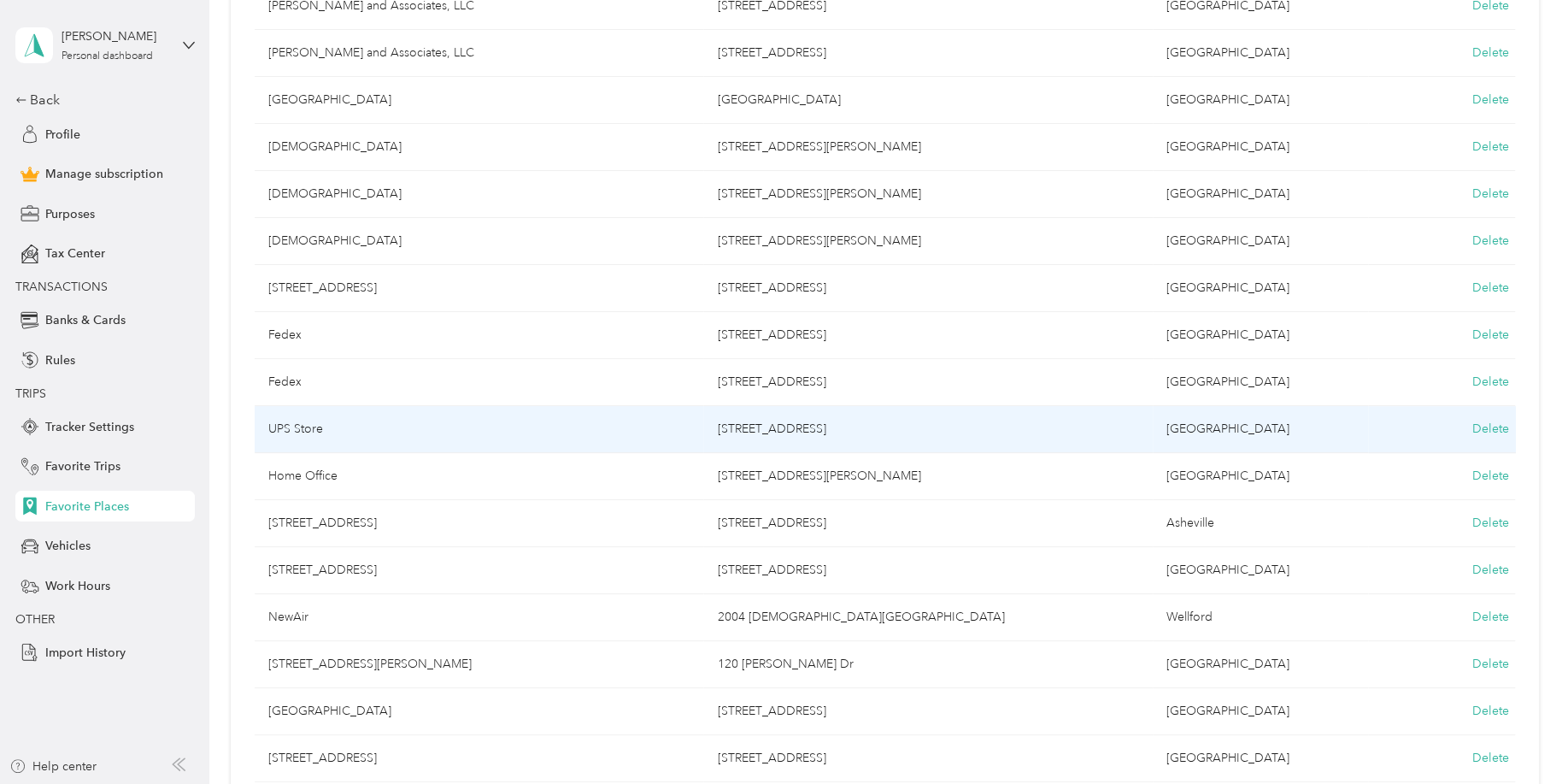
scroll to position [805, 0]
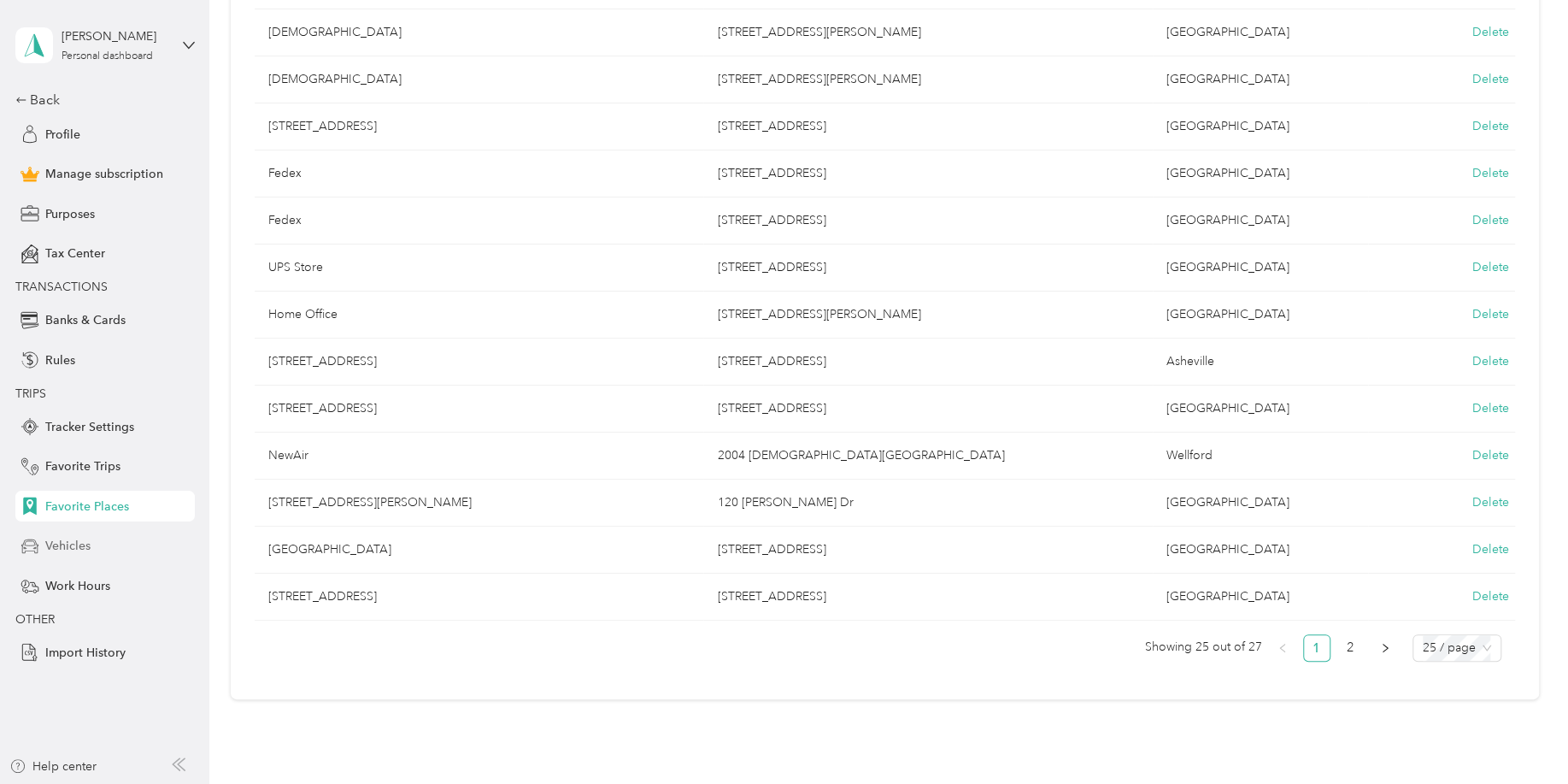
click at [90, 542] on span "Vehicles" at bounding box center [67, 546] width 45 height 18
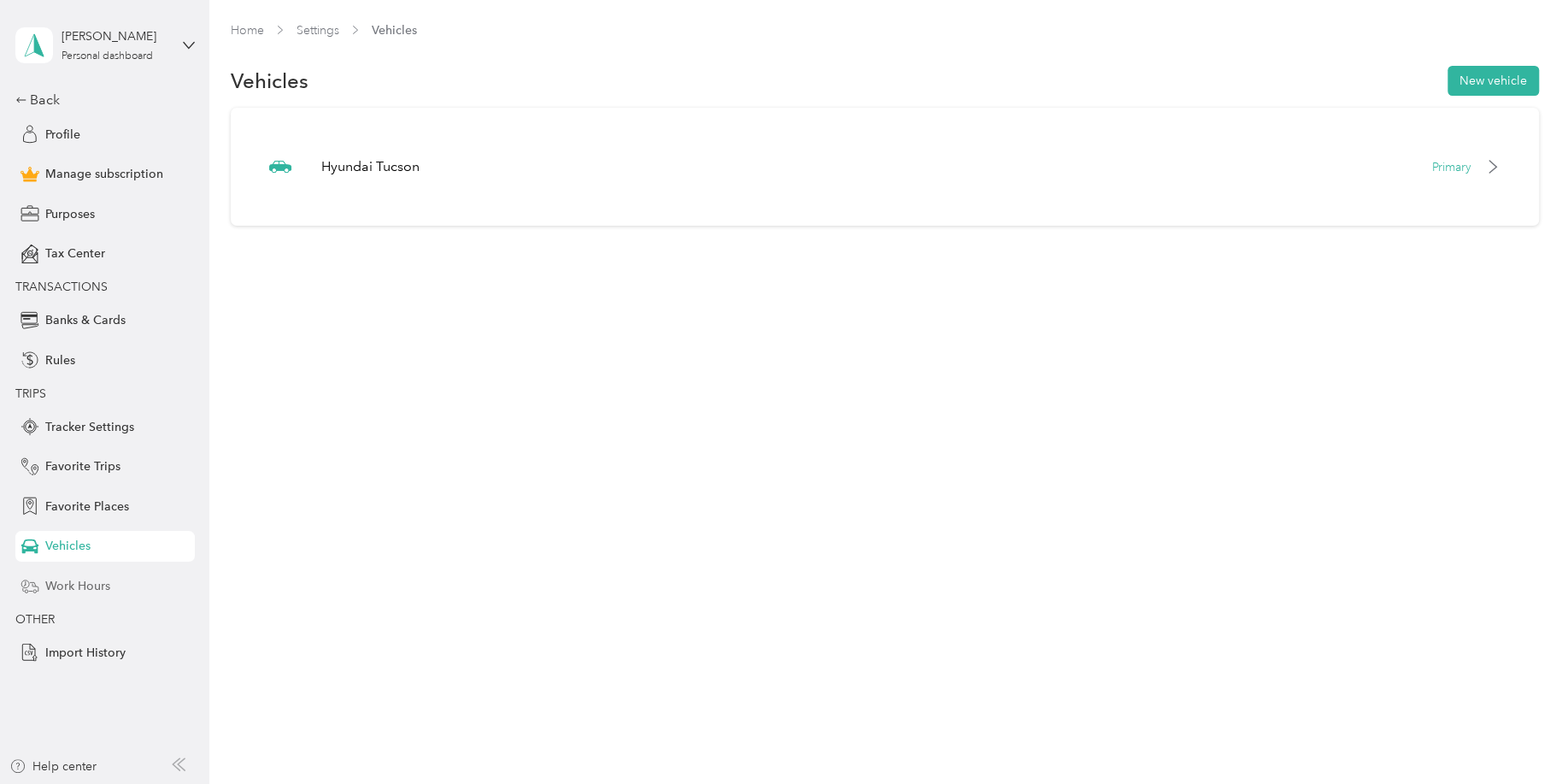
click at [103, 587] on span "Work Hours" at bounding box center [77, 586] width 65 height 18
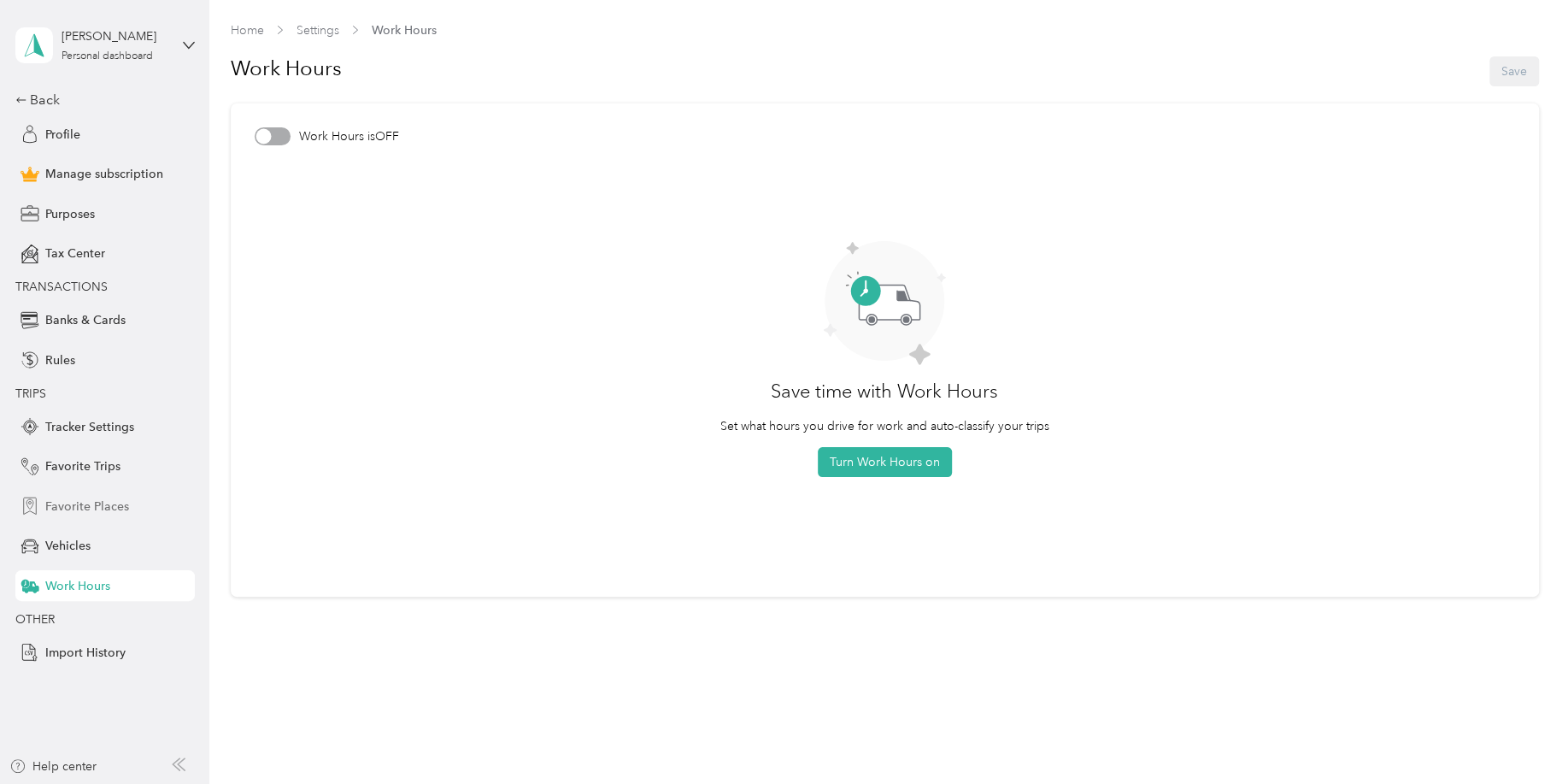
click at [108, 511] on span "Favorite Places" at bounding box center [87, 507] width 84 height 18
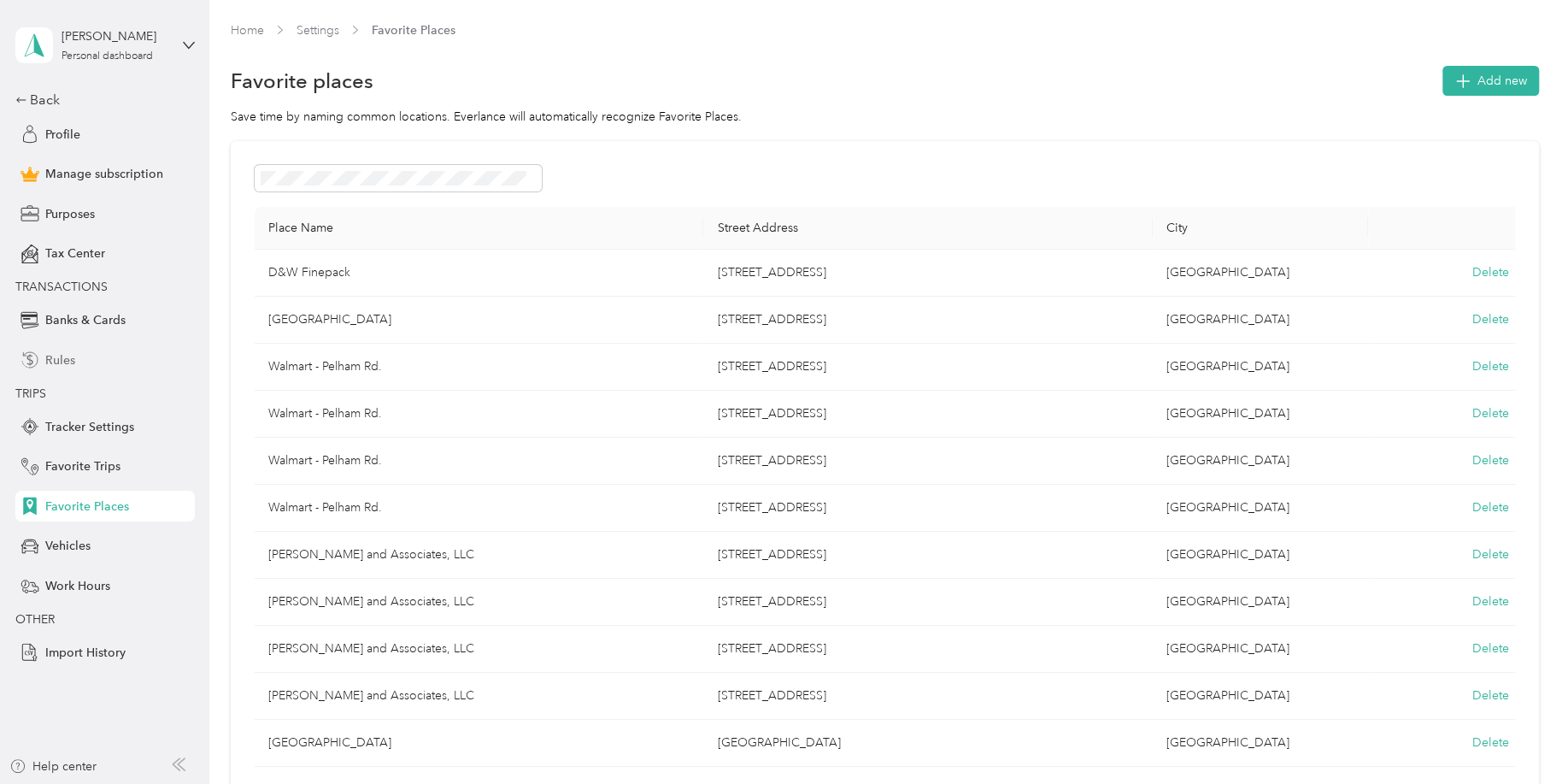
click at [92, 361] on div "Rules" at bounding box center [105, 360] width 180 height 31
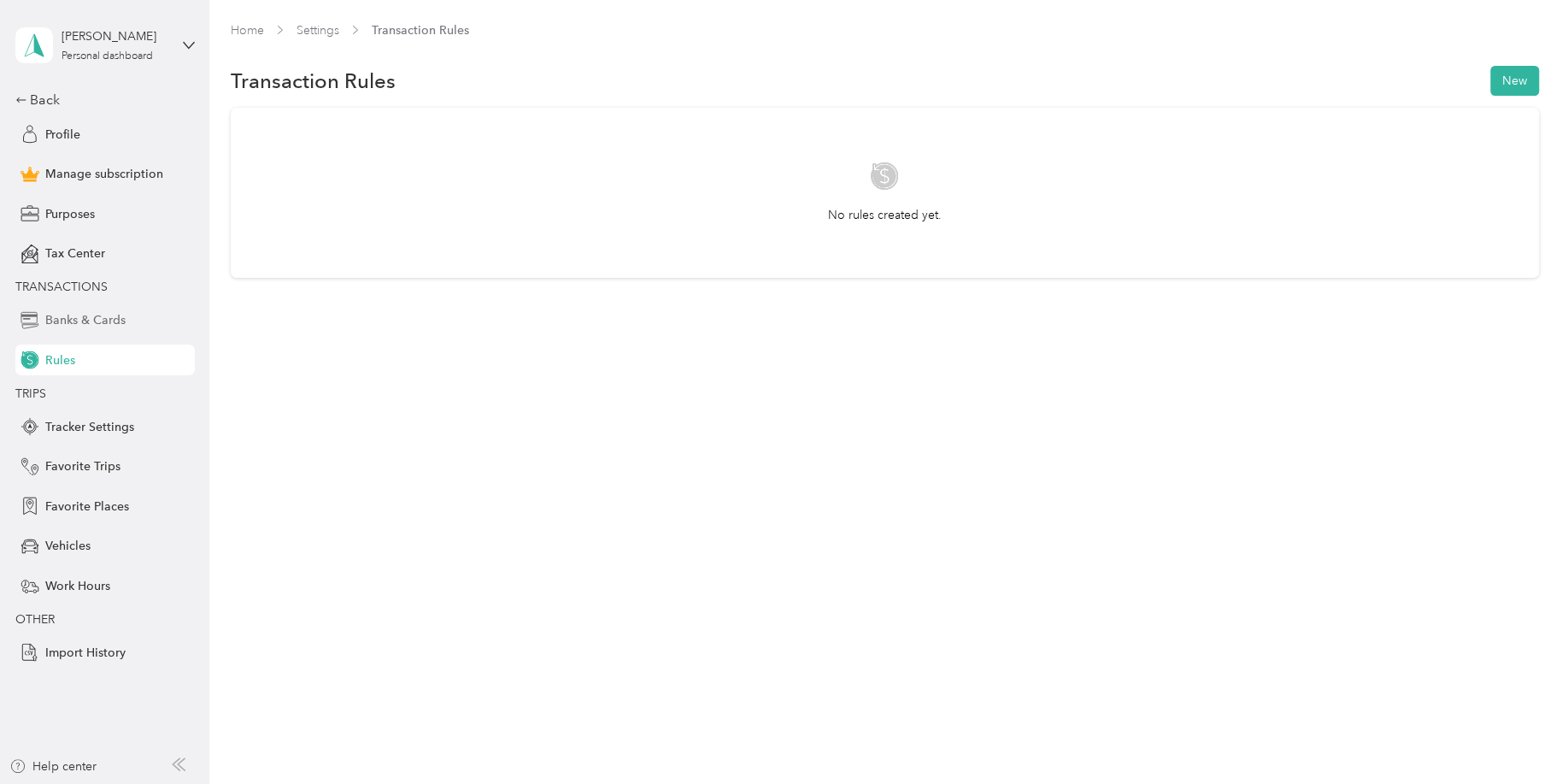
click at [99, 319] on span "Banks & Cards" at bounding box center [85, 320] width 80 height 18
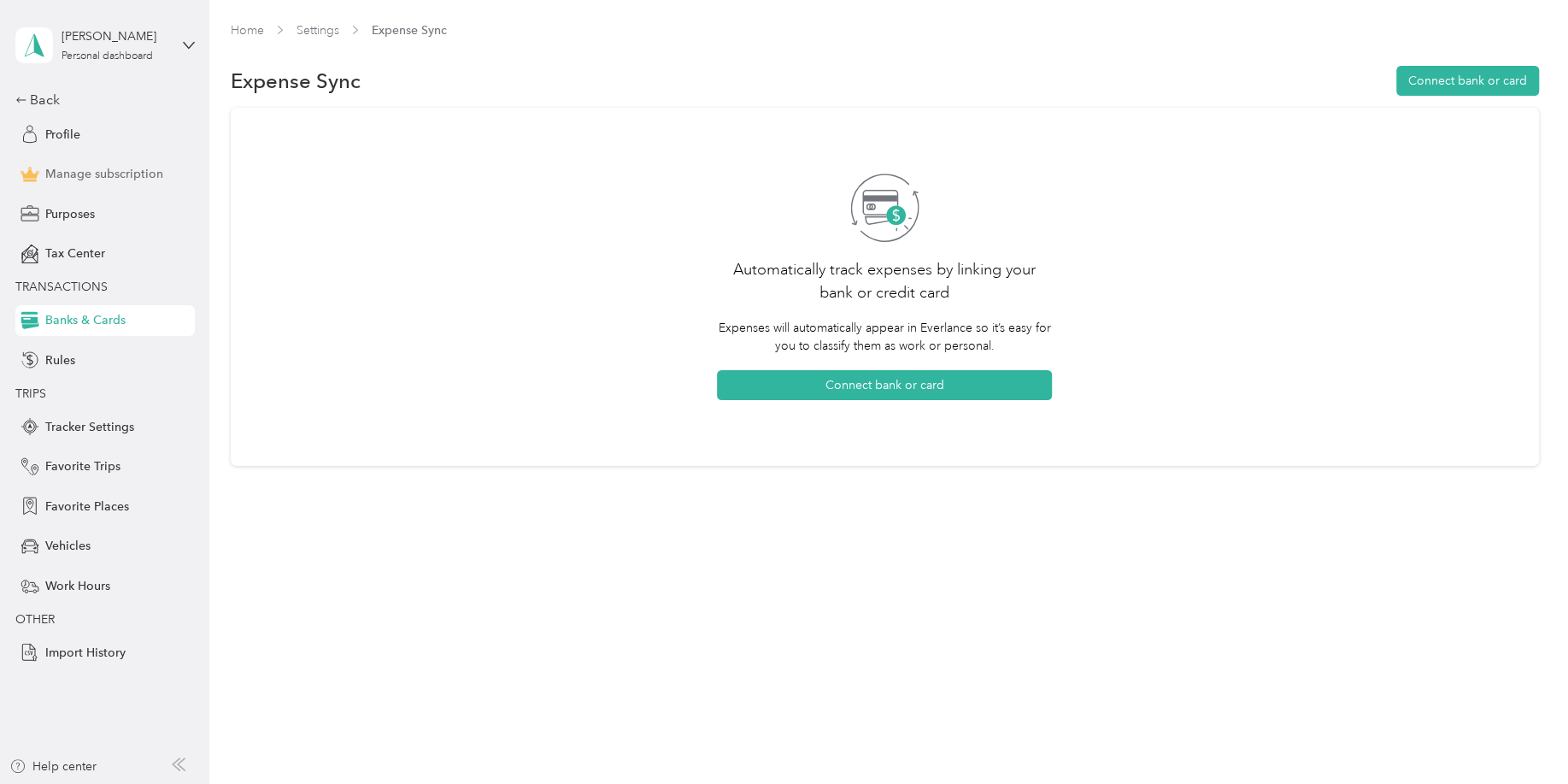
click at [106, 180] on span "Manage subscription" at bounding box center [104, 174] width 118 height 18
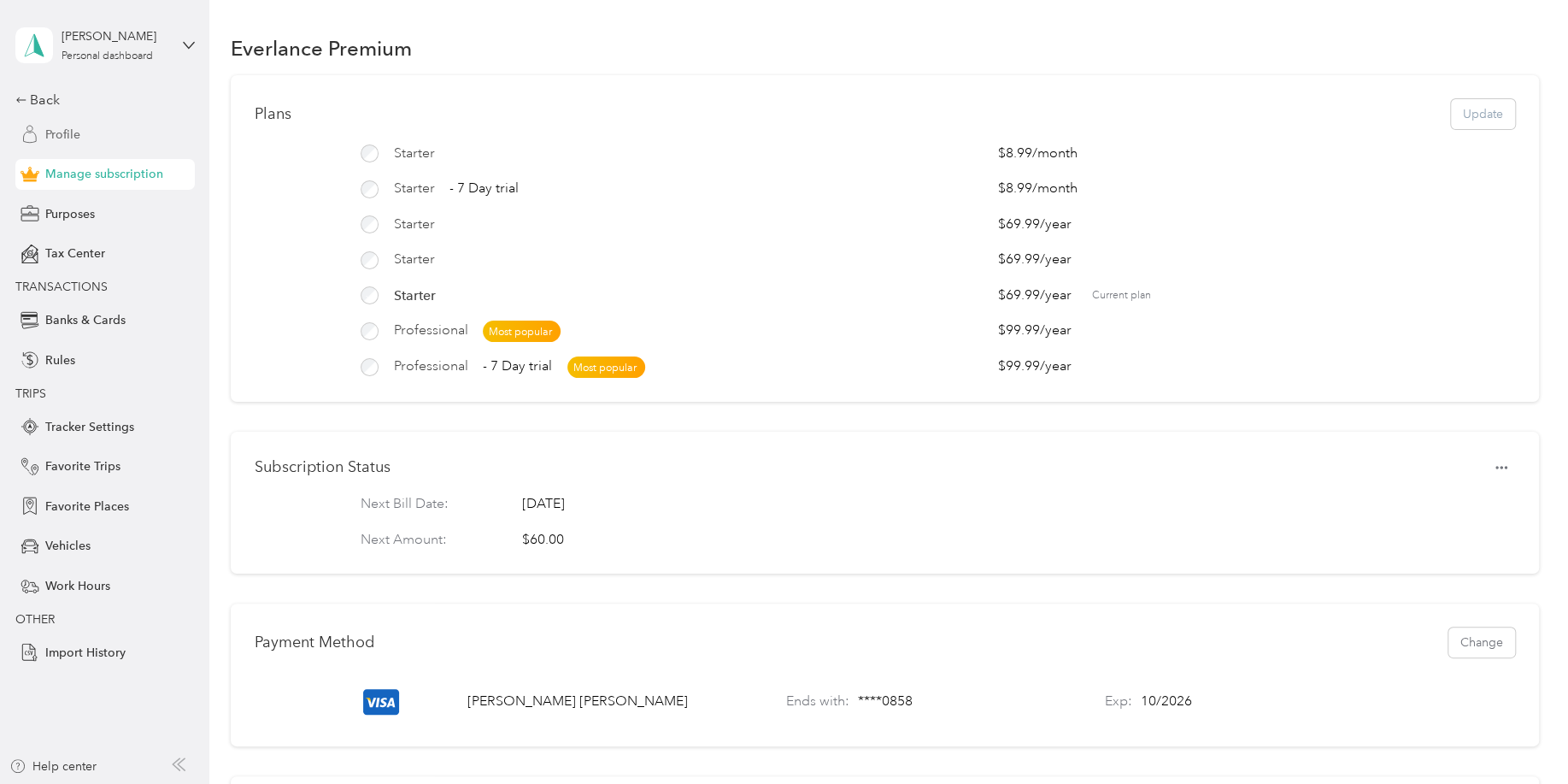
click at [79, 138] on span "Profile" at bounding box center [62, 135] width 35 height 18
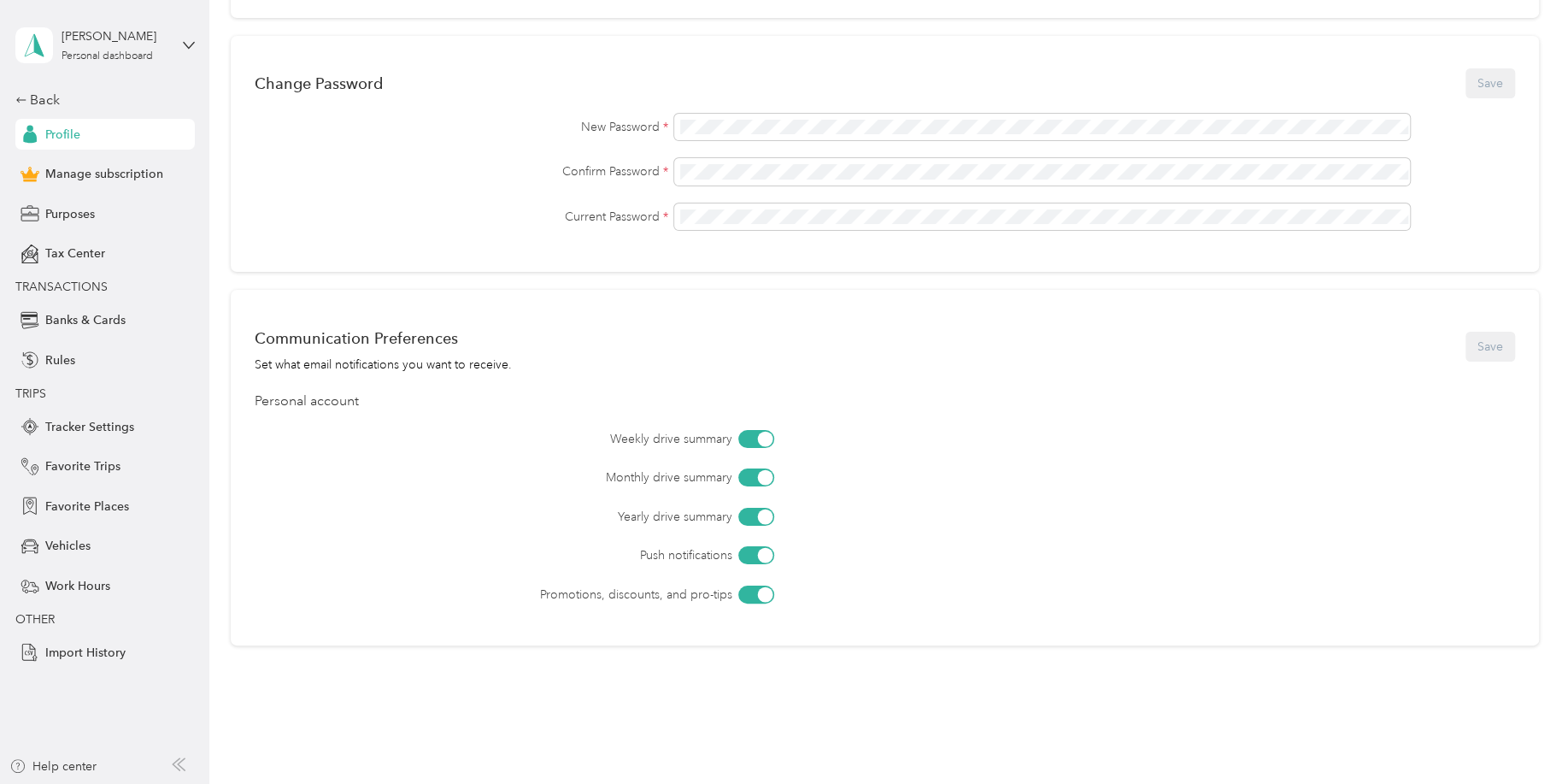
scroll to position [526, 0]
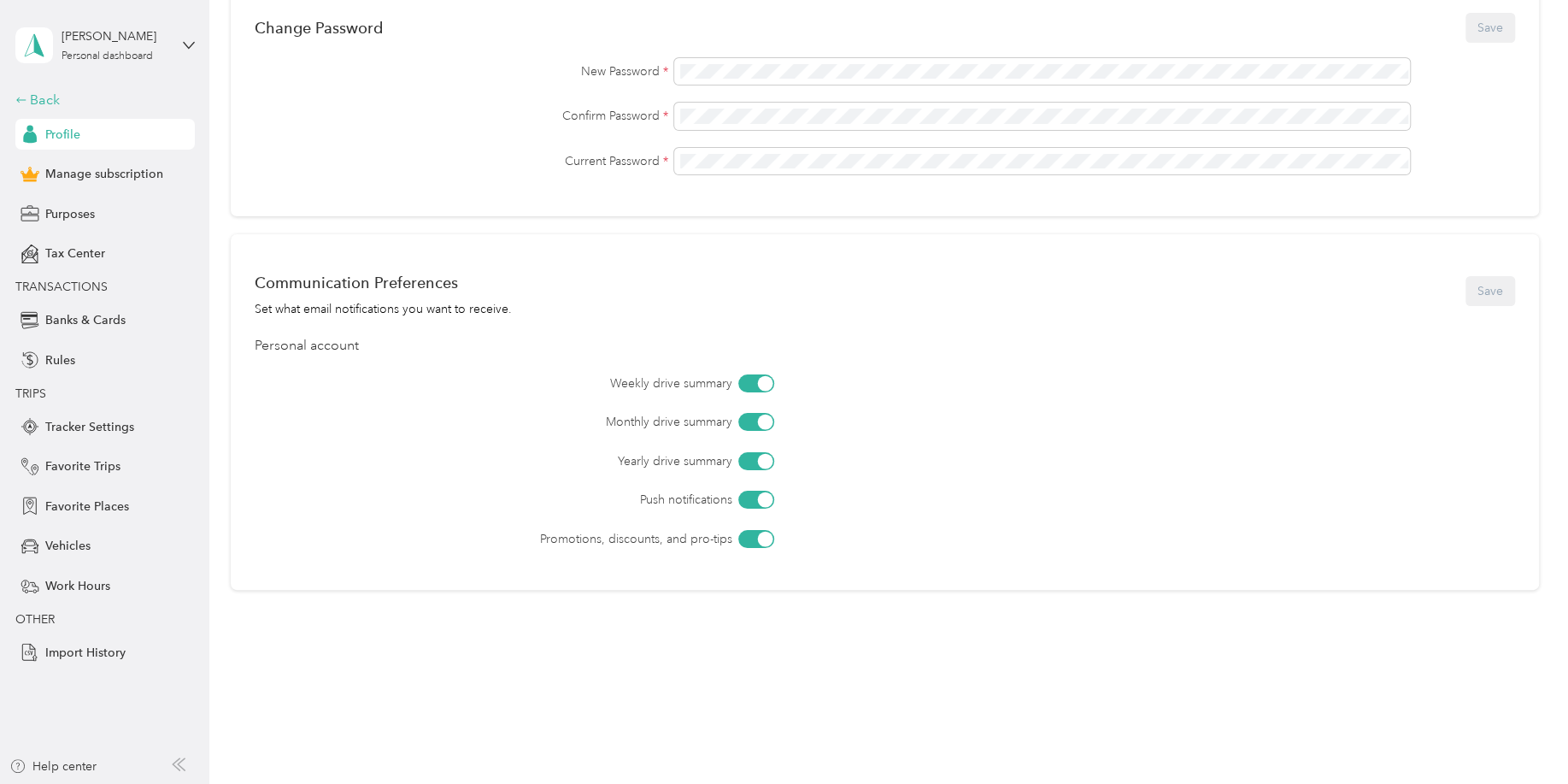
click at [122, 99] on div "Back" at bounding box center [100, 100] width 171 height 21
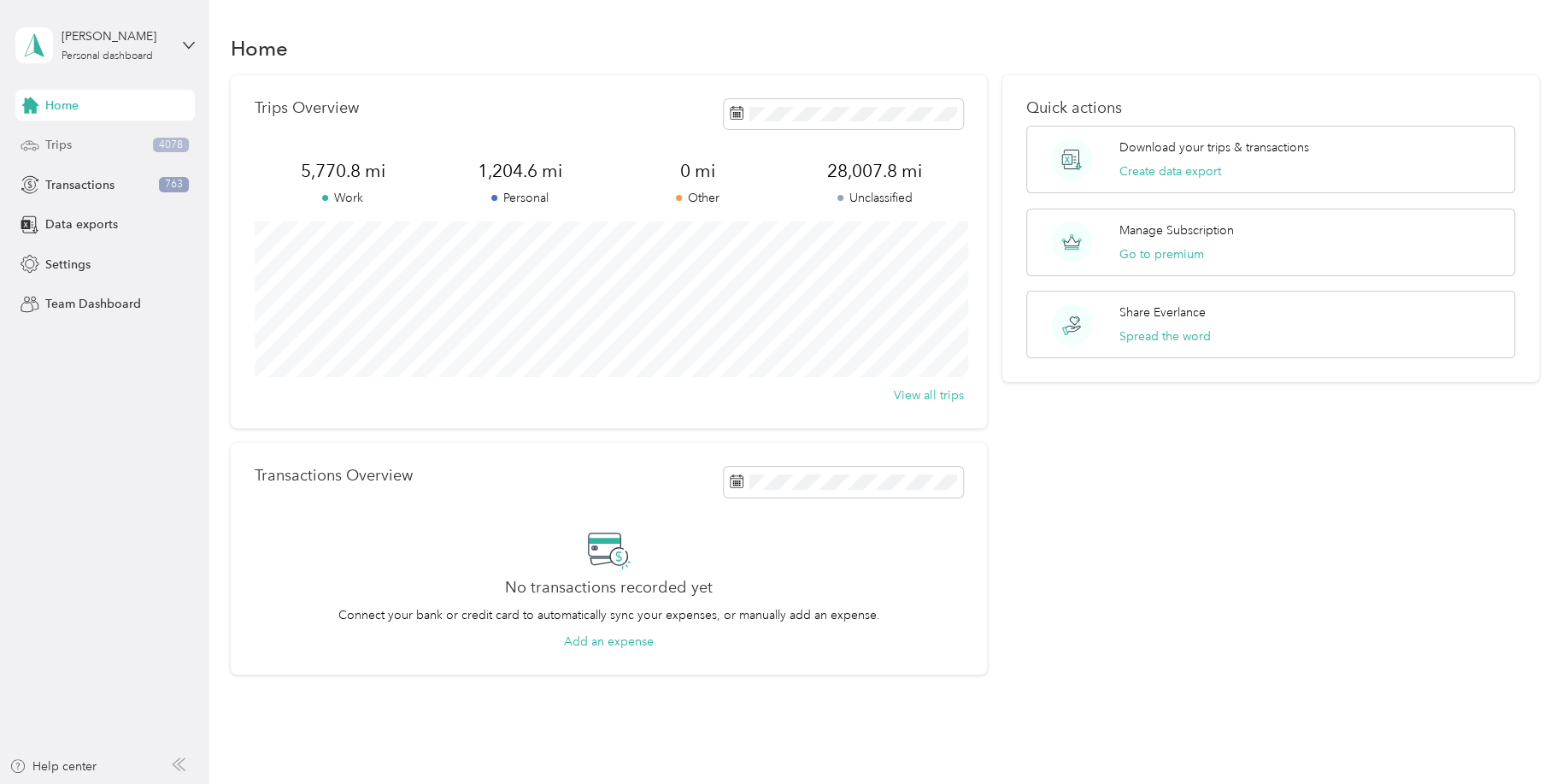
click at [72, 146] on div "Trips 4078" at bounding box center [105, 145] width 180 height 31
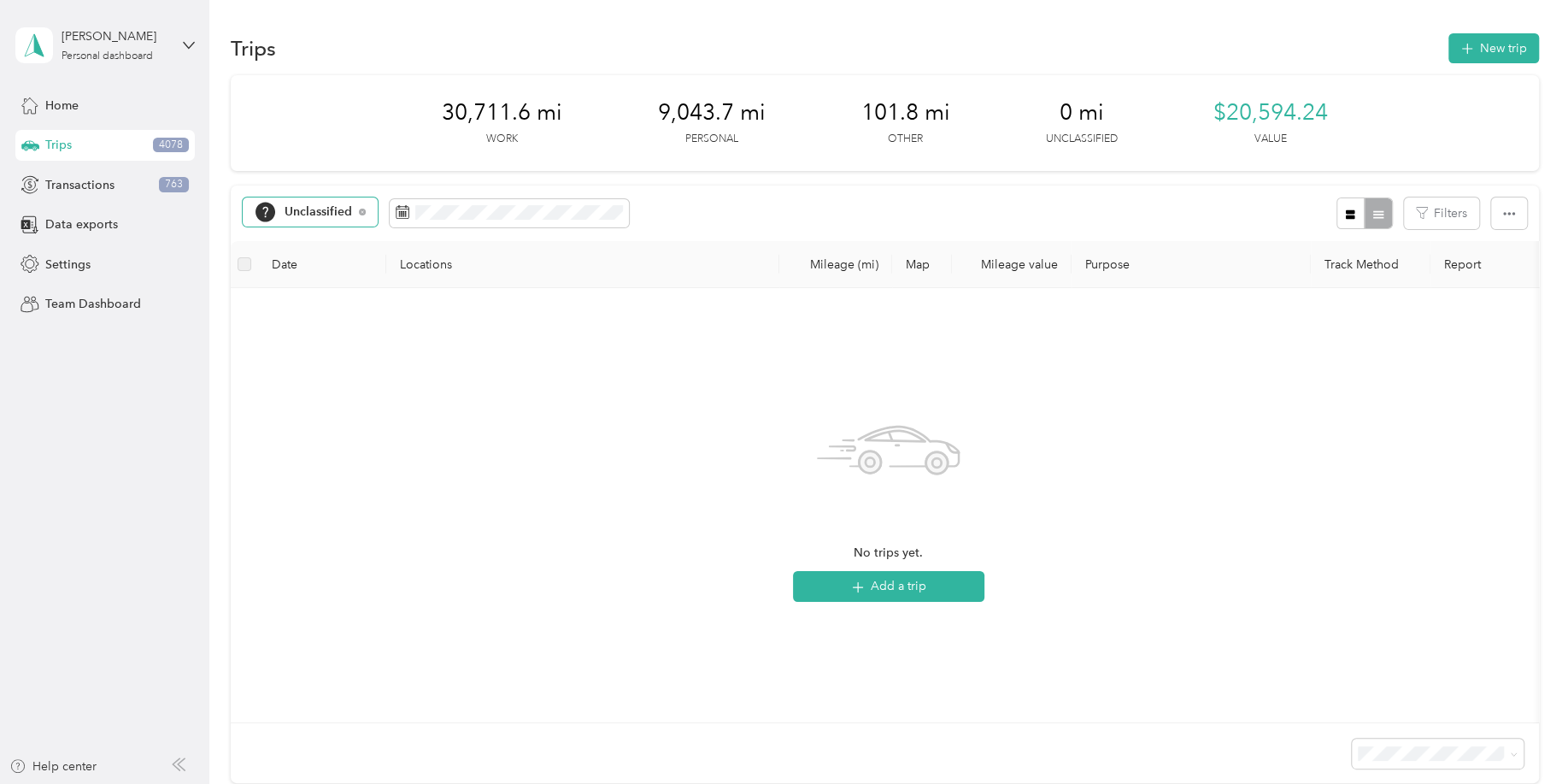
click at [294, 213] on span "Unclassified" at bounding box center [319, 212] width 68 height 12
click at [302, 363] on span "Personal" at bounding box center [329, 362] width 89 height 18
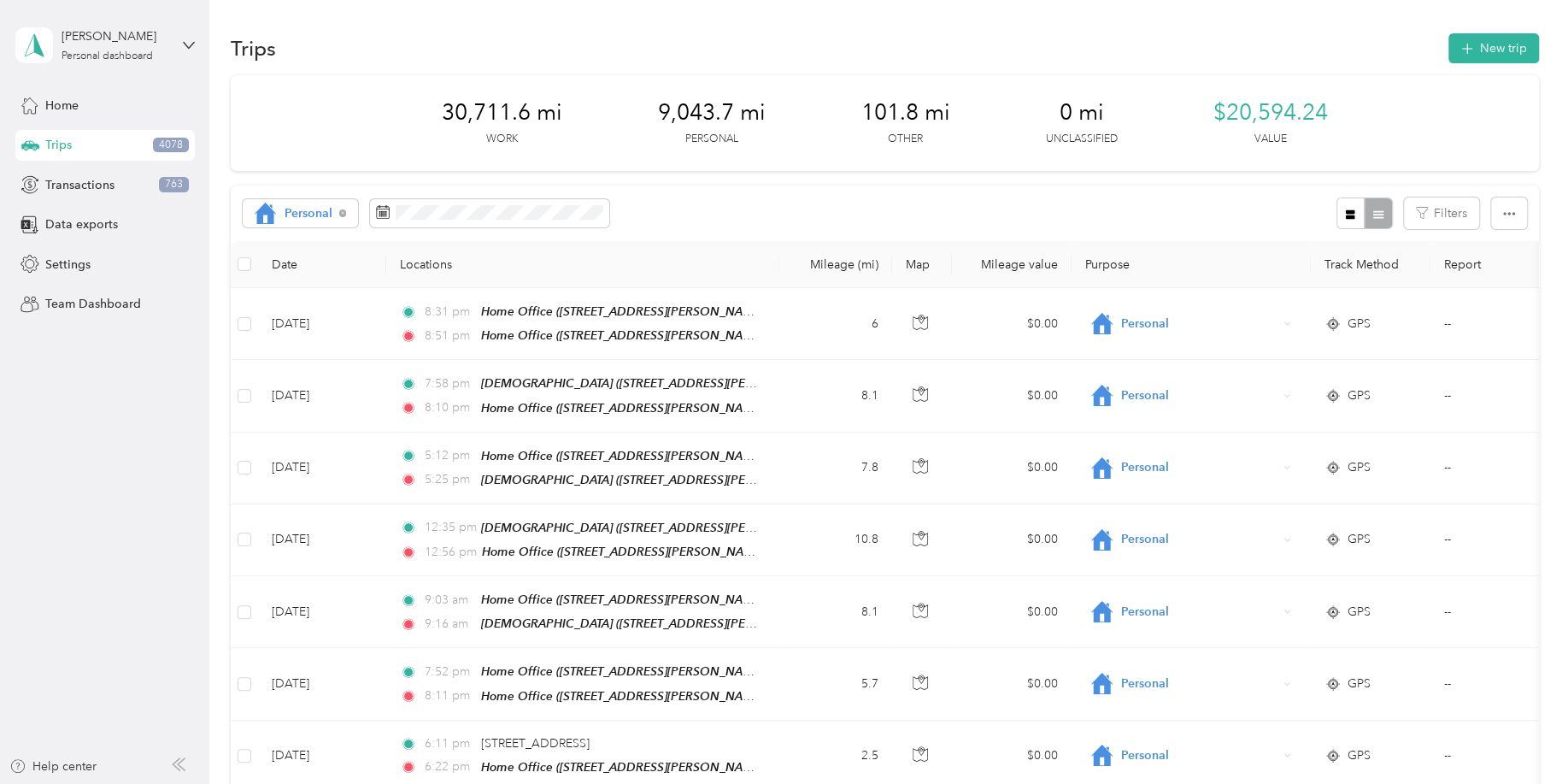
click at [848, 265] on th "Mileage (mi)" at bounding box center [835, 264] width 113 height 47
click at [858, 266] on th "Mileage (mi)" at bounding box center [835, 264] width 113 height 47
click at [818, 262] on th "Mileage (mi)" at bounding box center [835, 264] width 113 height 47
click at [1512, 213] on icon "button" at bounding box center [1509, 213] width 12 height 3
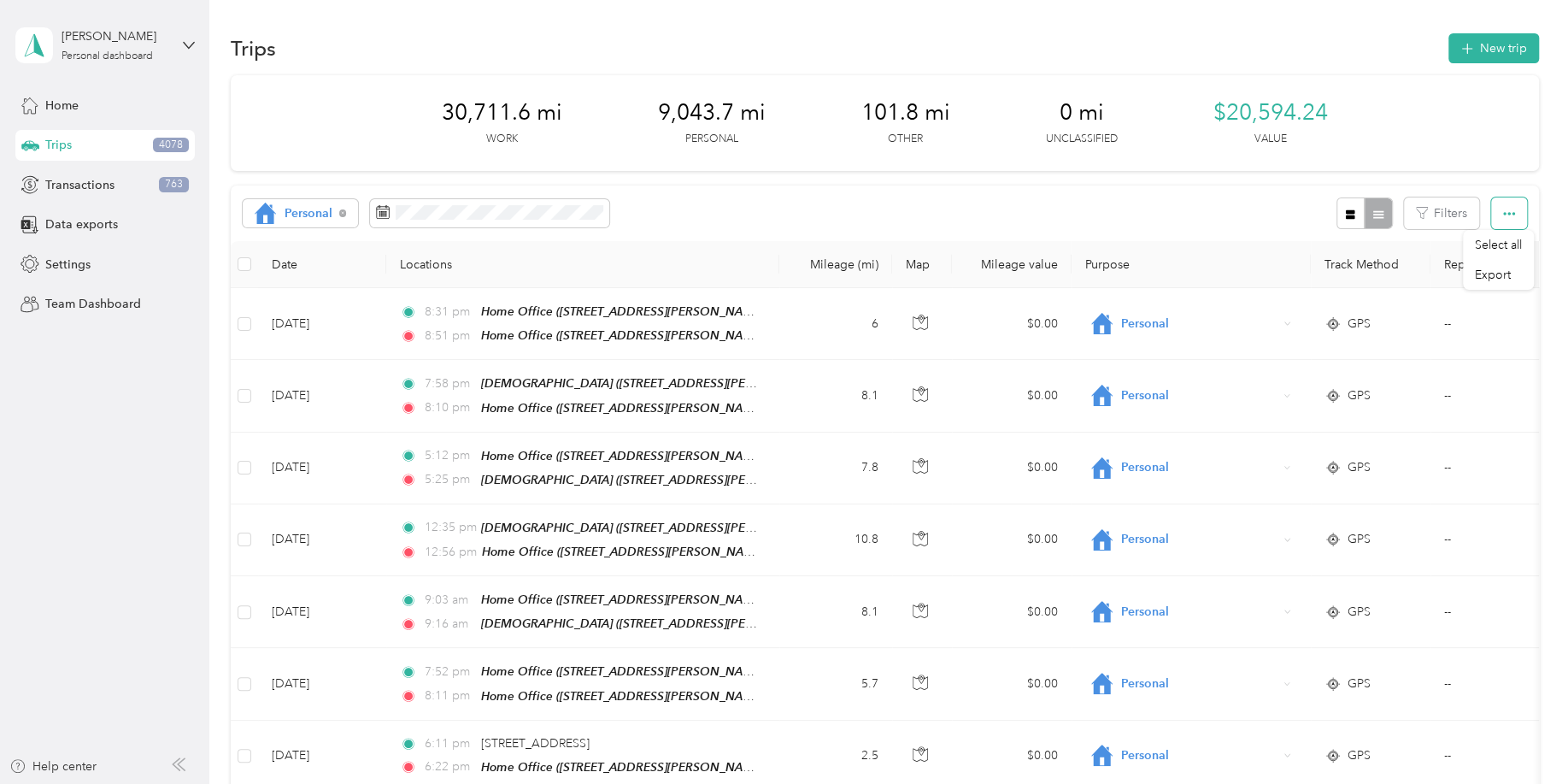
click at [1515, 208] on span "button" at bounding box center [1509, 213] width 12 height 15
click at [1472, 207] on button "Filters" at bounding box center [1441, 214] width 75 height 32
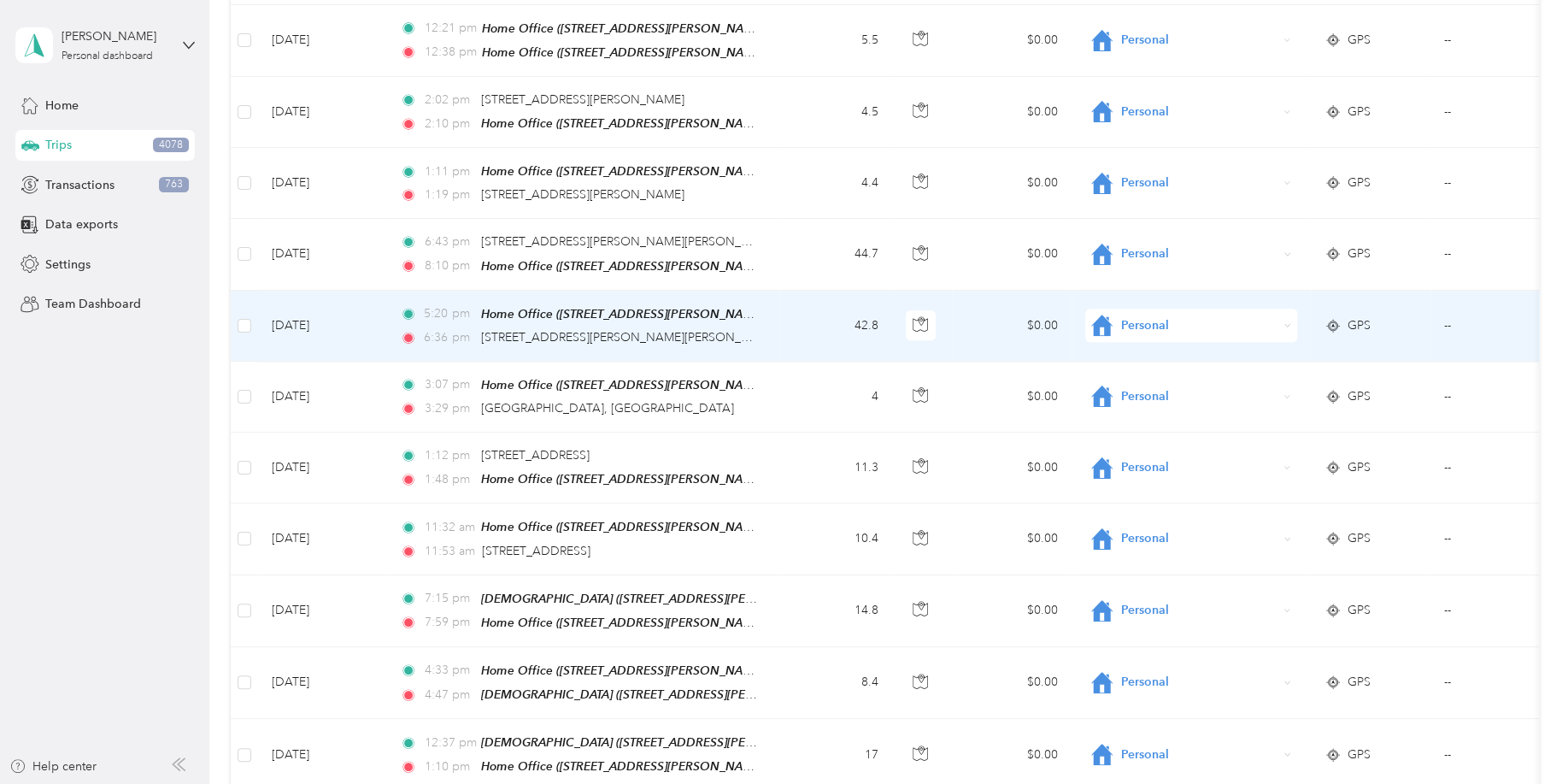
scroll to position [1353, 0]
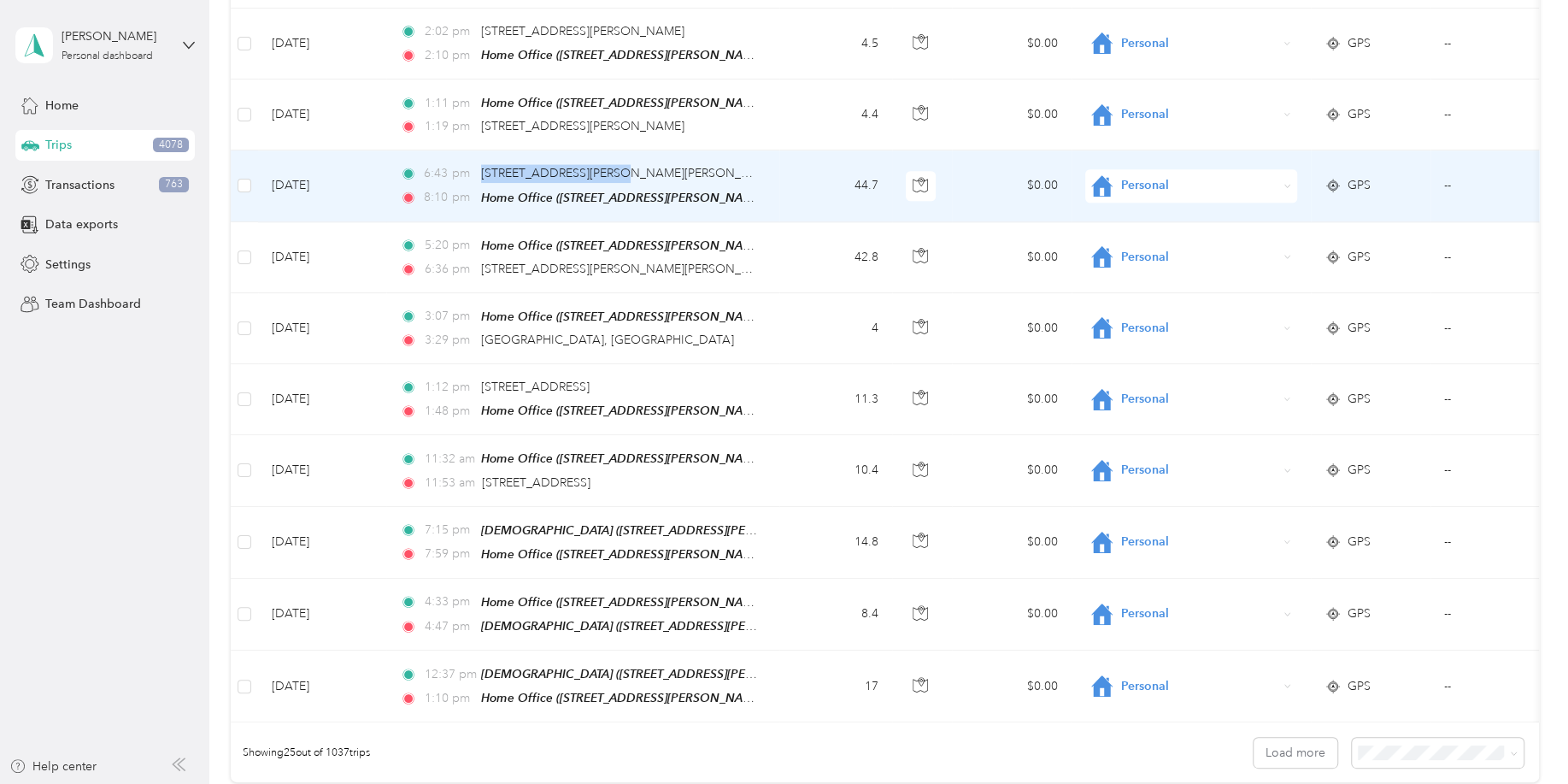
drag, startPoint x: 637, startPoint y: 156, endPoint x: 477, endPoint y: 164, distance: 160.2
click at [477, 164] on div "6:43 pm 201 Kay Dr, Easley, SC" at bounding box center [579, 173] width 359 height 19
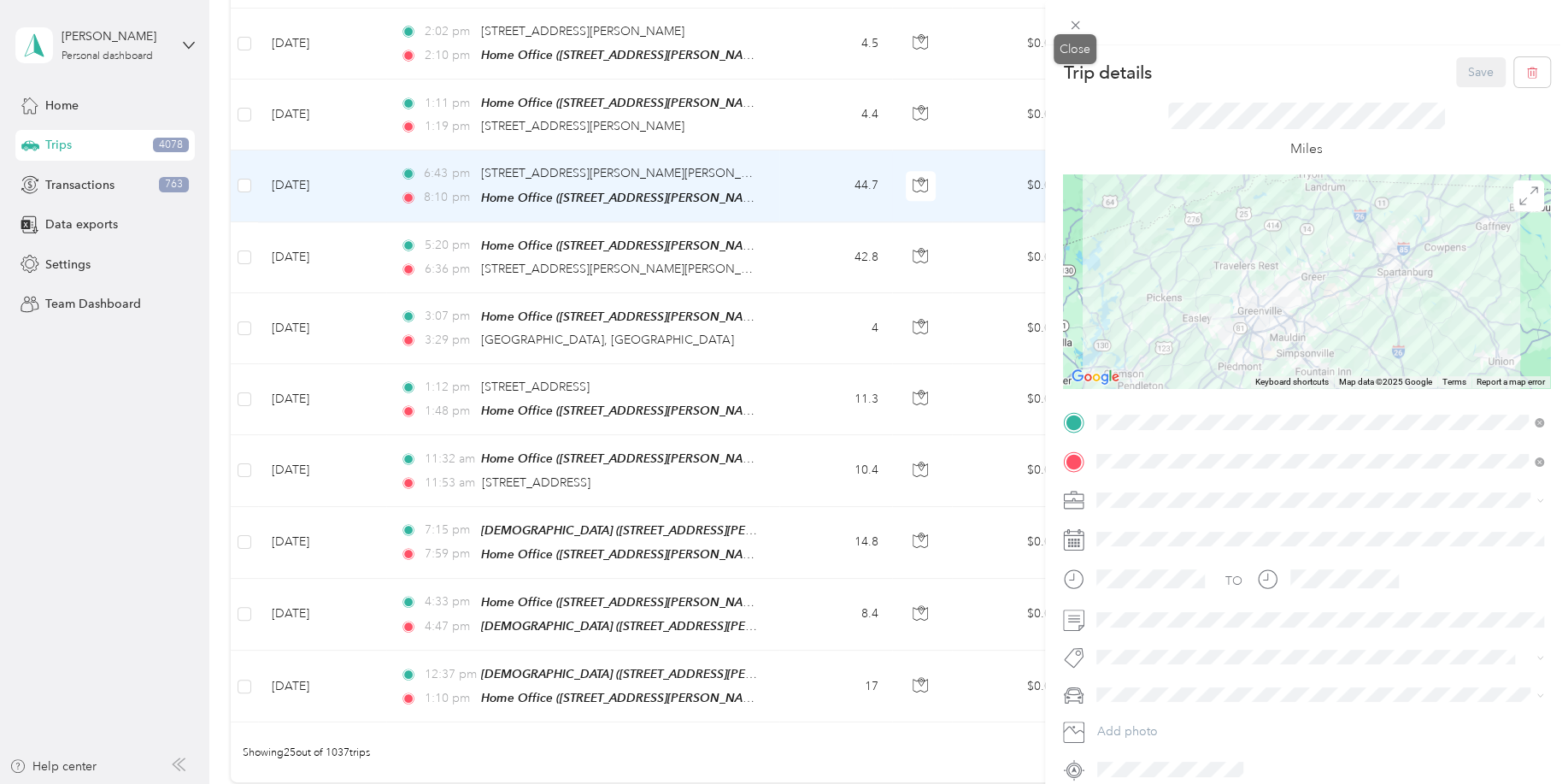
drag, startPoint x: 1078, startPoint y: 19, endPoint x: 1016, endPoint y: 36, distance: 64.3
click at [1077, 20] on icon at bounding box center [1075, 25] width 15 height 15
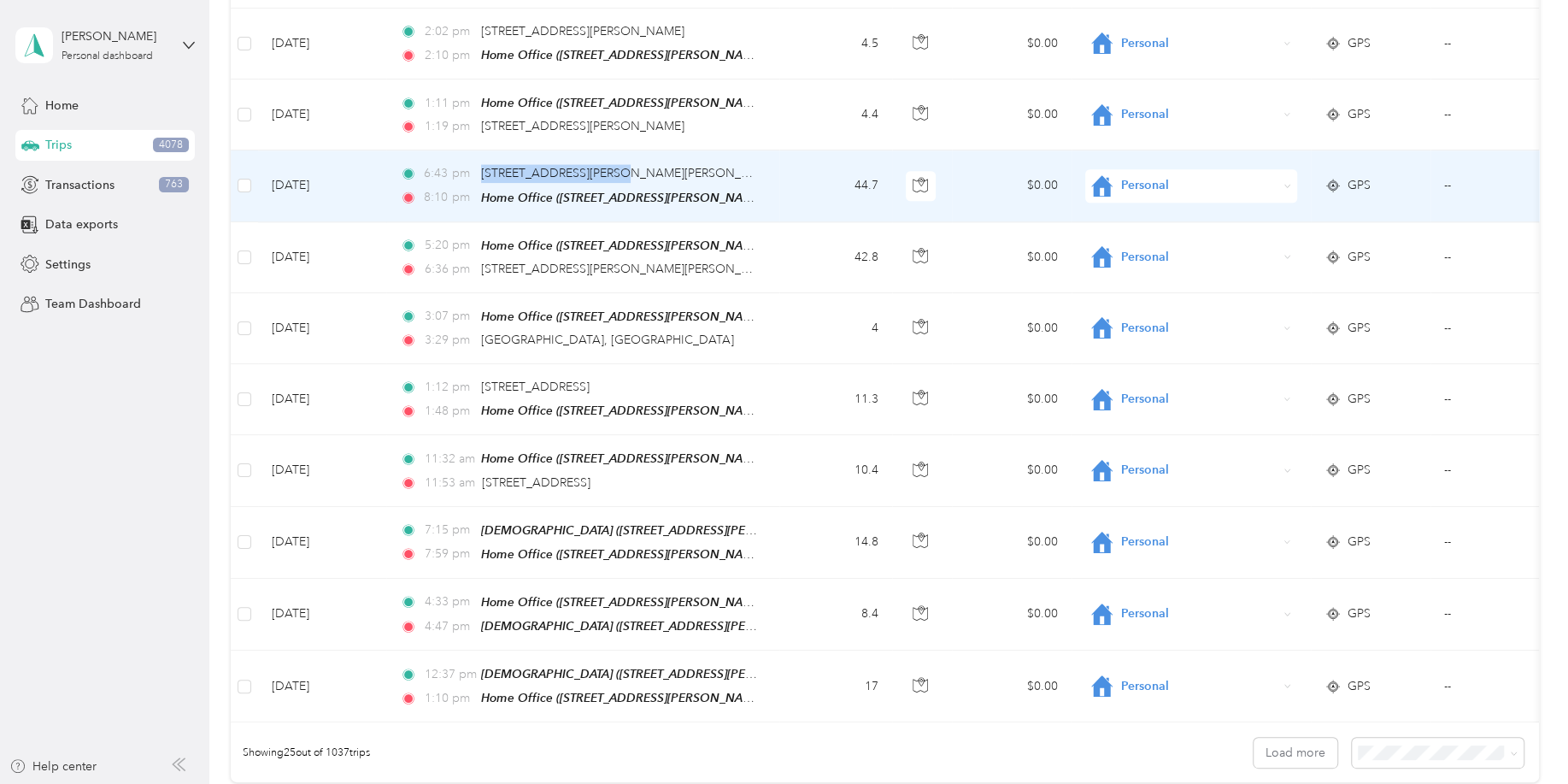
drag, startPoint x: 657, startPoint y: 151, endPoint x: 481, endPoint y: 155, distance: 176.0
click at [481, 164] on div "6:43 pm 201 Kay Dr, Easley, SC" at bounding box center [579, 173] width 359 height 19
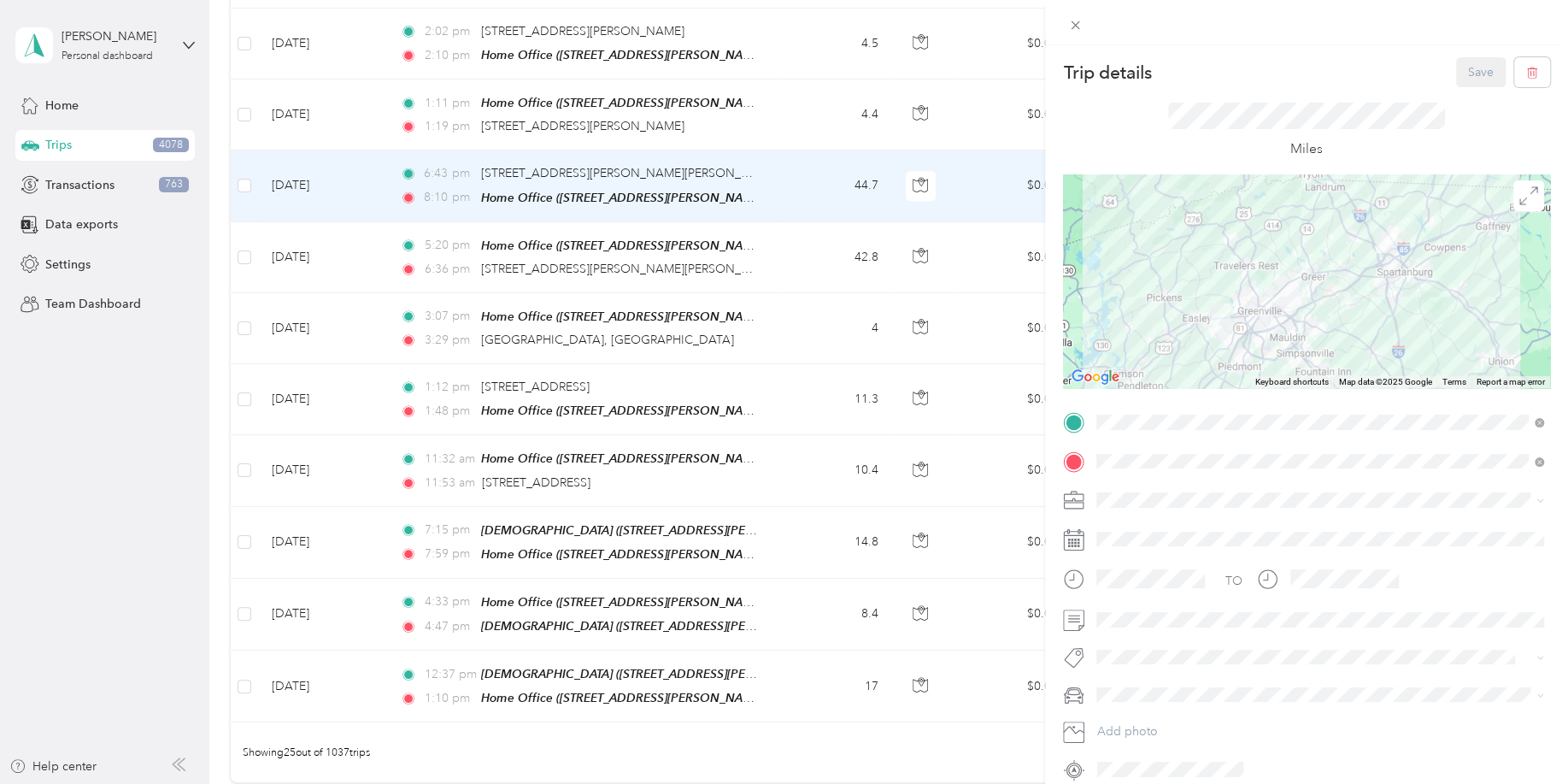
click at [847, 698] on div "Trip details Save This trip cannot be edited because it is either under review,…" at bounding box center [784, 392] width 1568 height 784
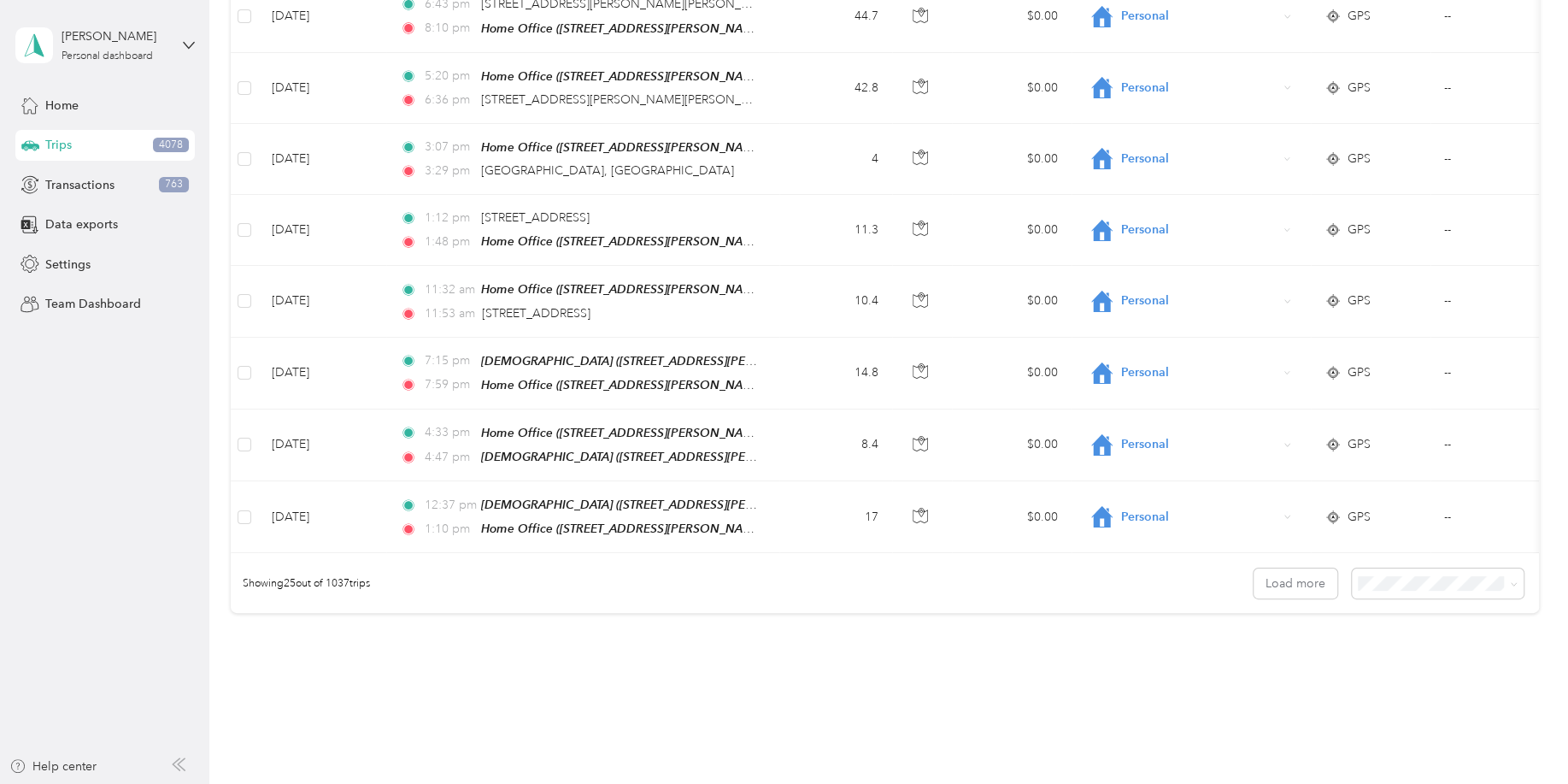
click at [1395, 652] on li "100 per load" at bounding box center [1446, 642] width 172 height 30
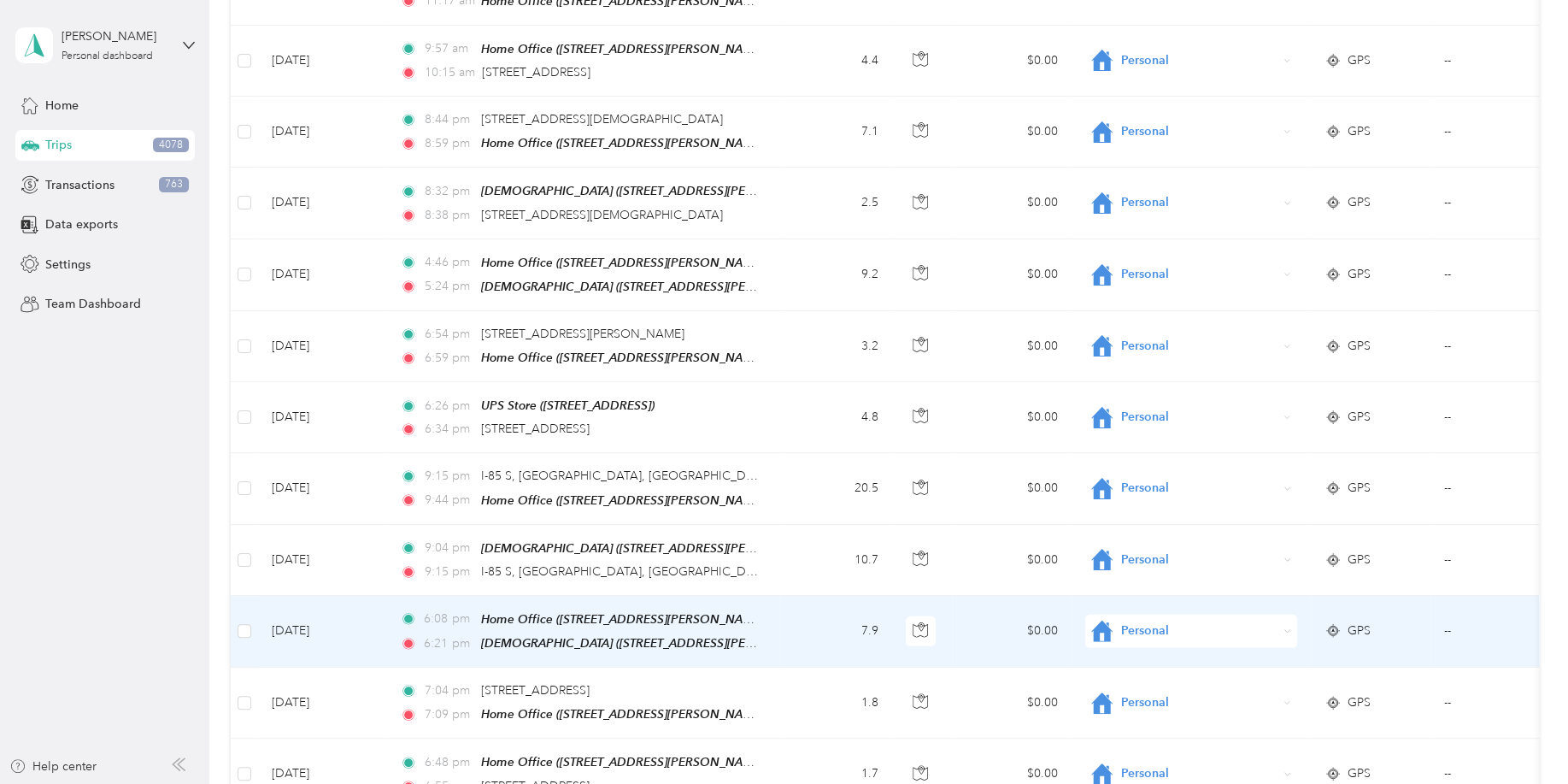
scroll to position [3617, 0]
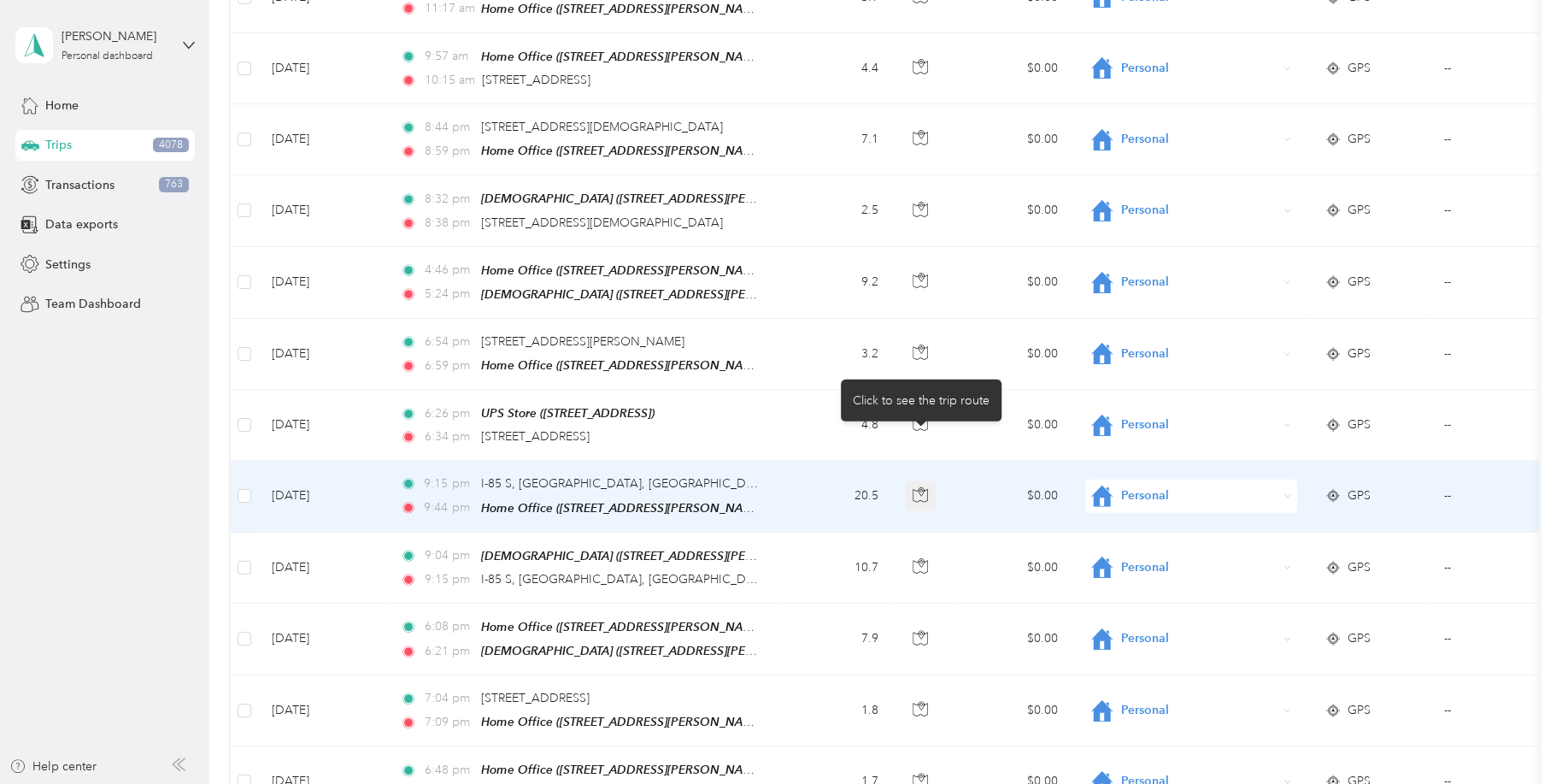
click at [918, 487] on icon "button" at bounding box center [919, 494] width 15 height 15
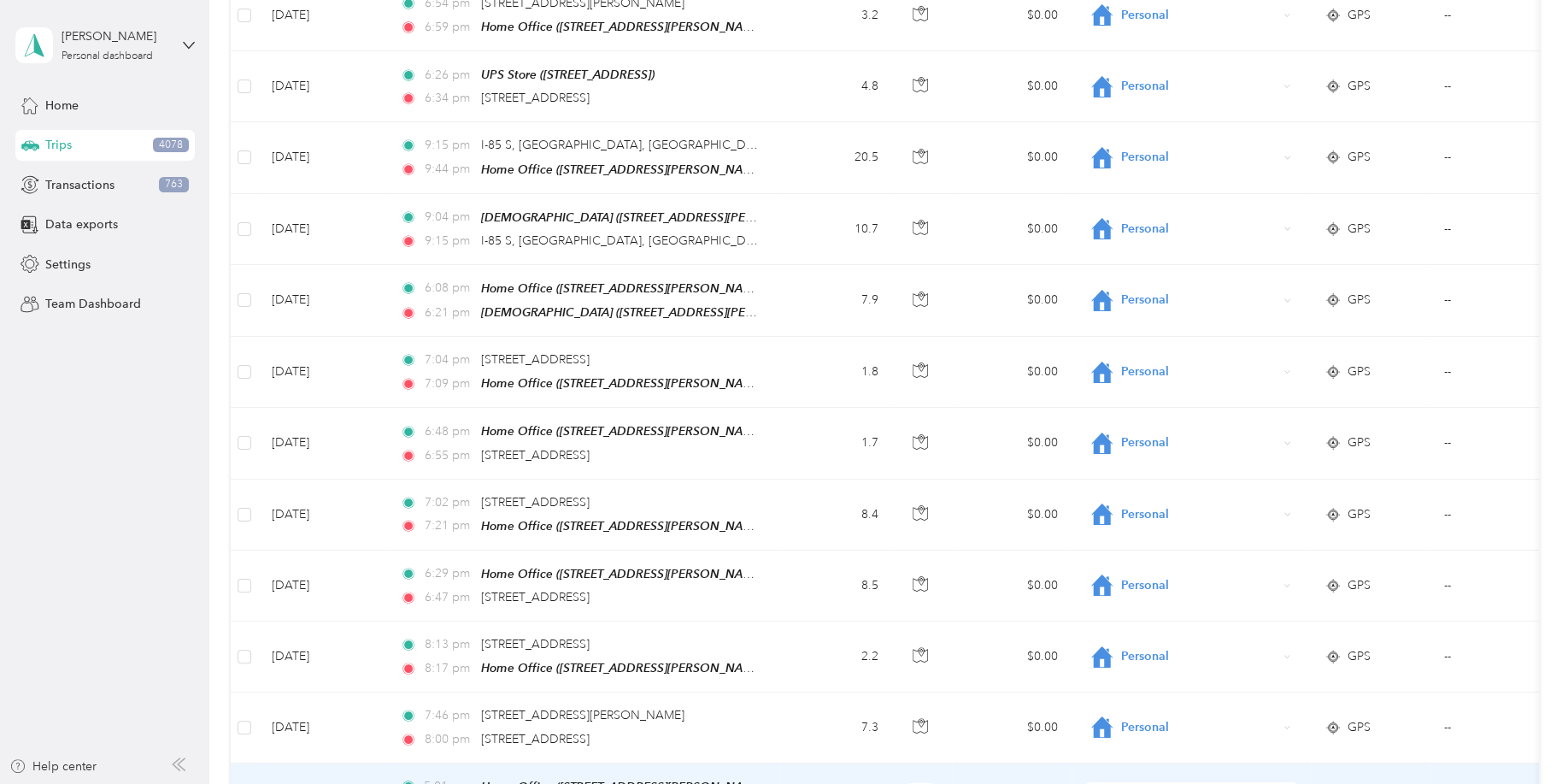
scroll to position [4378, 0]
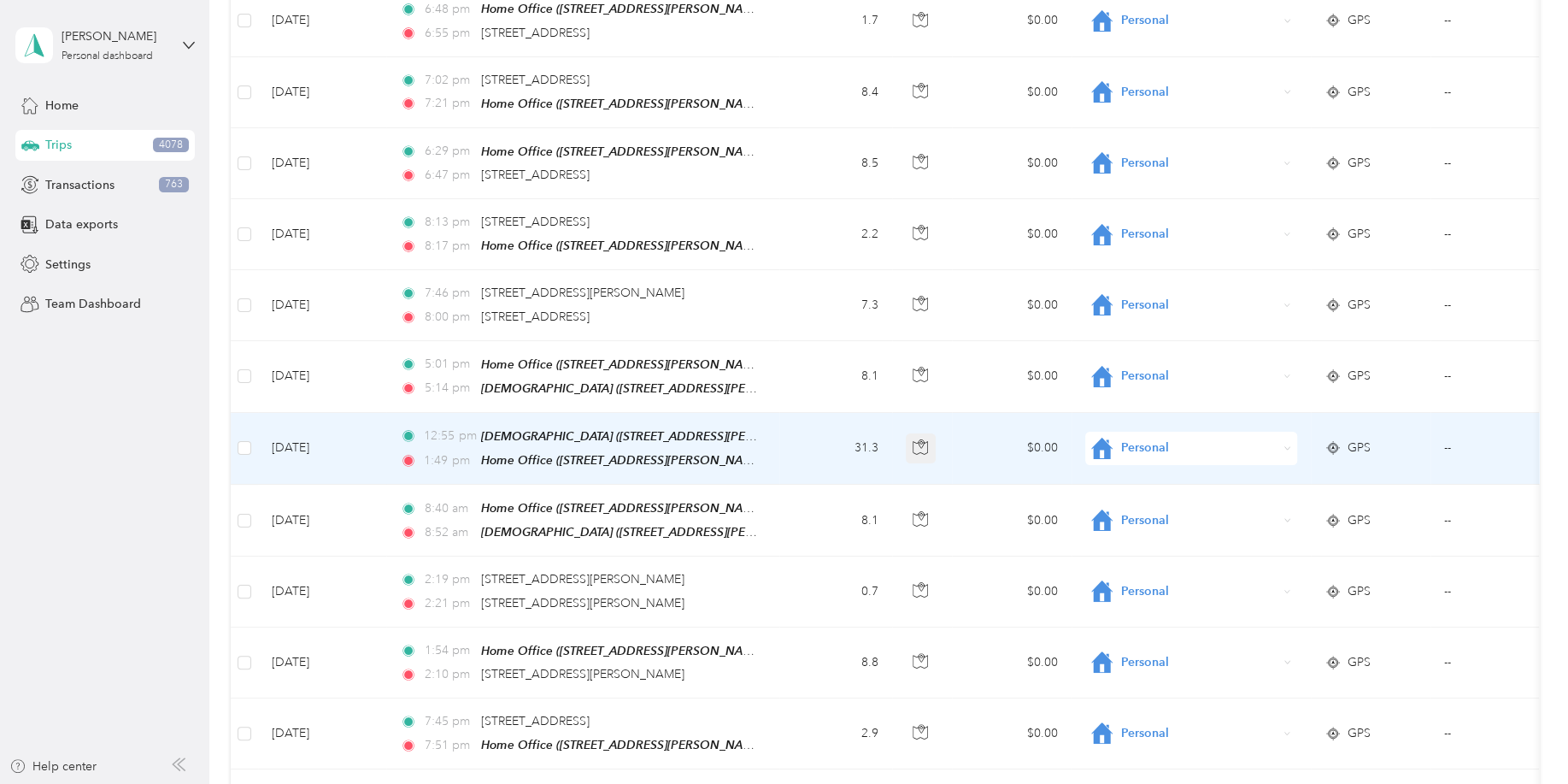
click at [916, 439] on icon "button" at bounding box center [919, 446] width 15 height 15
click at [899, 417] on td at bounding box center [922, 449] width 60 height 72
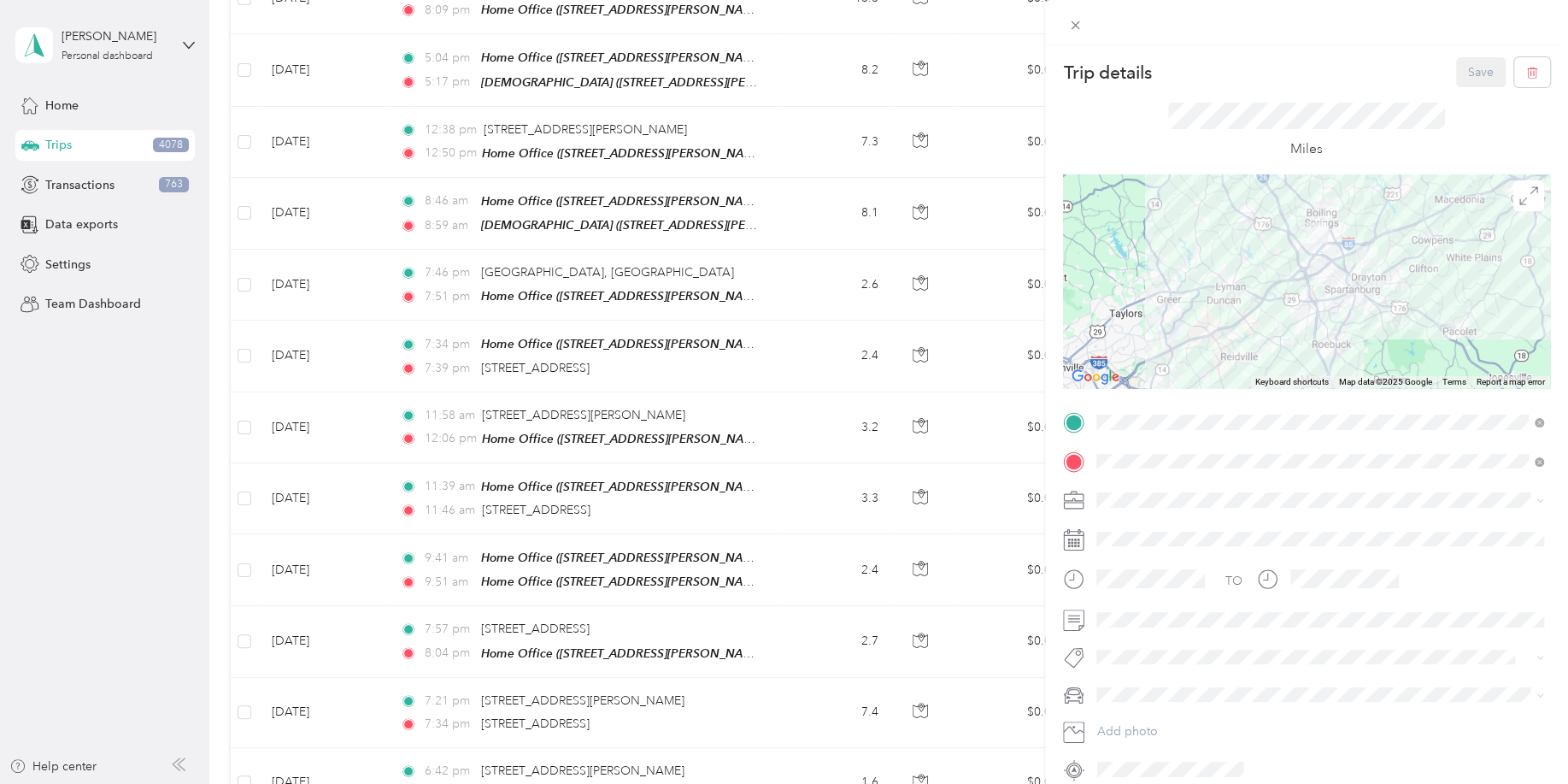
scroll to position [6830, 0]
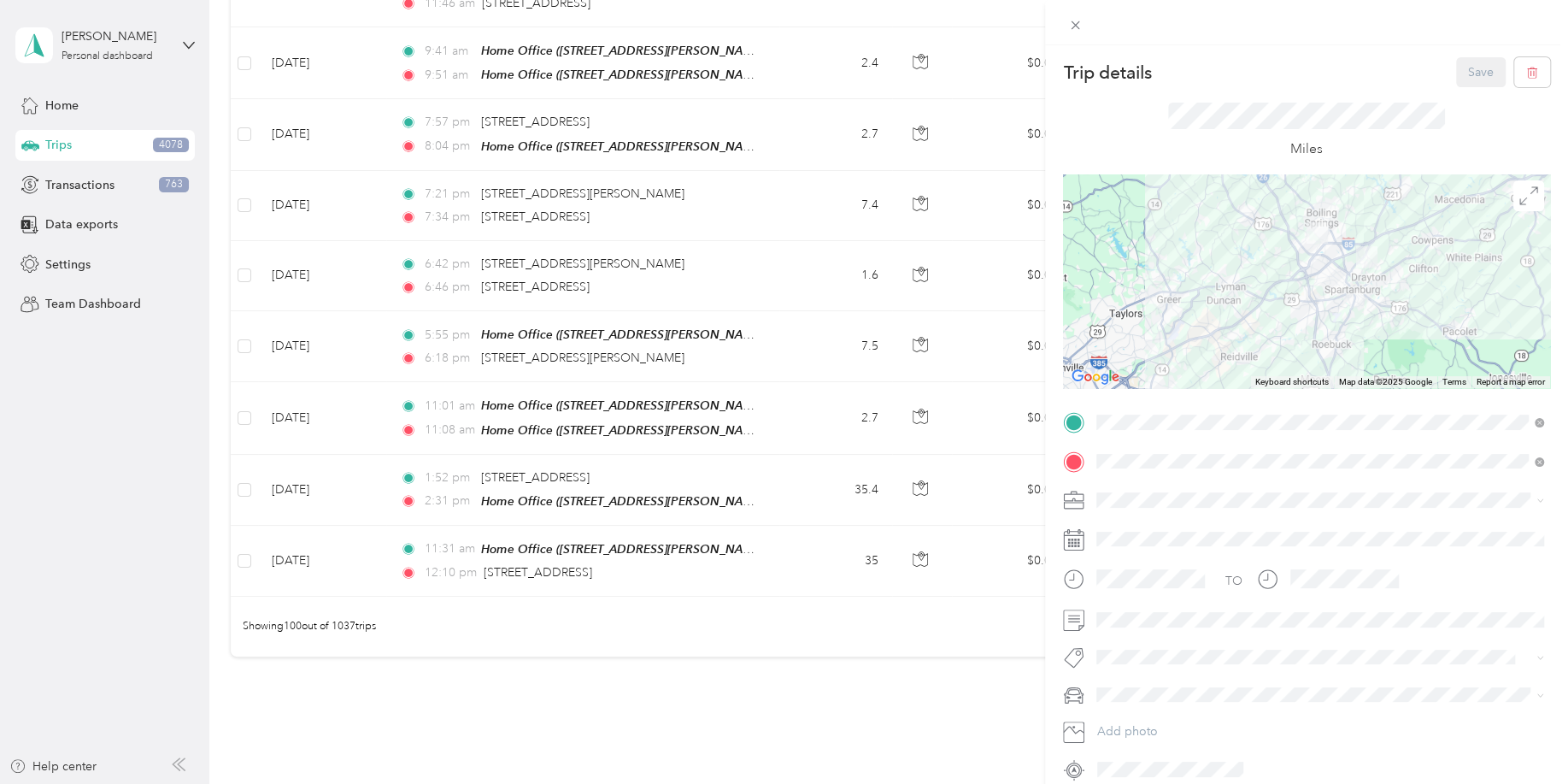
click at [915, 417] on div "Trip details Save This trip cannot be edited because it is either under review,…" at bounding box center [784, 392] width 1568 height 784
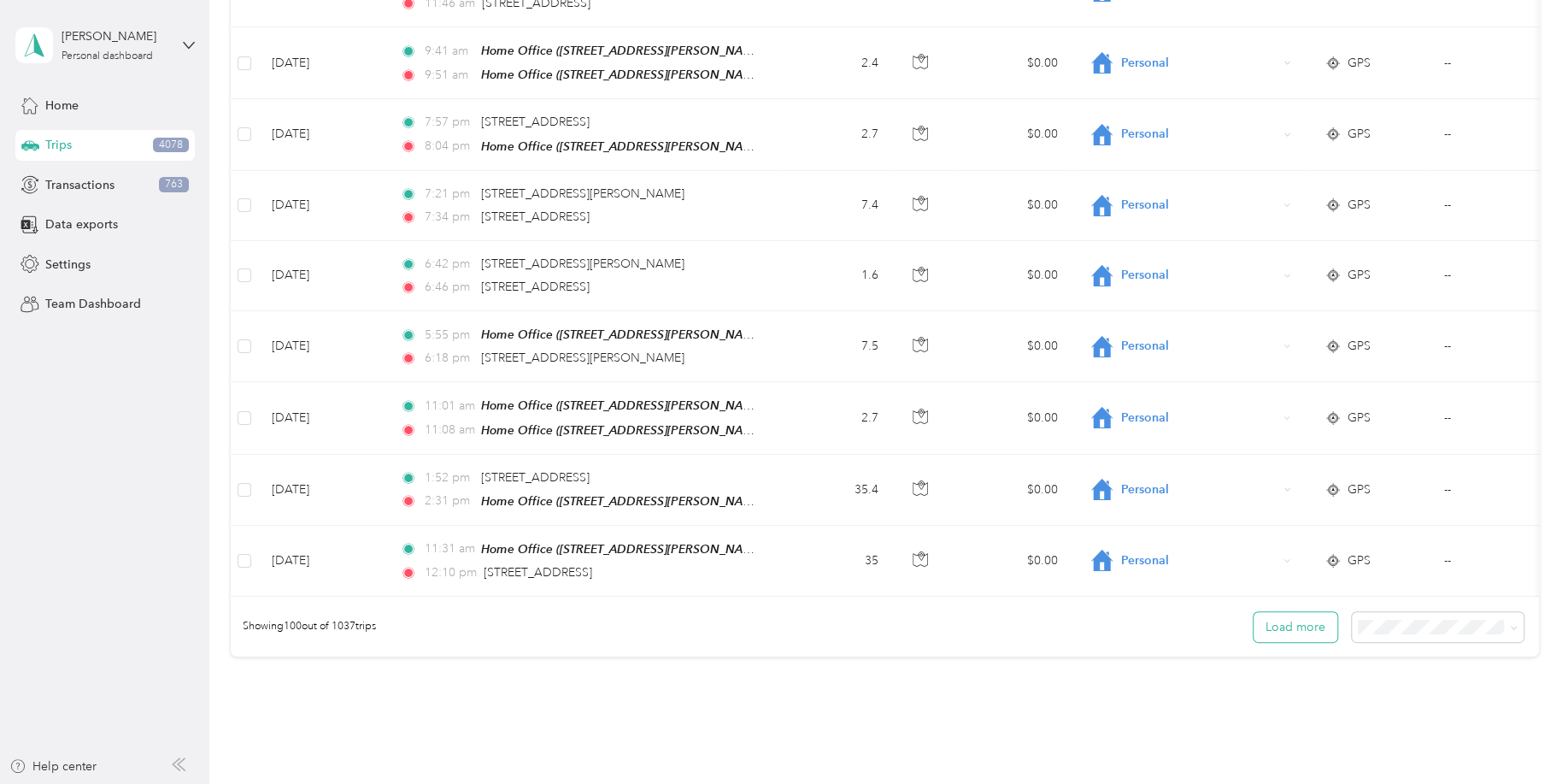
click at [1293, 612] on button "Load more" at bounding box center [1295, 627] width 84 height 30
click at [1299, 612] on button "Load more" at bounding box center [1295, 627] width 84 height 30
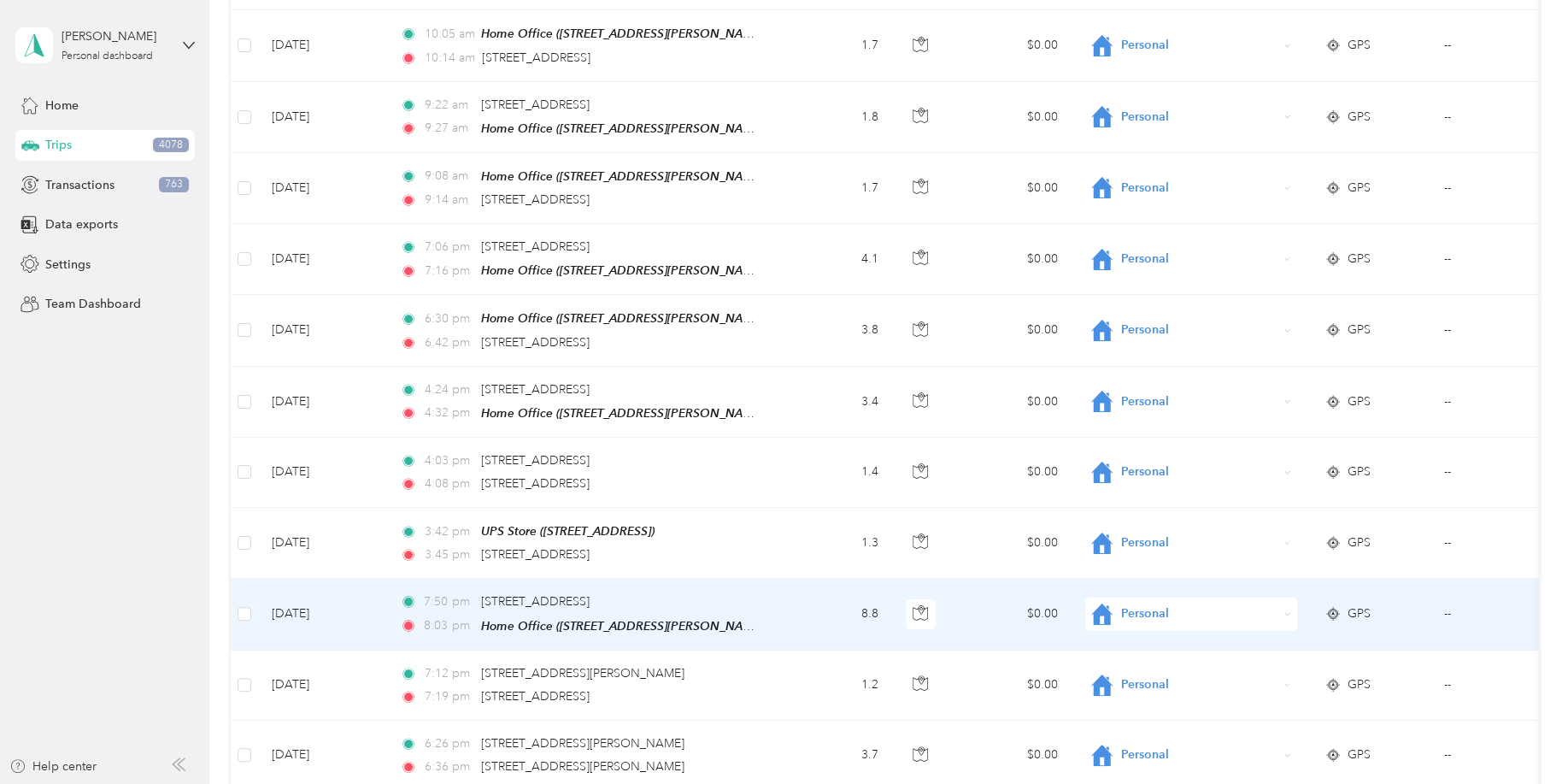
scroll to position [13891, 0]
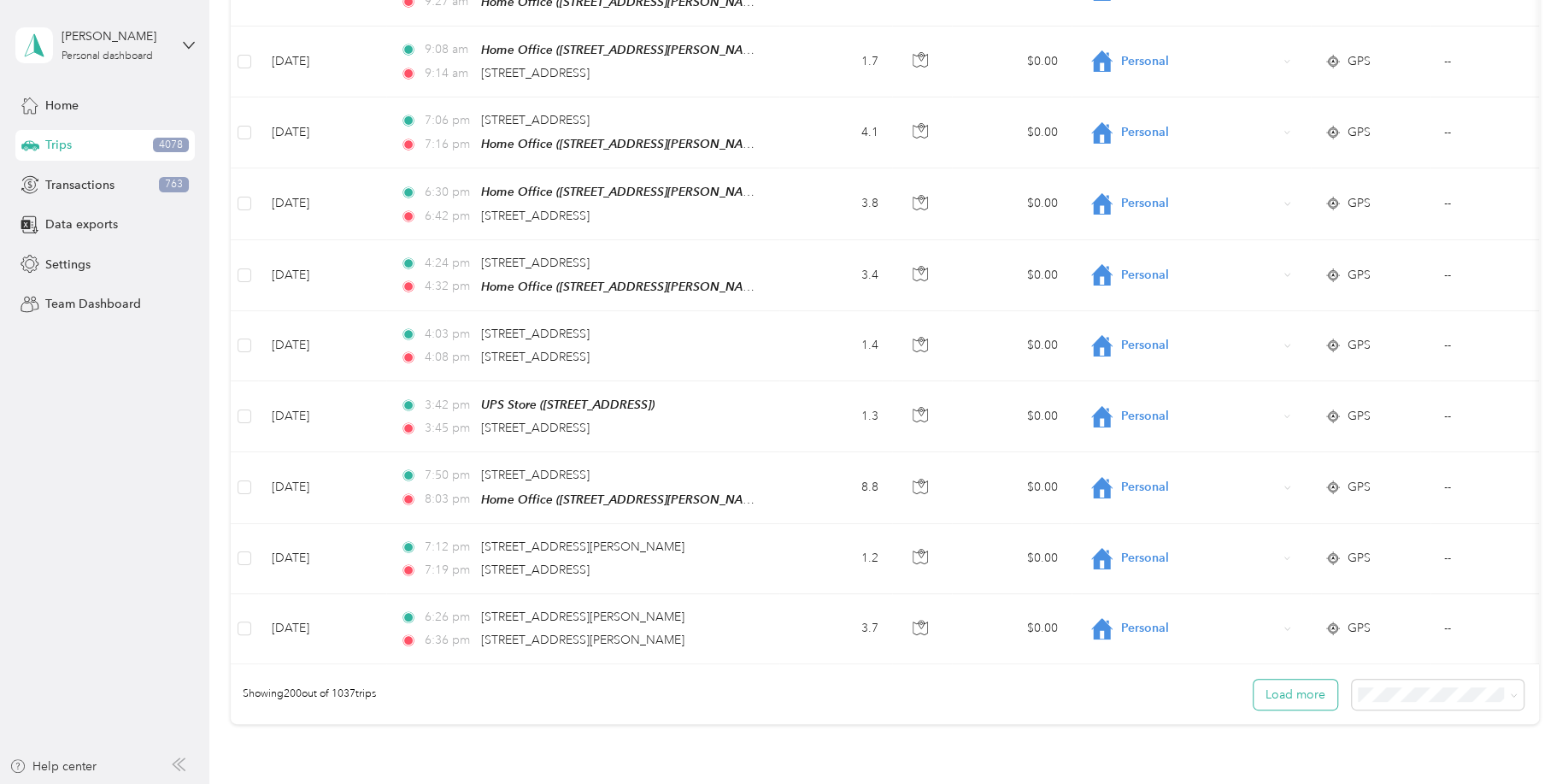
click at [1312, 680] on button "Load more" at bounding box center [1295, 695] width 84 height 30
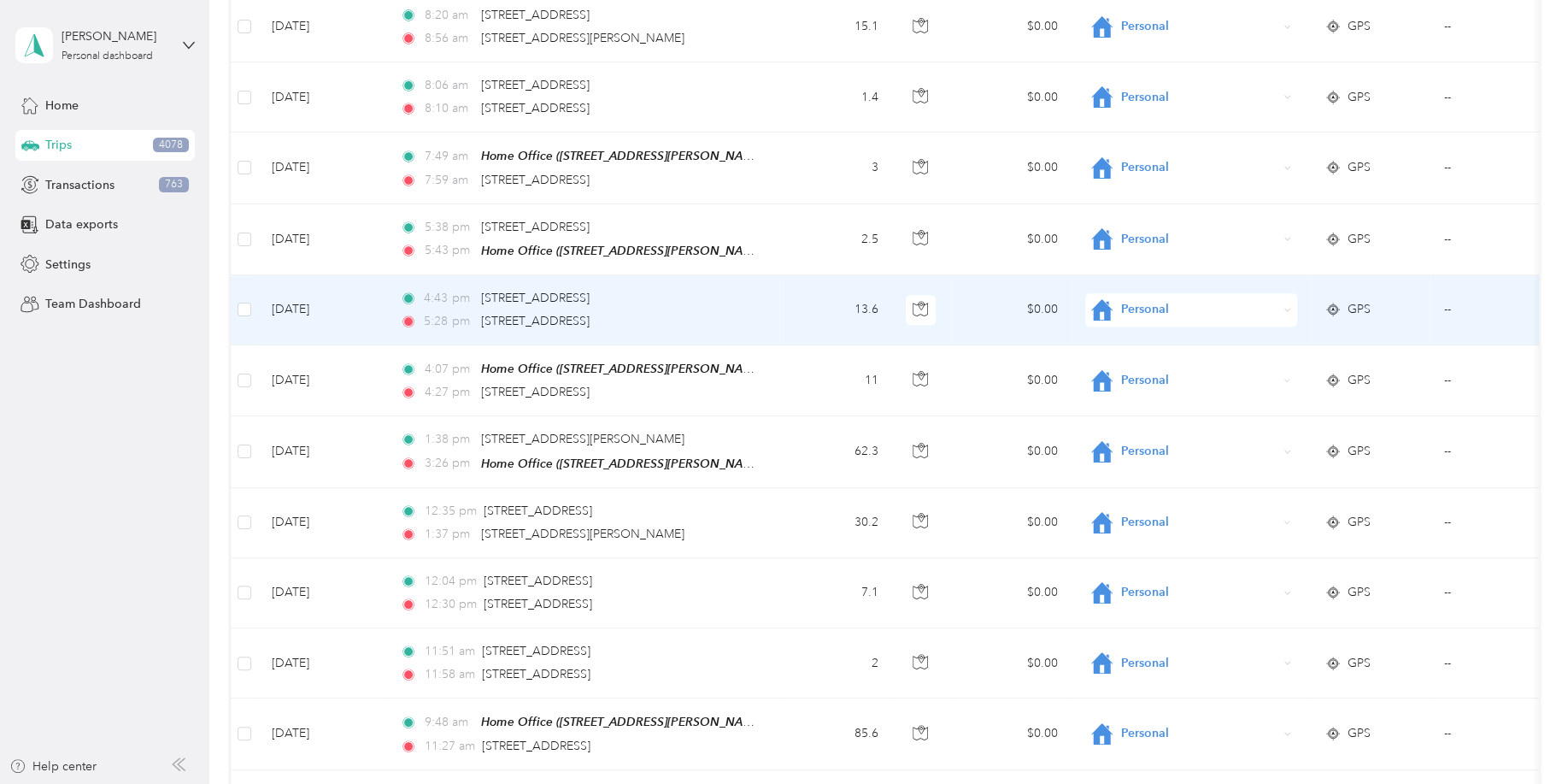
scroll to position [19725, 0]
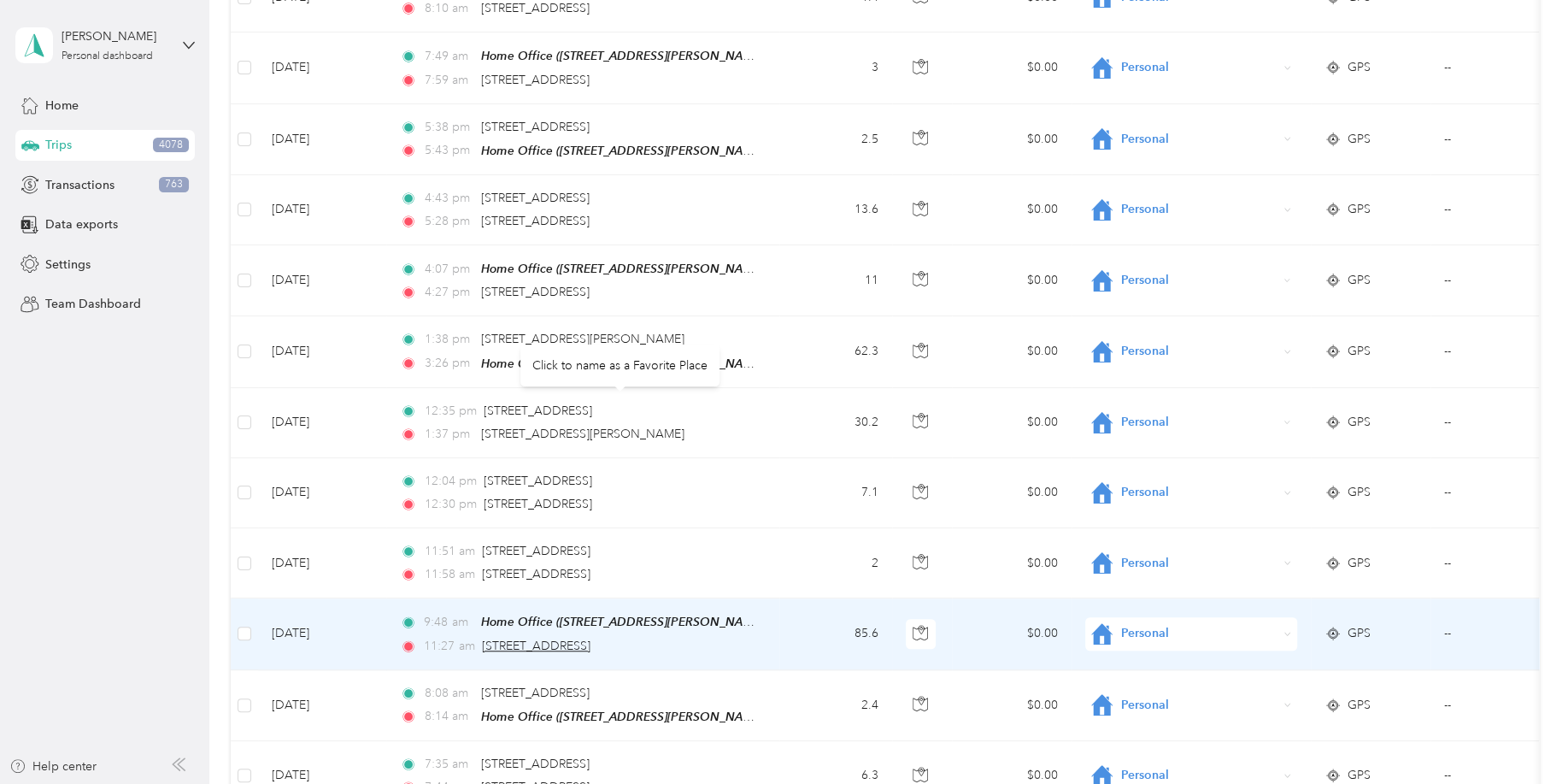
drag, startPoint x: 481, startPoint y: 404, endPoint x: 751, endPoint y: 399, distance: 270.0
click at [751, 637] on div "11:27 am 7411 E Independence Blvd, Idlewild South, Charlotte, NC" at bounding box center [579, 646] width 359 height 19
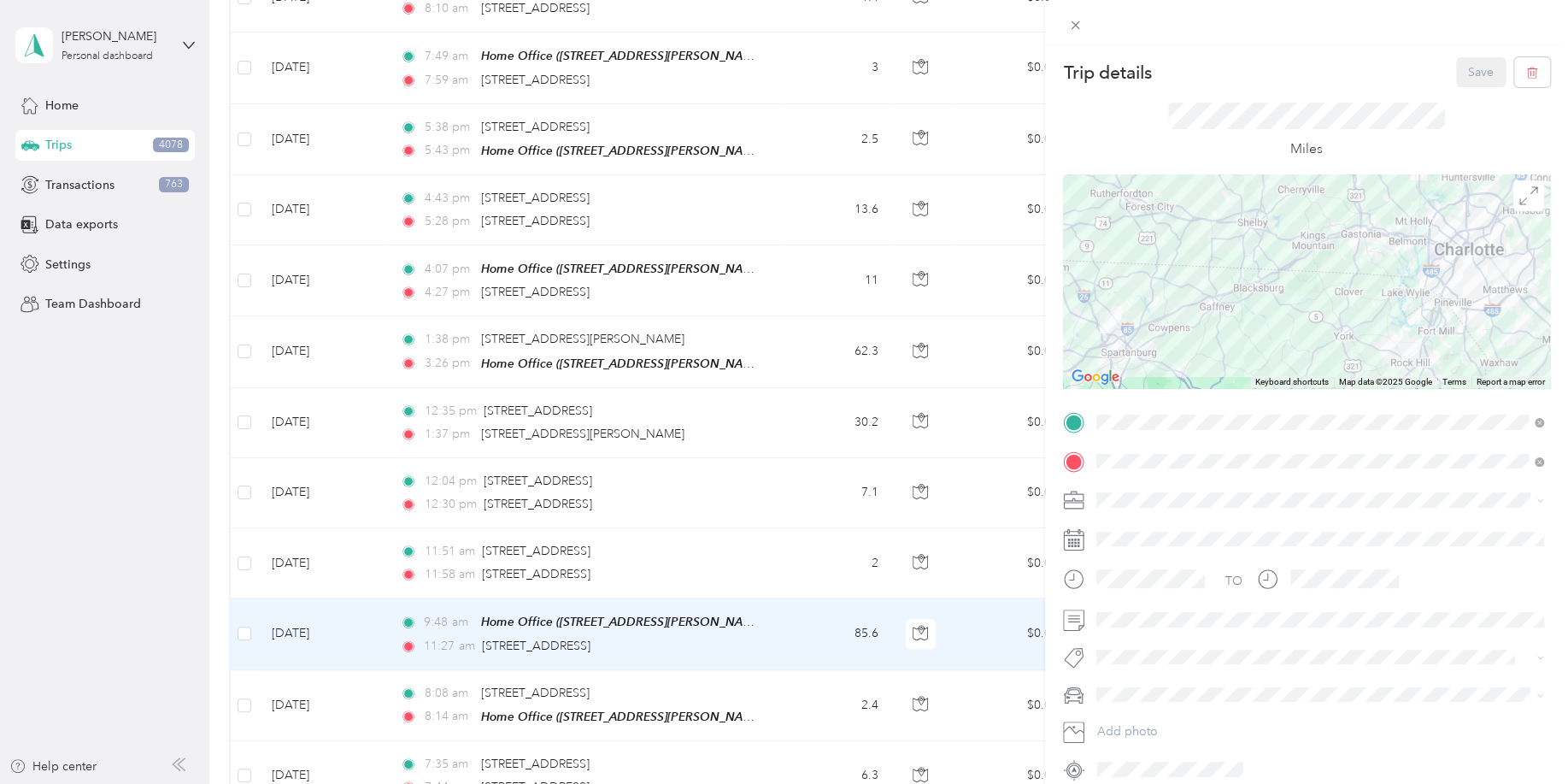
click at [245, 395] on div "Trip details Save This trip cannot be edited because it is either under review,…" at bounding box center [784, 392] width 1568 height 784
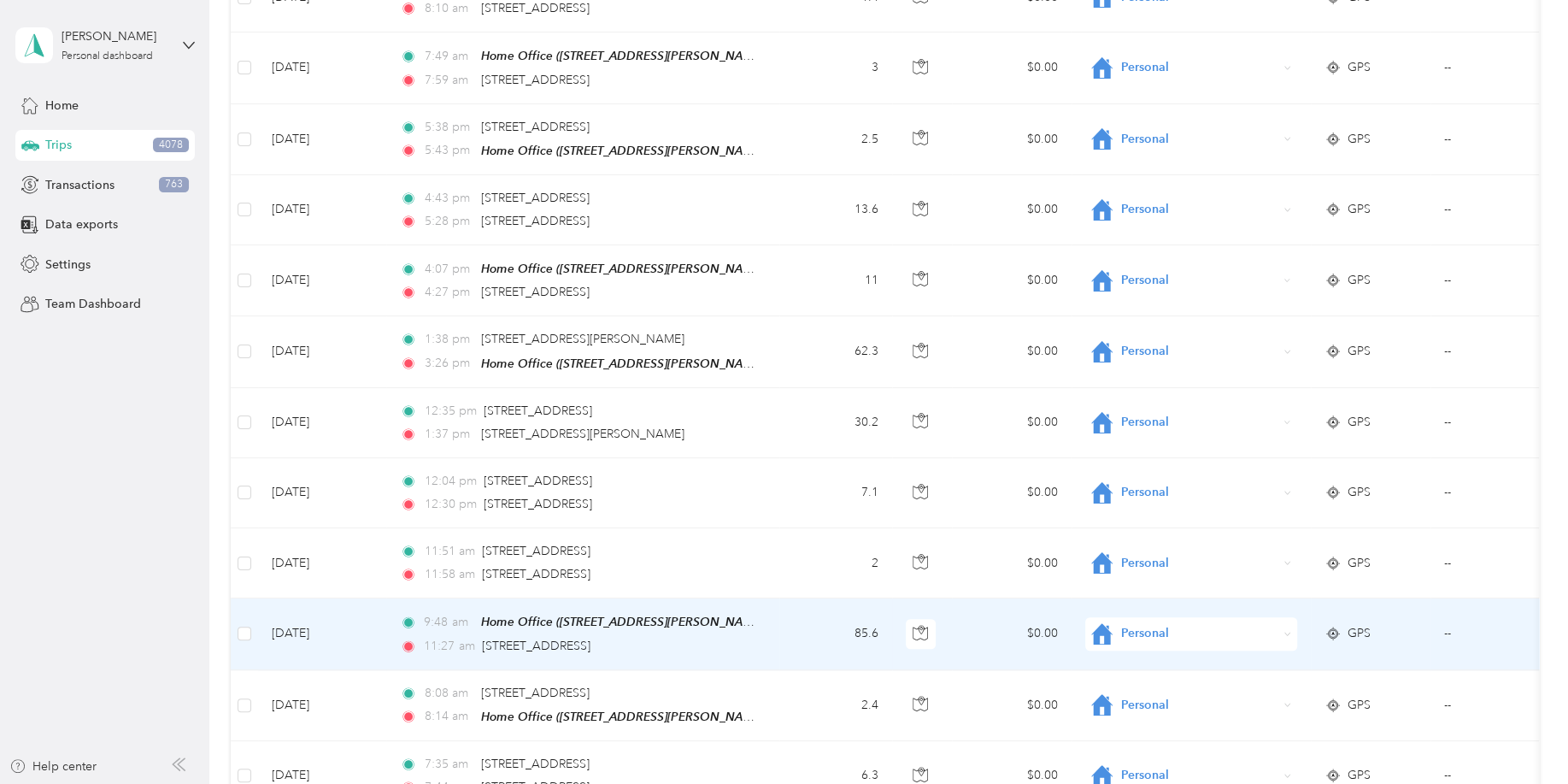
click at [245, 391] on div at bounding box center [784, 392] width 1568 height 784
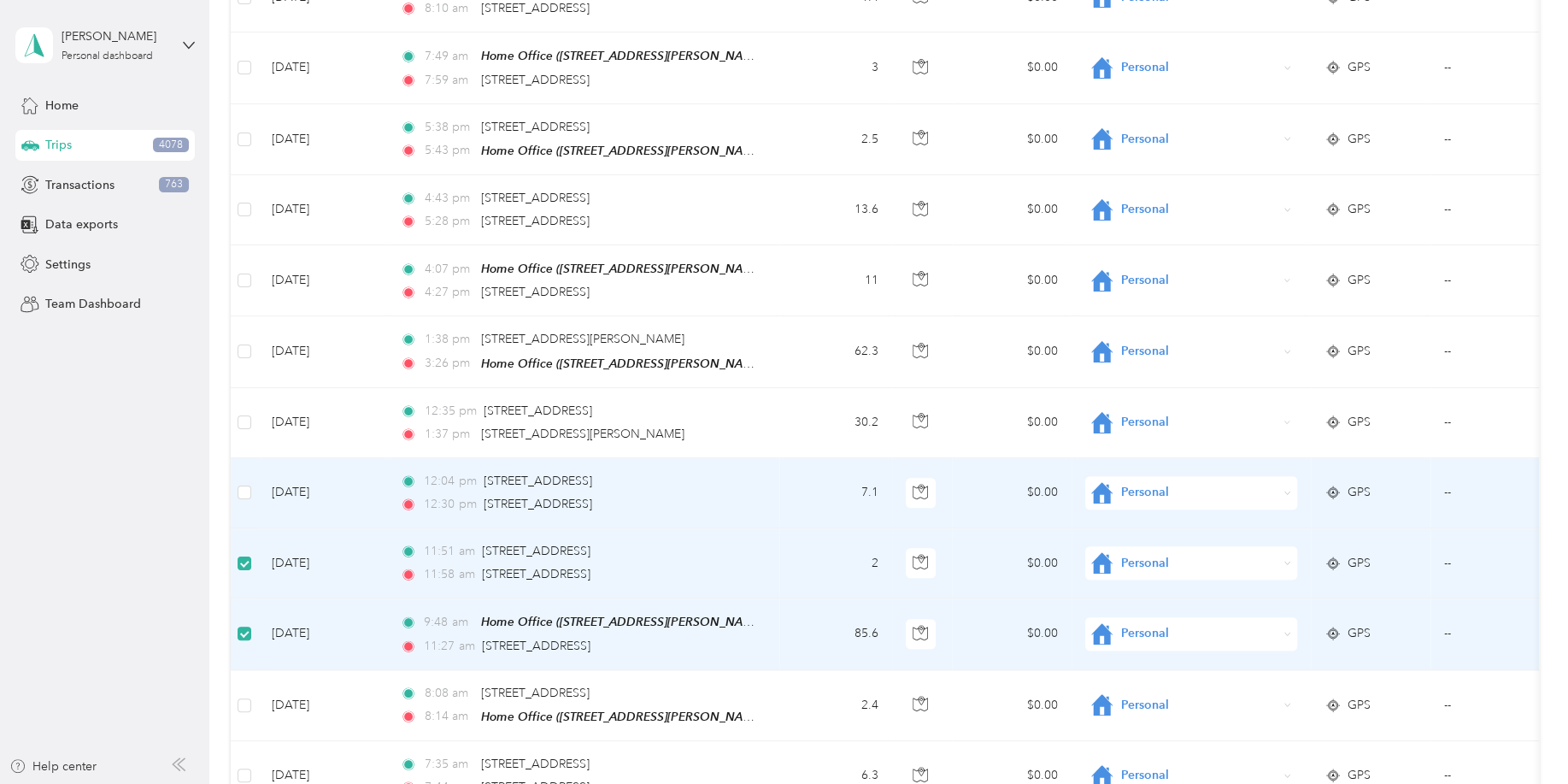
click at [237, 458] on td at bounding box center [244, 493] width 27 height 70
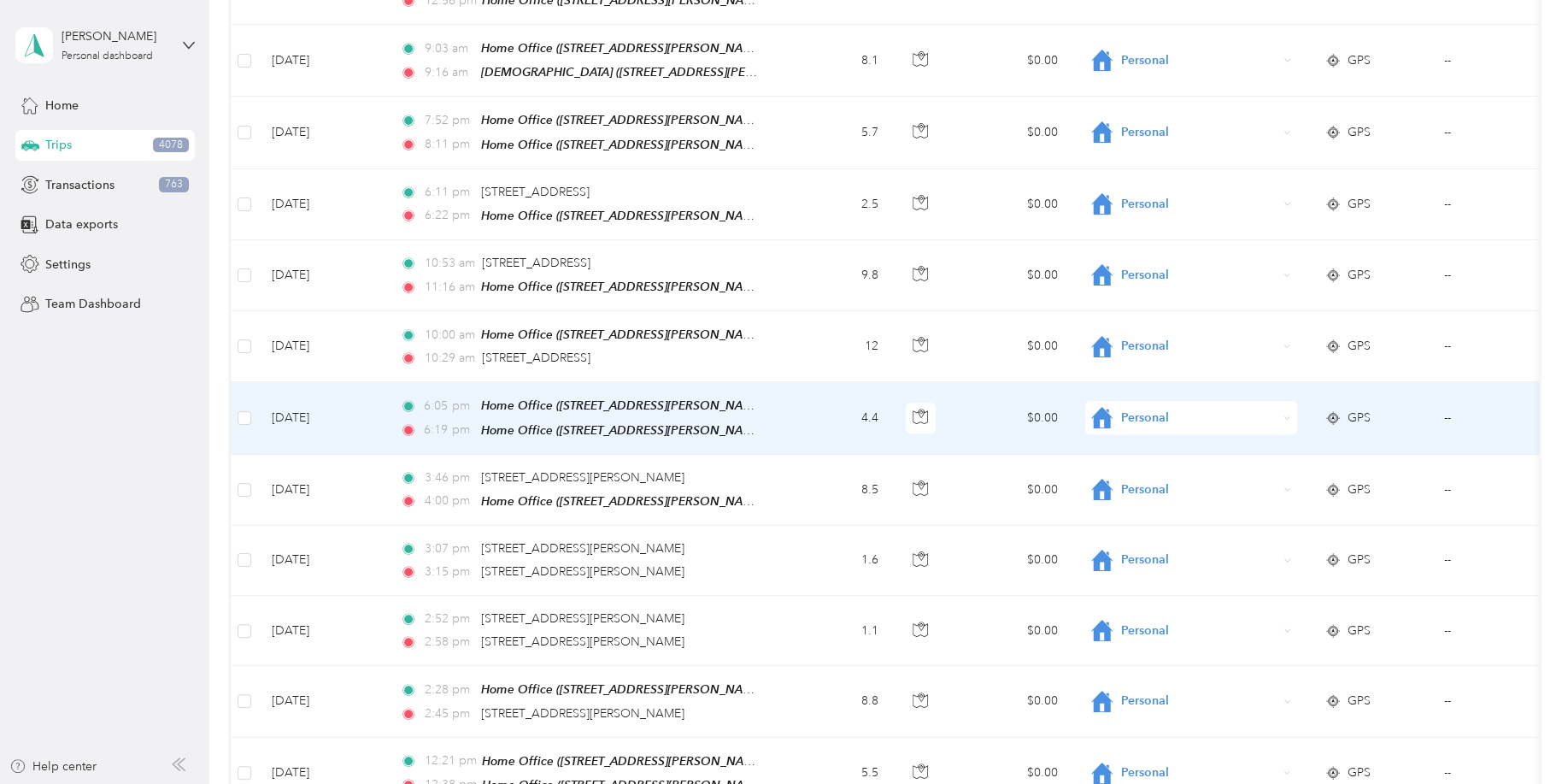
scroll to position [0, 0]
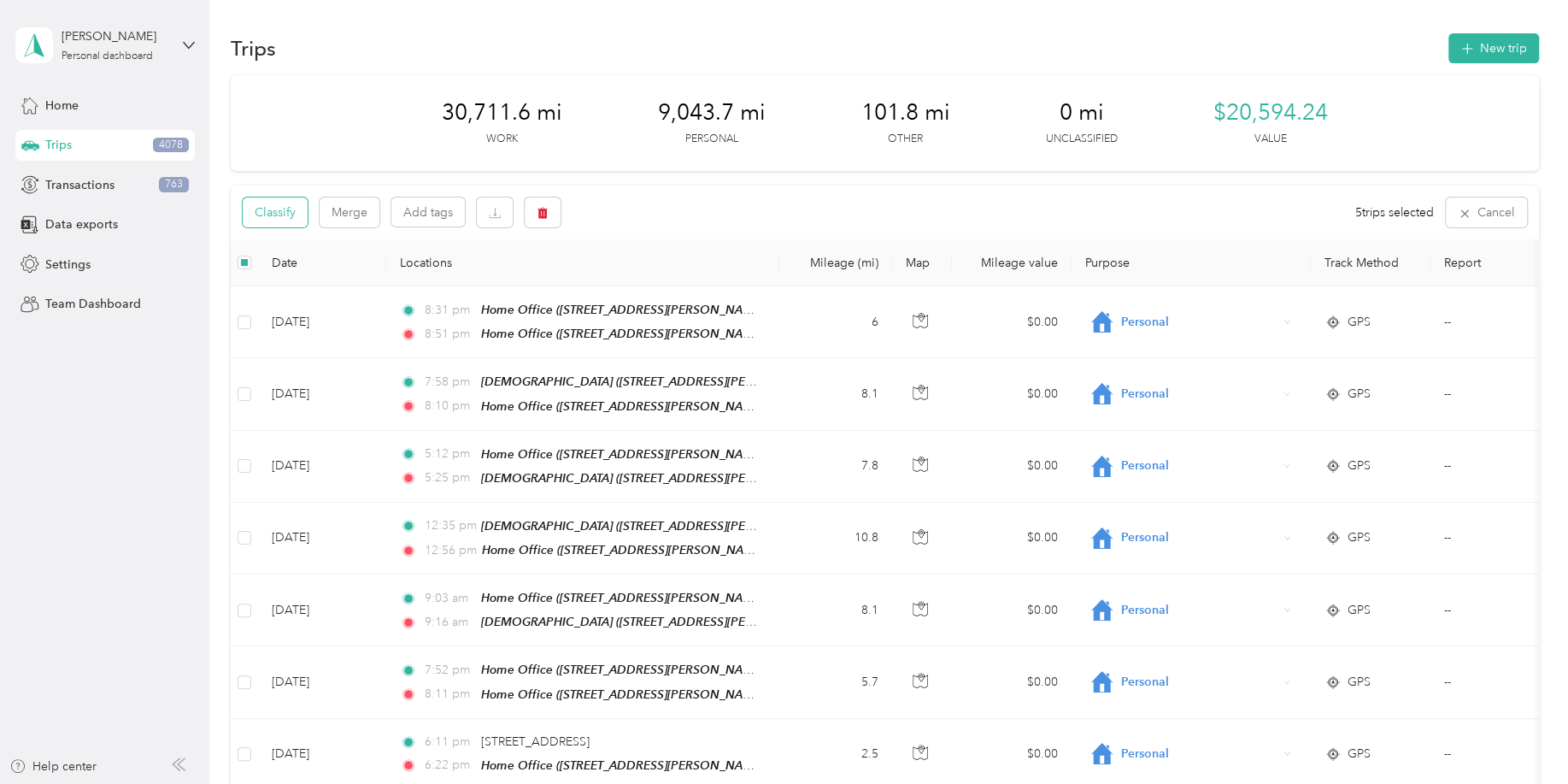
click at [280, 221] on button "Classify" at bounding box center [275, 213] width 65 height 30
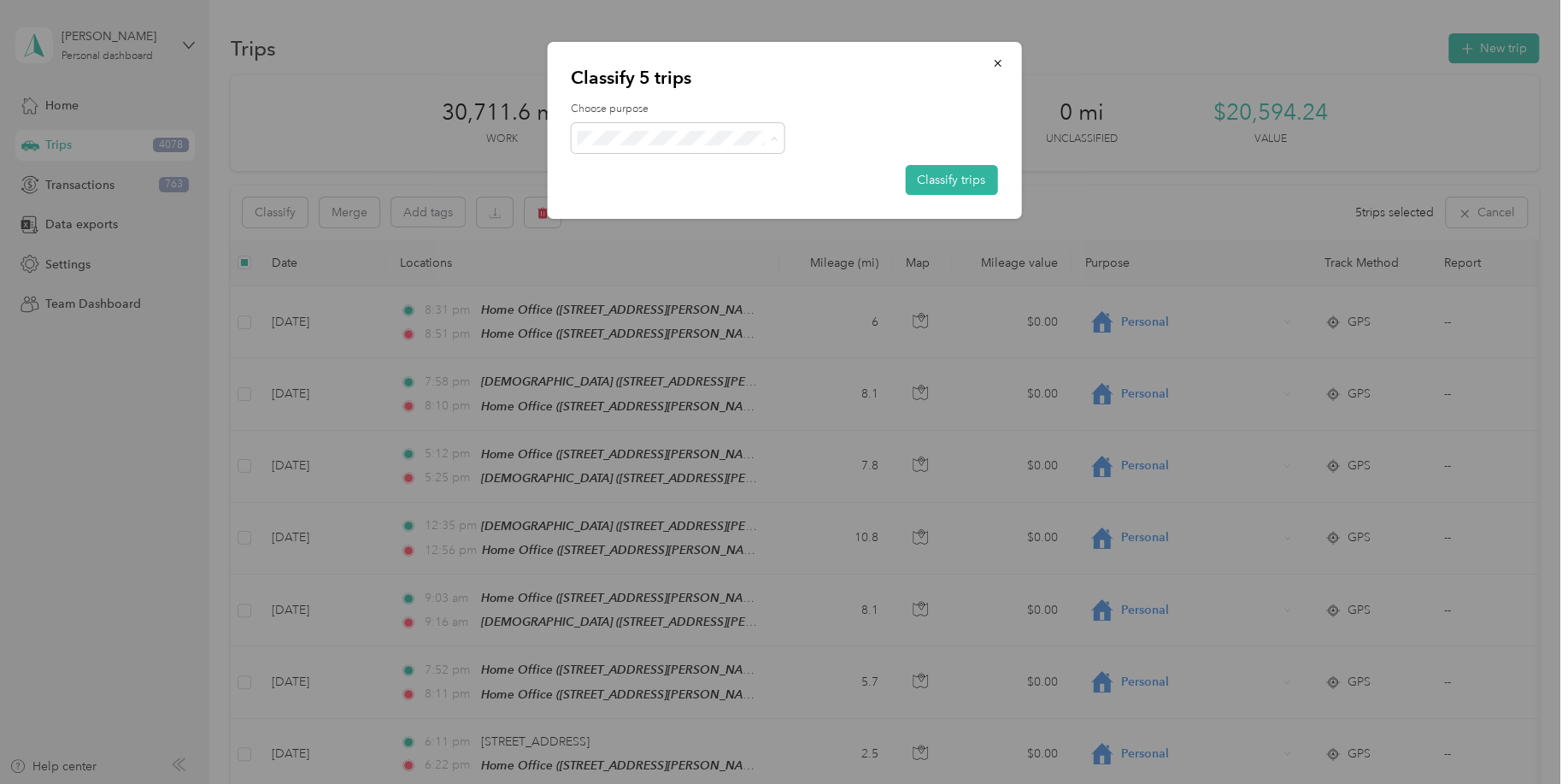
click at [680, 280] on span "Consultant" at bounding box center [692, 282] width 159 height 18
click at [940, 184] on button "Classify trips" at bounding box center [950, 180] width 92 height 30
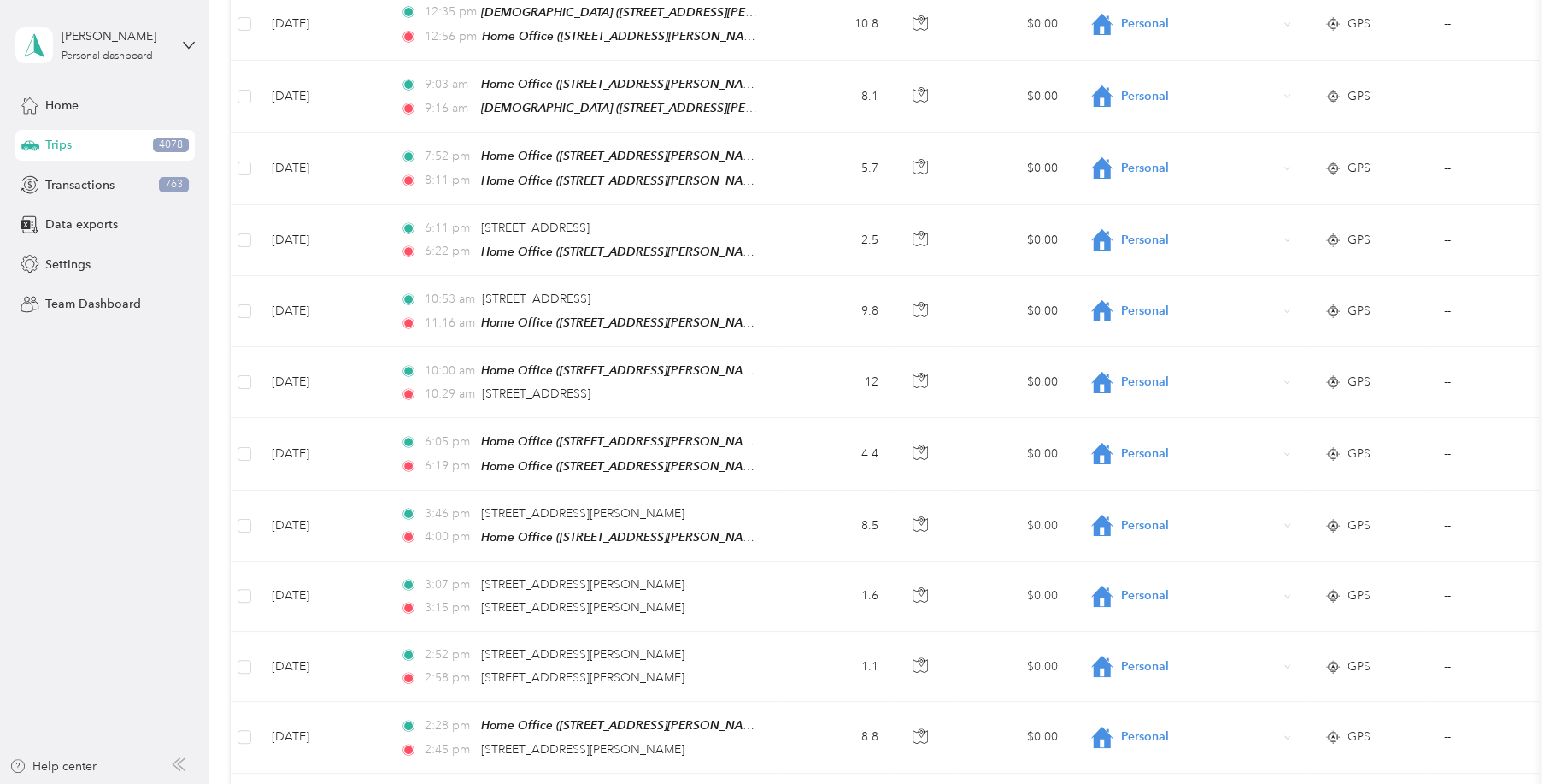
scroll to position [521, 0]
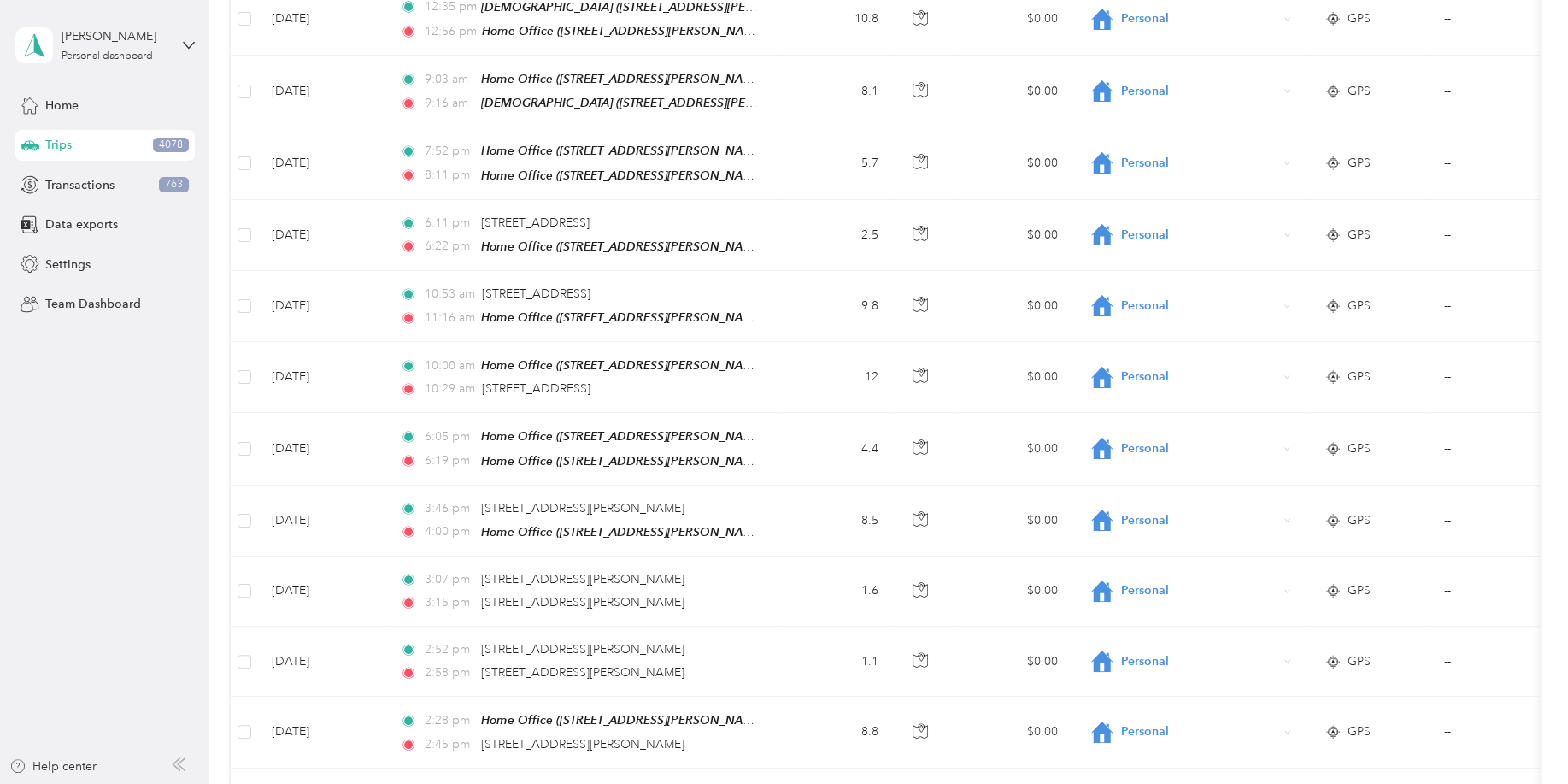
drag, startPoint x: 1559, startPoint y: 274, endPoint x: 1566, endPoint y: 307, distance: 33.7
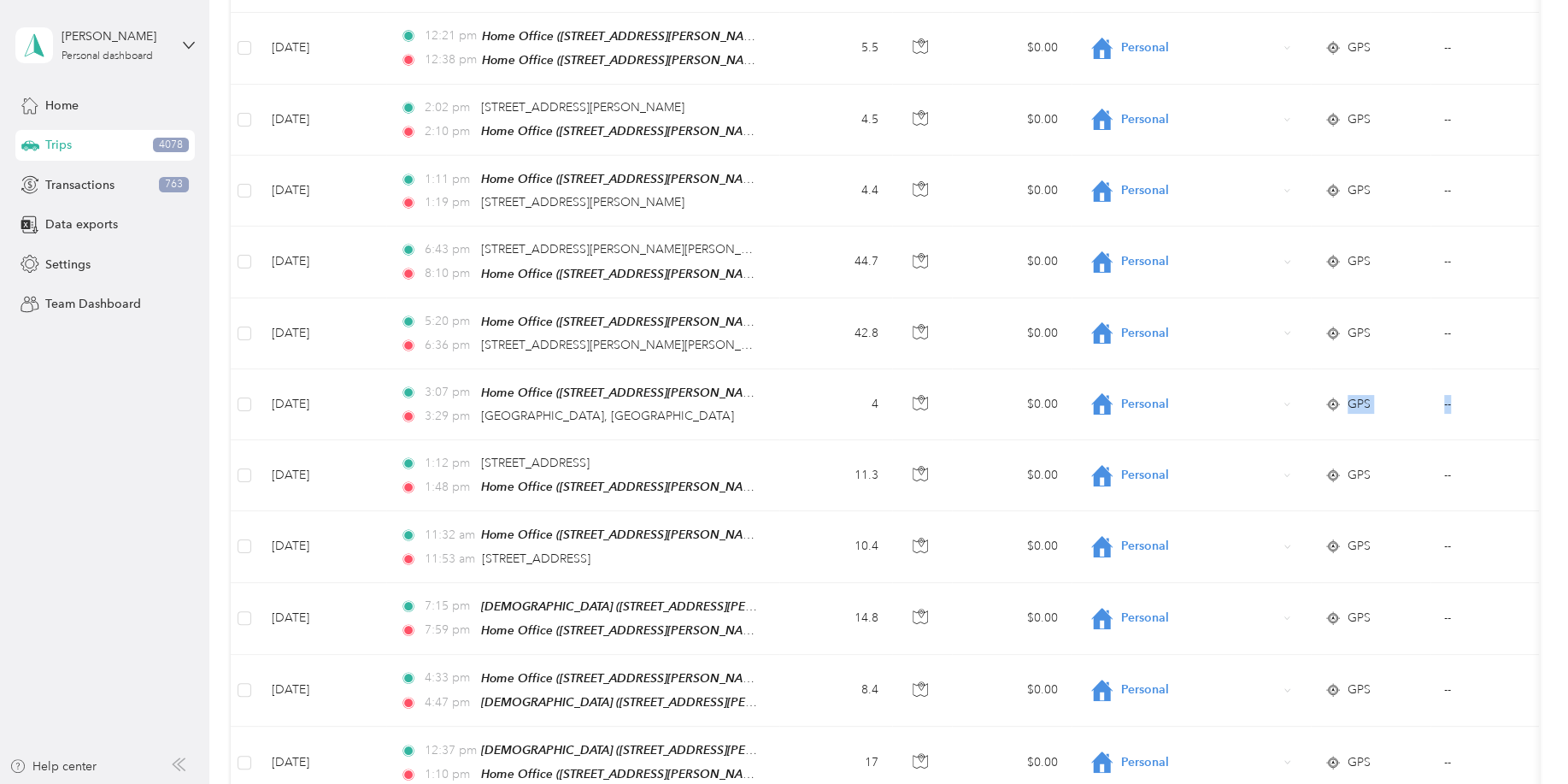
drag, startPoint x: 1559, startPoint y: 344, endPoint x: 1567, endPoint y: 391, distance: 47.7
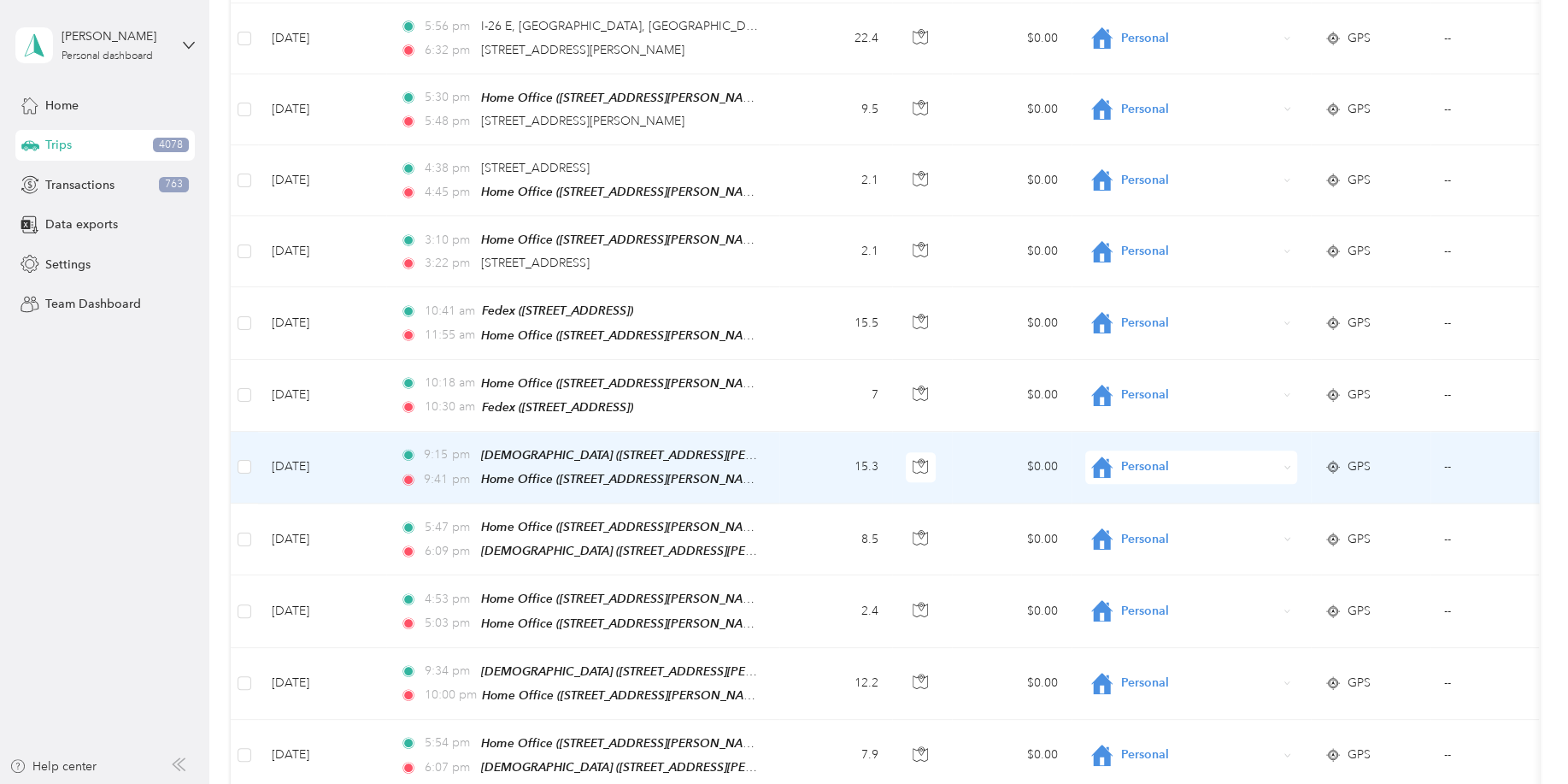
scroll to position [15054, 0]
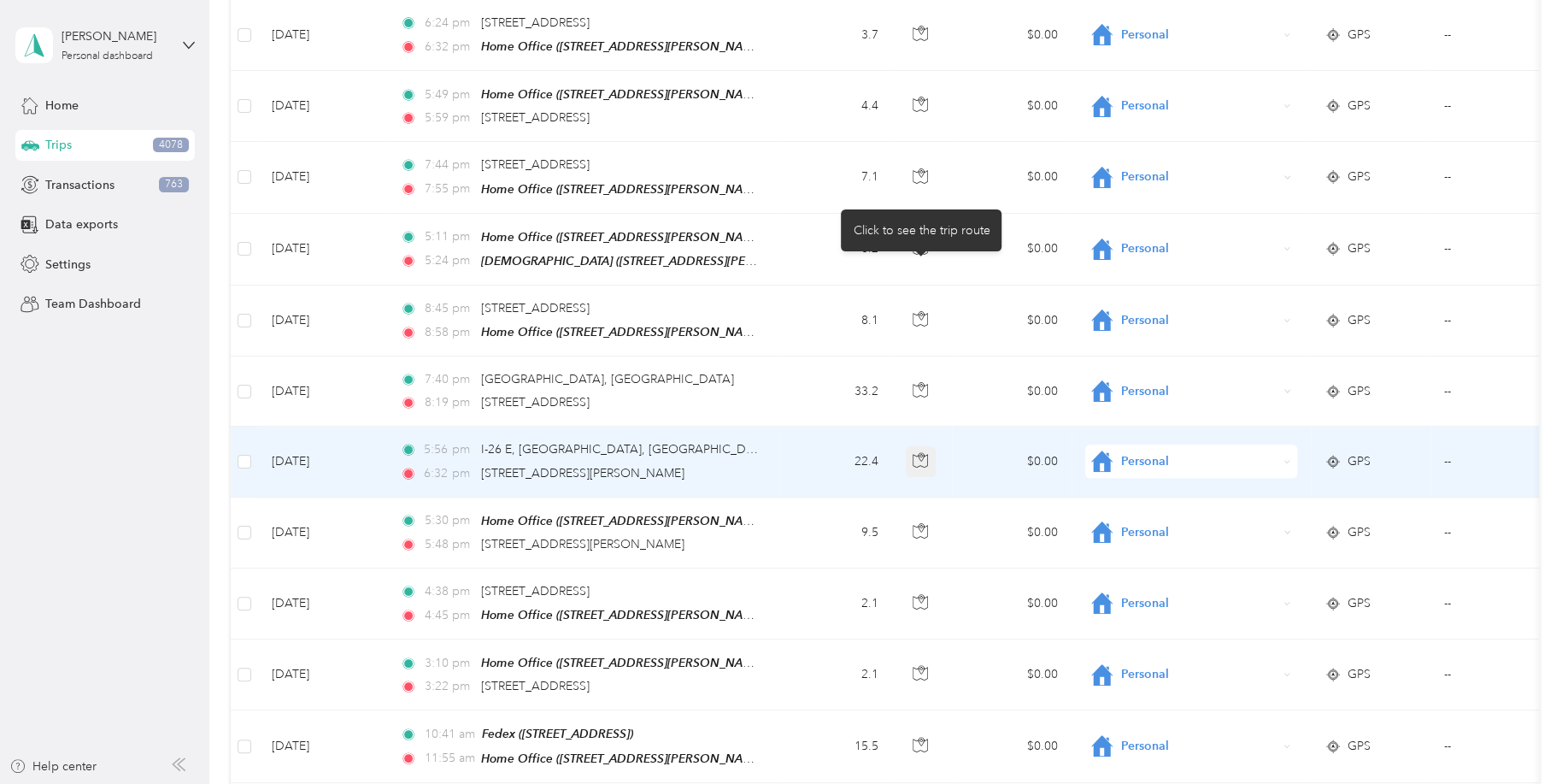
click at [926, 452] on icon "button" at bounding box center [919, 459] width 15 height 15
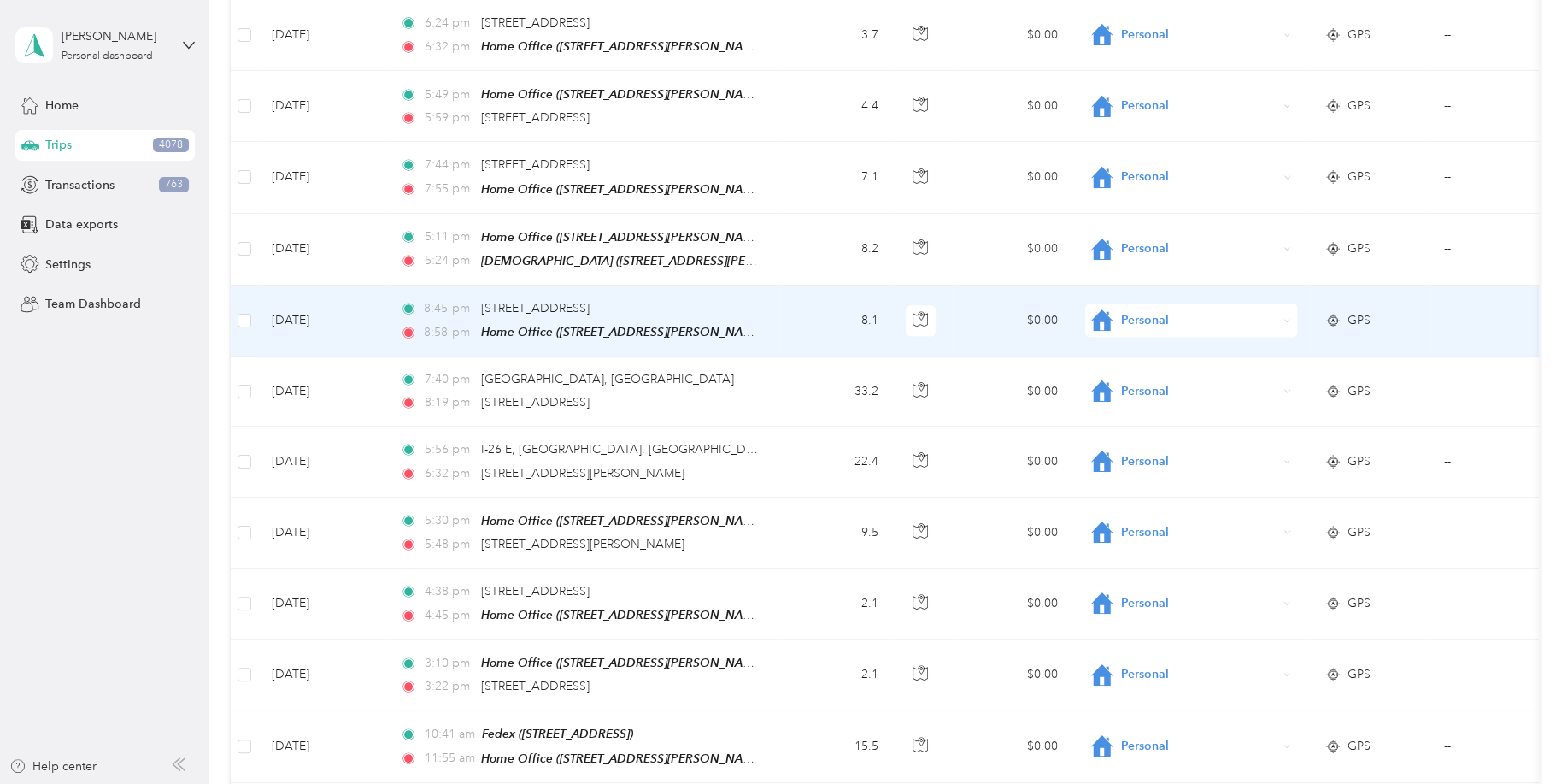
click at [1144, 286] on td "Personal" at bounding box center [1190, 321] width 239 height 71
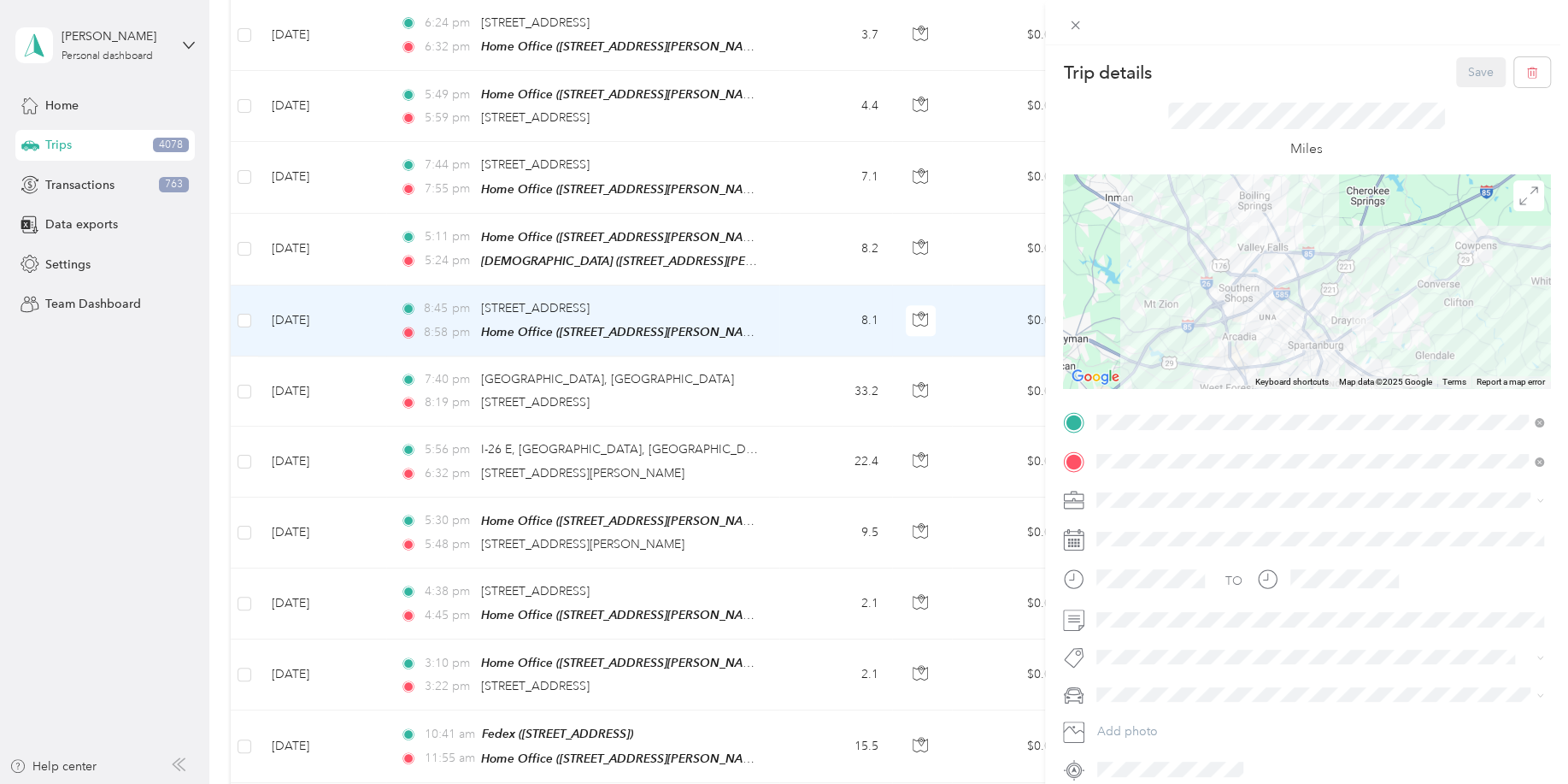
click at [687, 280] on div "Trip details Save This trip cannot be edited because it is either under review,…" at bounding box center [784, 392] width 1568 height 784
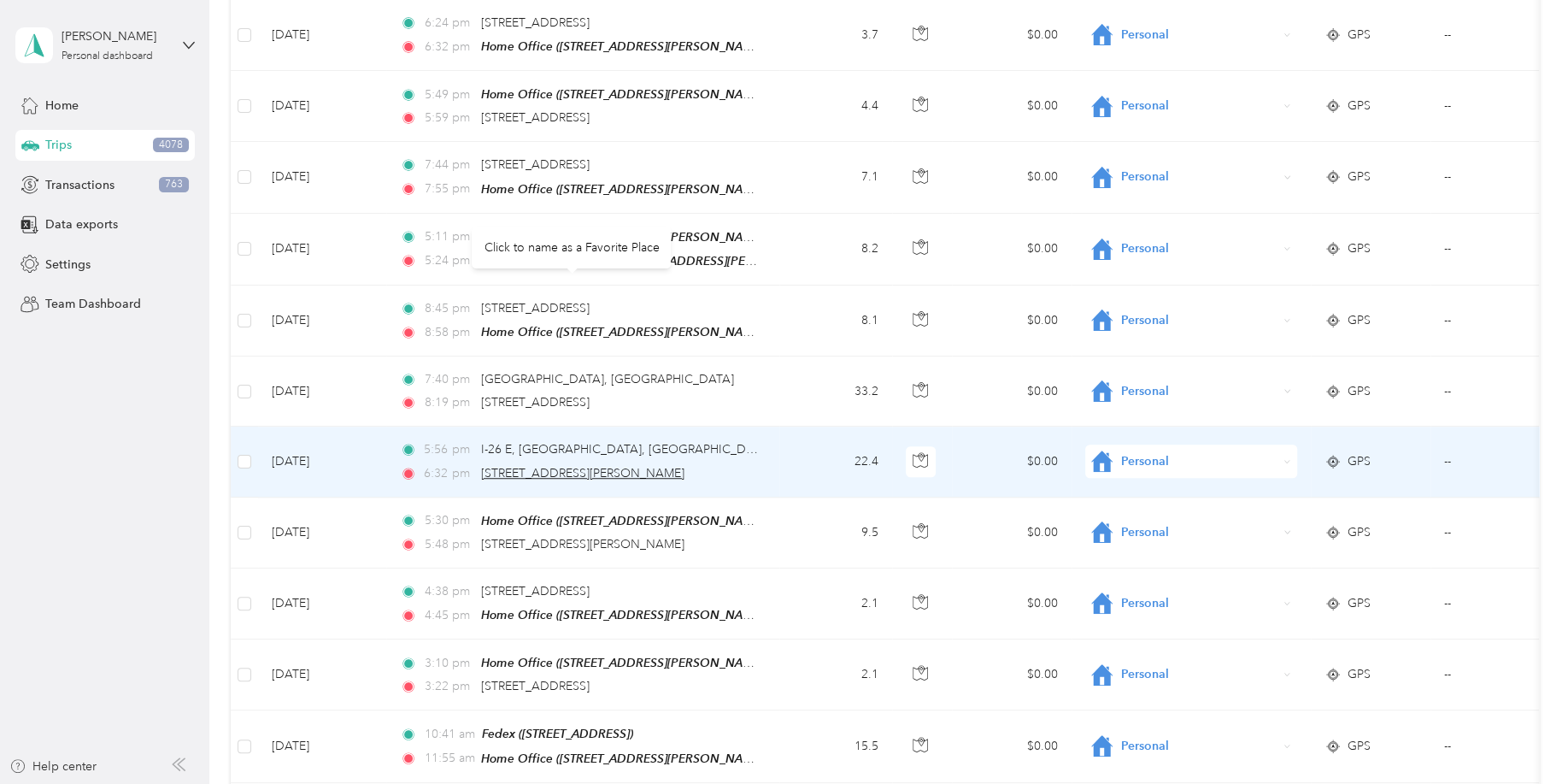
drag, startPoint x: 681, startPoint y: 283, endPoint x: 483, endPoint y: 284, distance: 198.0
click at [483, 464] on div "6:32 pm 1125 Woodruff Rd, Greenville, SC" at bounding box center [579, 473] width 359 height 19
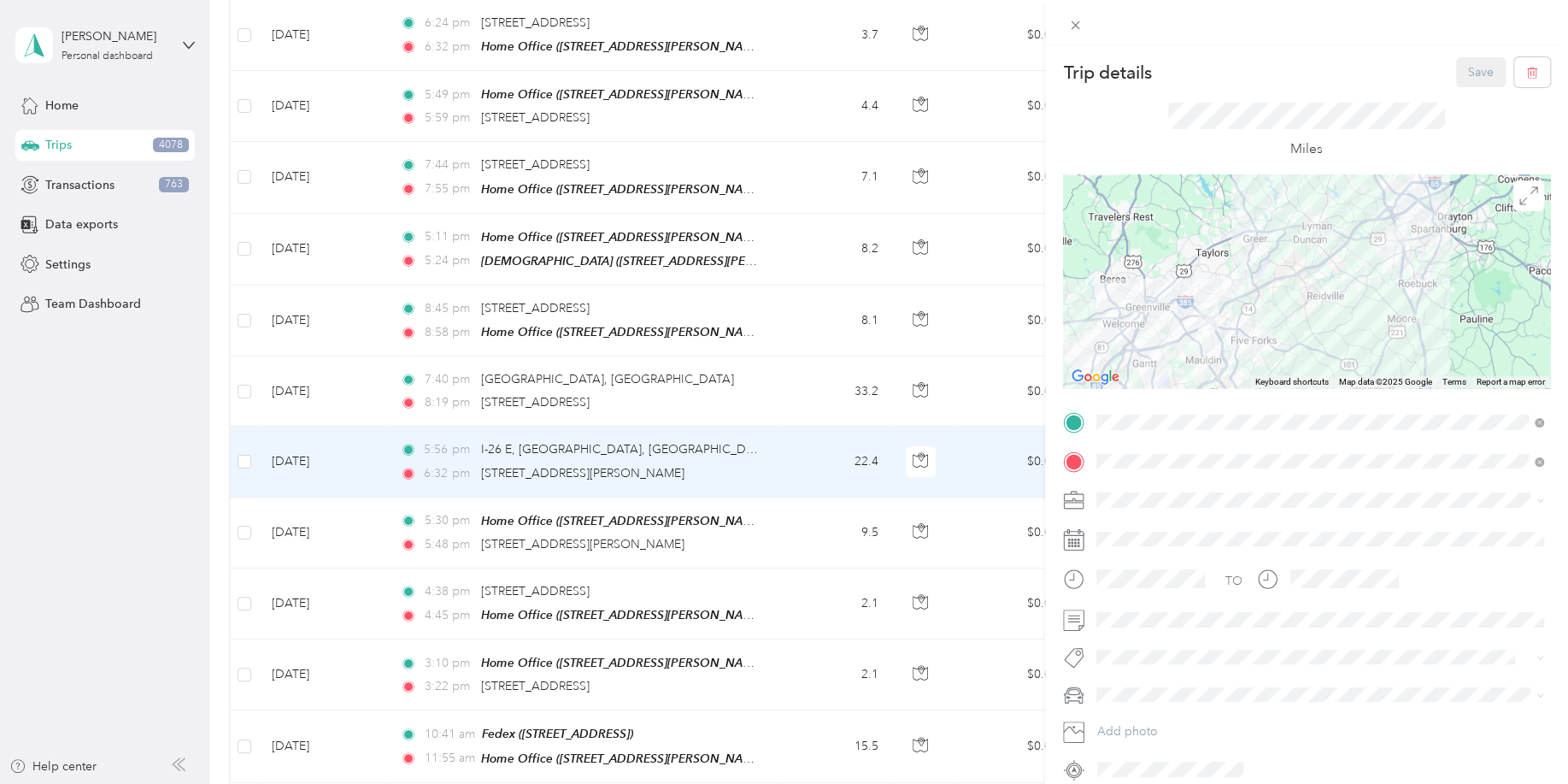
click at [248, 557] on div "Trip details Save This trip cannot be edited because it is either under review,…" at bounding box center [784, 392] width 1568 height 784
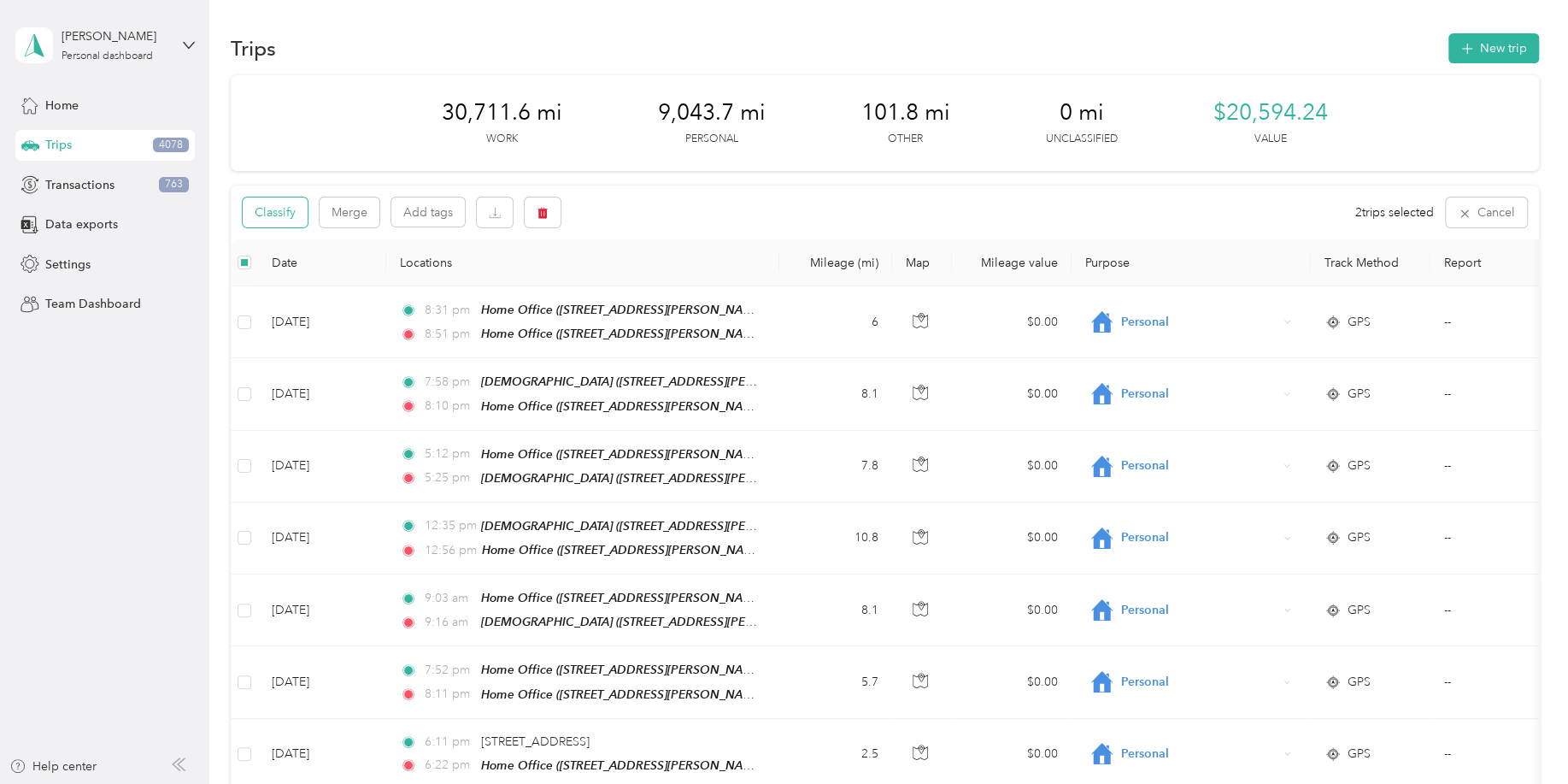
click at [275, 207] on button "Classify" at bounding box center [275, 213] width 65 height 30
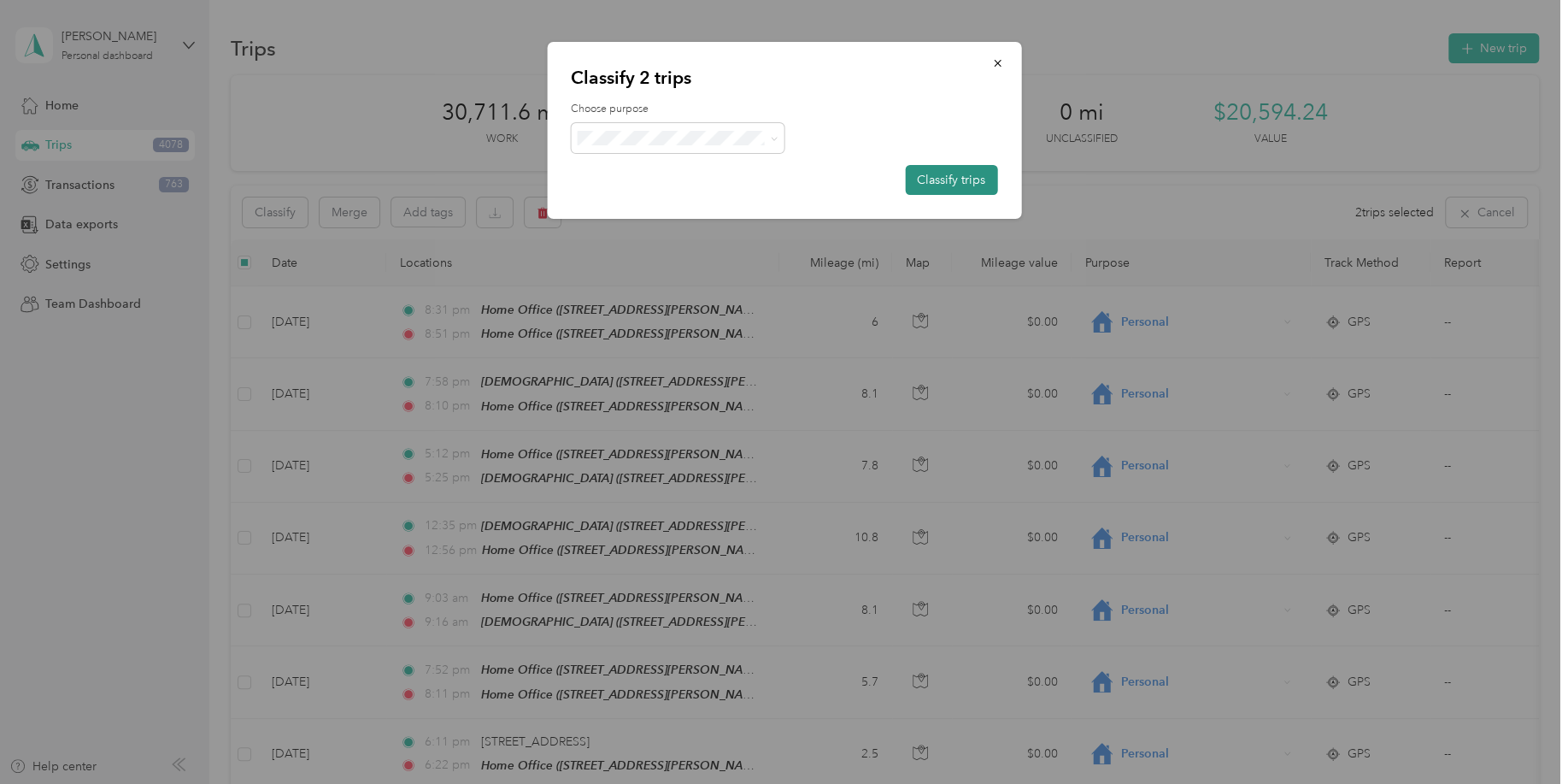
click at [917, 170] on button "Classify trips" at bounding box center [950, 180] width 92 height 30
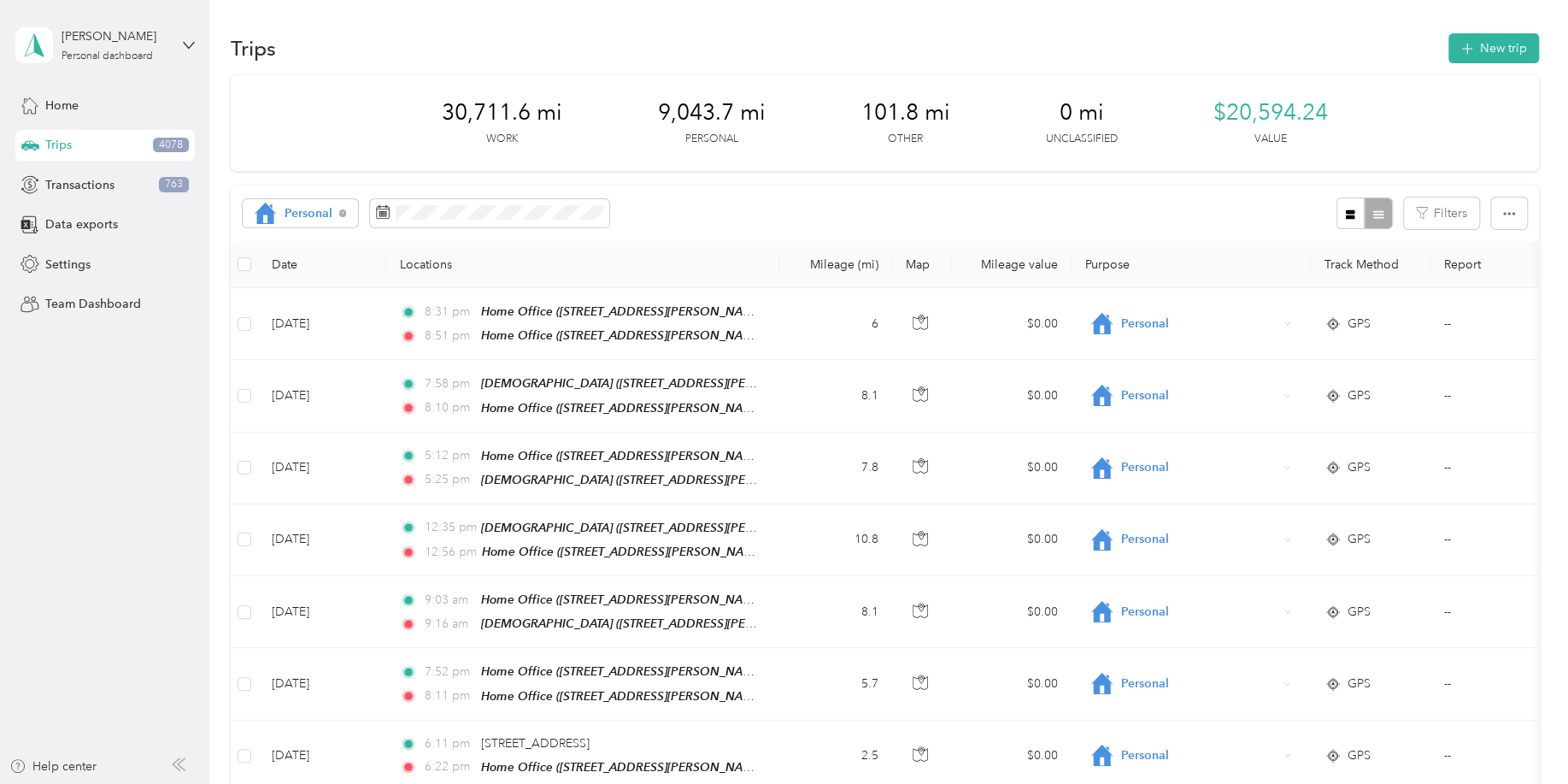
click at [121, 511] on aside "Adam Richardson Personal dashboard Home Trips 4078 Transactions 763 Data export…" at bounding box center [104, 392] width 209 height 784
